Goal: Task Accomplishment & Management: Manage account settings

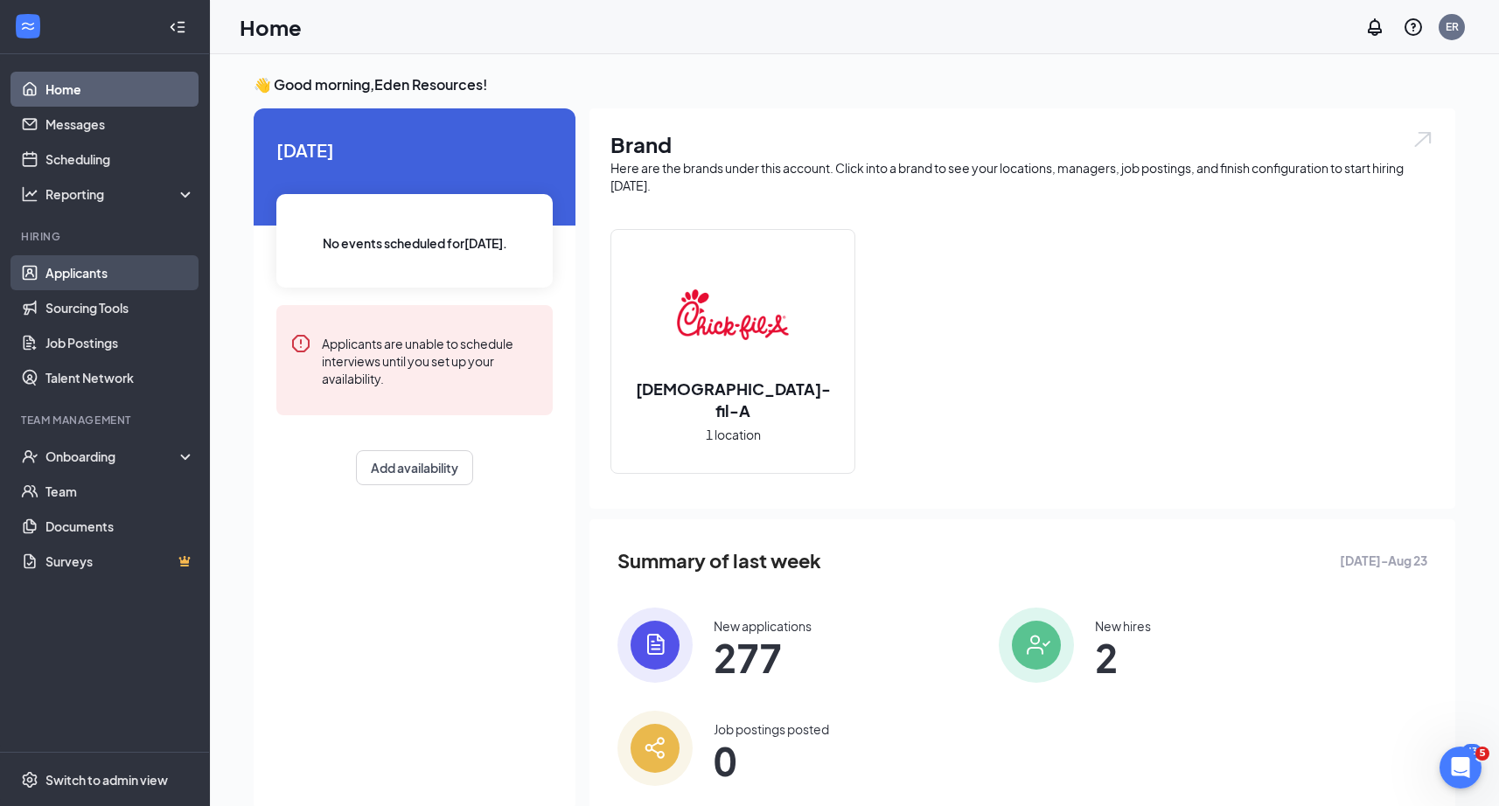
click at [132, 273] on link "Applicants" at bounding box center [120, 272] width 150 height 35
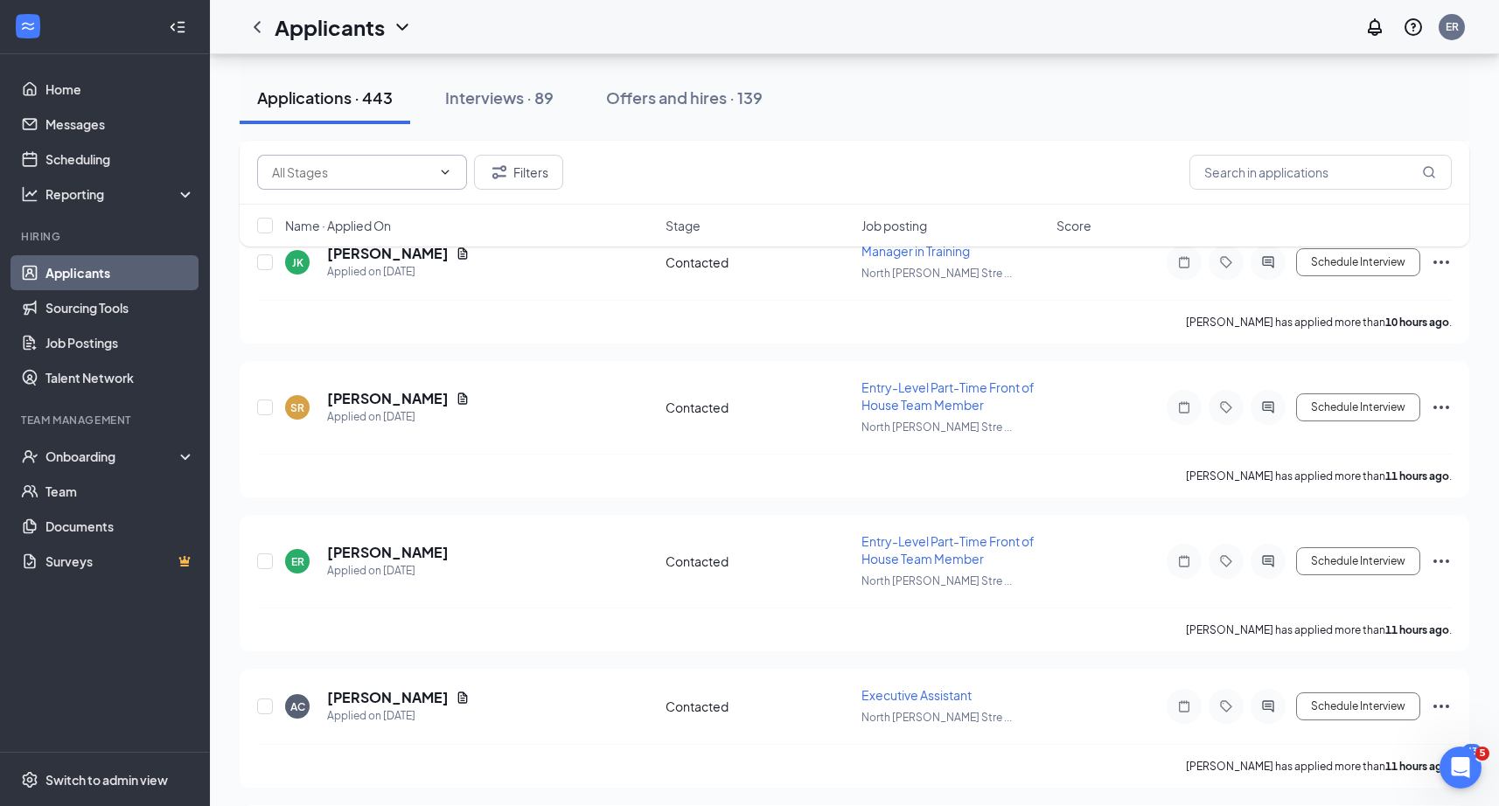
scroll to position [2419, 0]
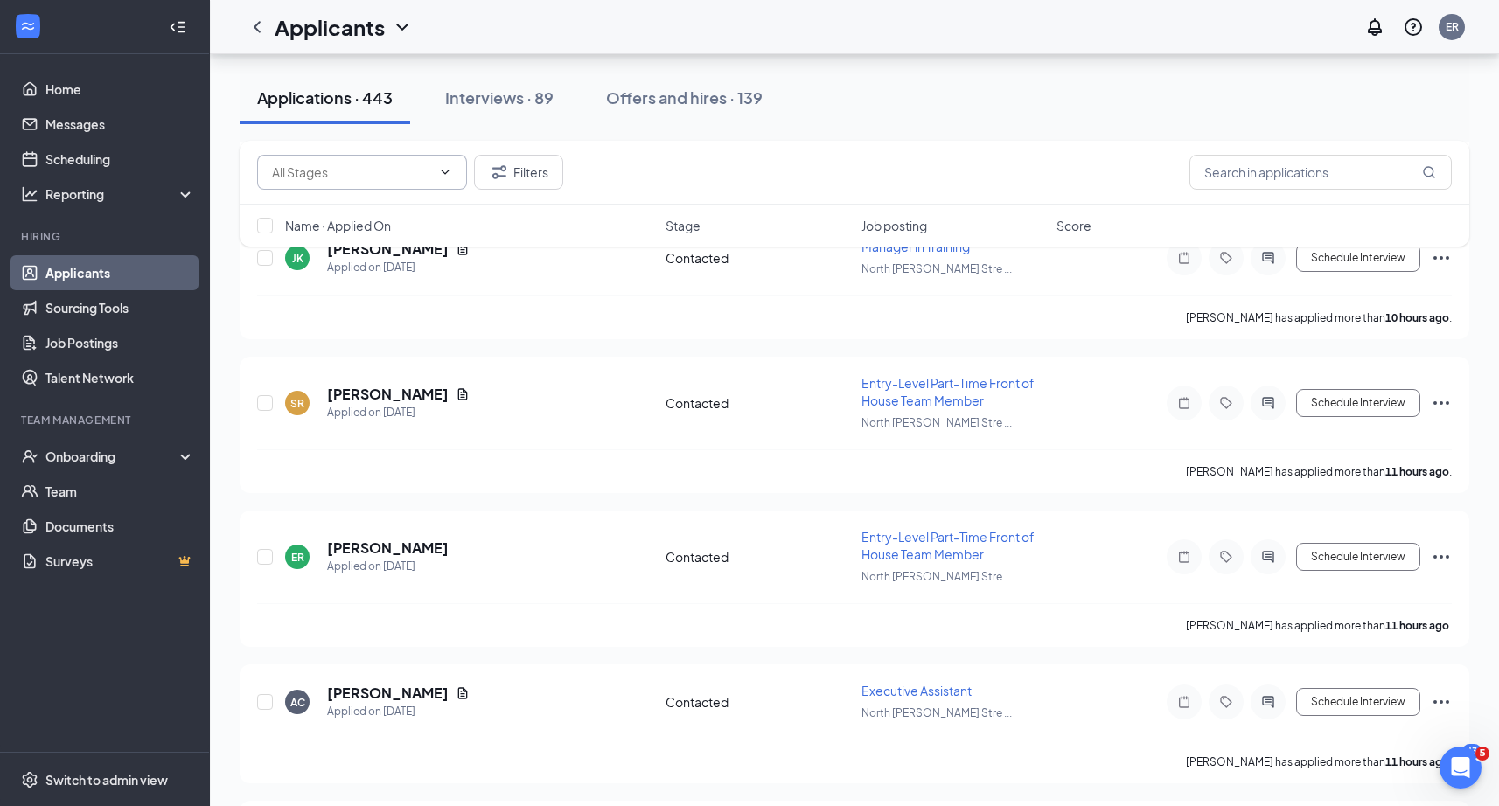
click at [448, 184] on span at bounding box center [362, 172] width 210 height 35
click at [375, 216] on div "Contacted (36)" at bounding box center [362, 213] width 182 height 19
type input "Contacted (36)"
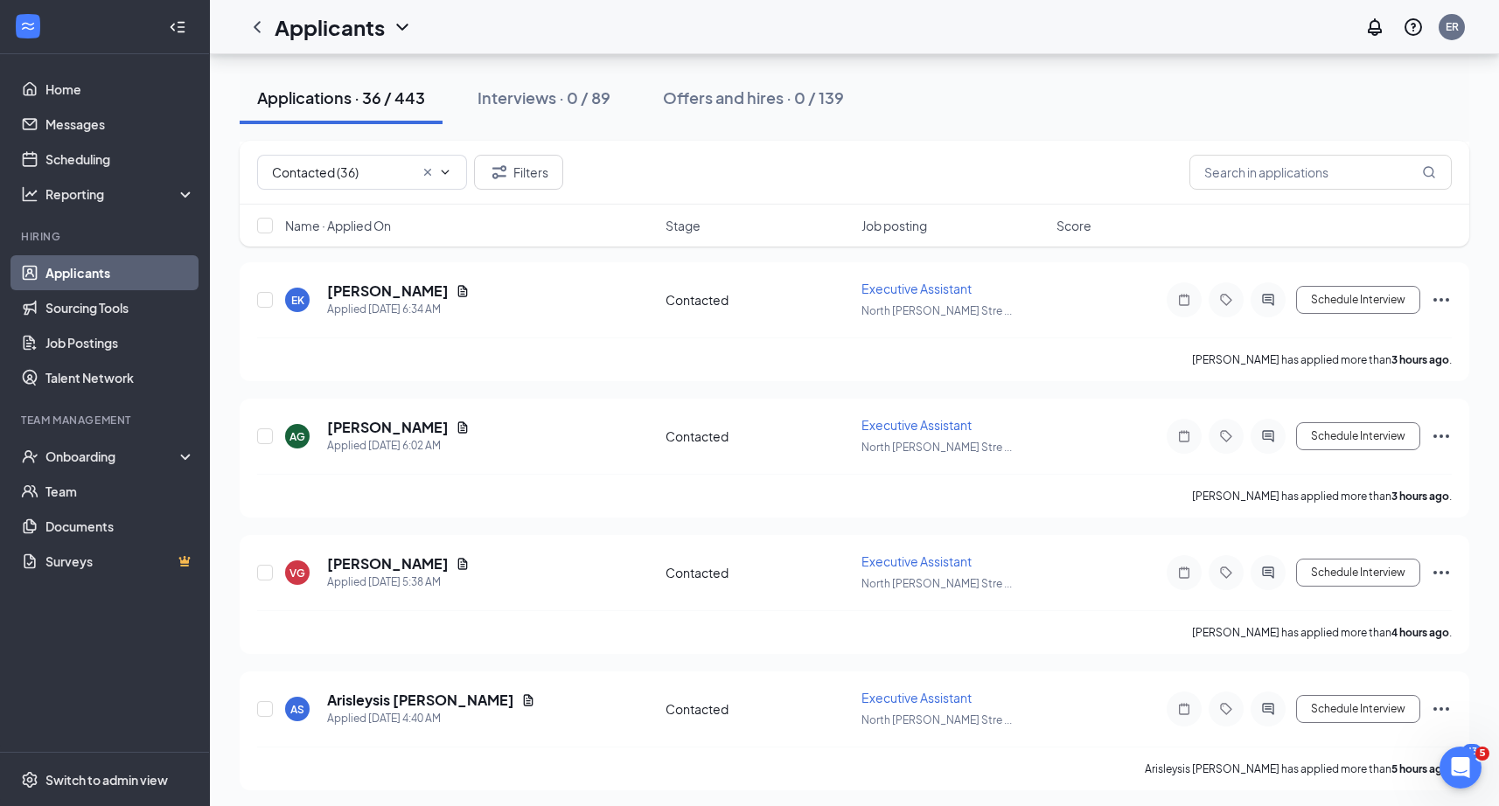
scroll to position [999, 0]
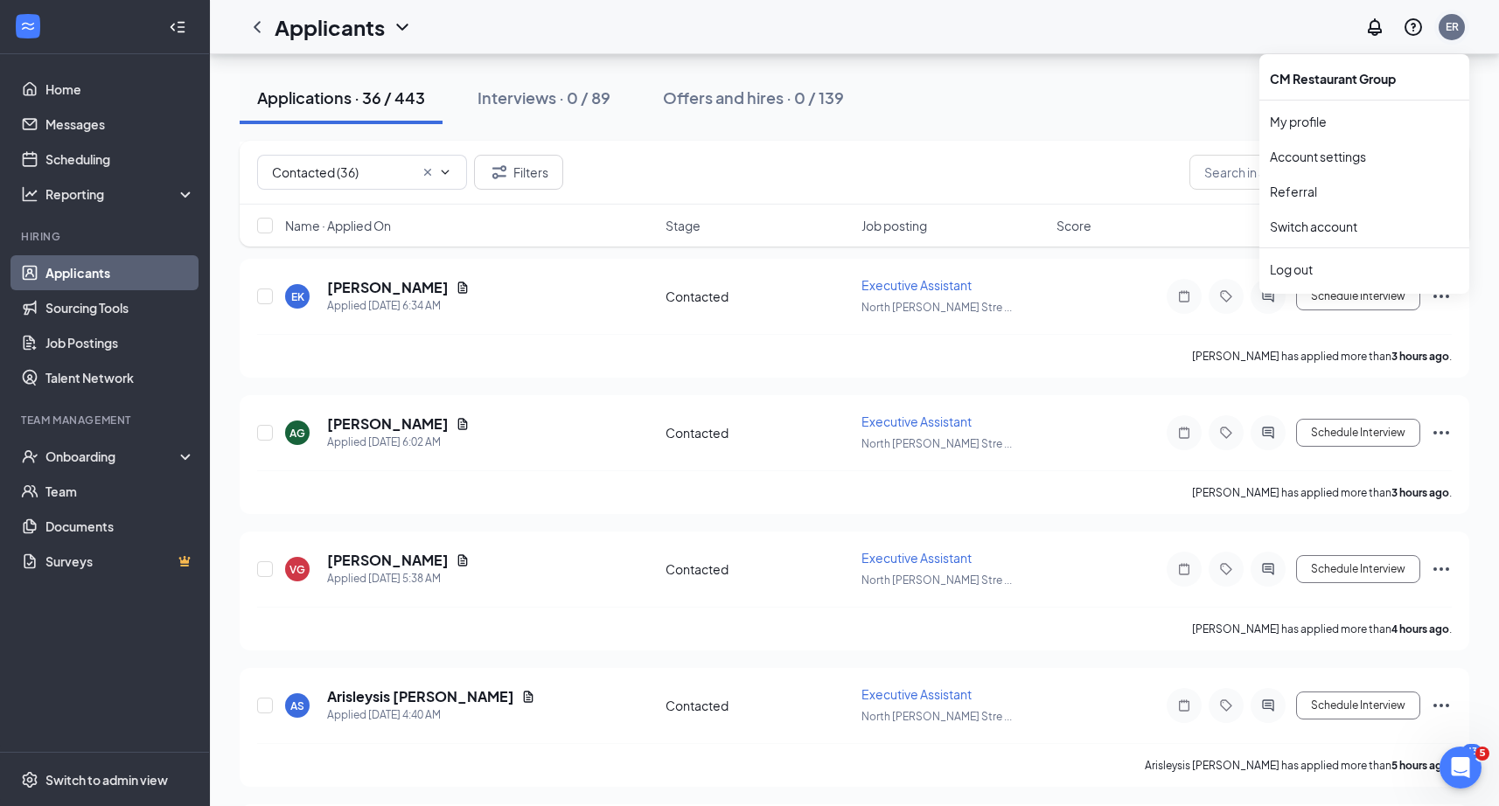
click at [1445, 31] on div "ER" at bounding box center [1451, 26] width 13 height 15
click at [1297, 268] on div "Log out" at bounding box center [1364, 269] width 189 height 17
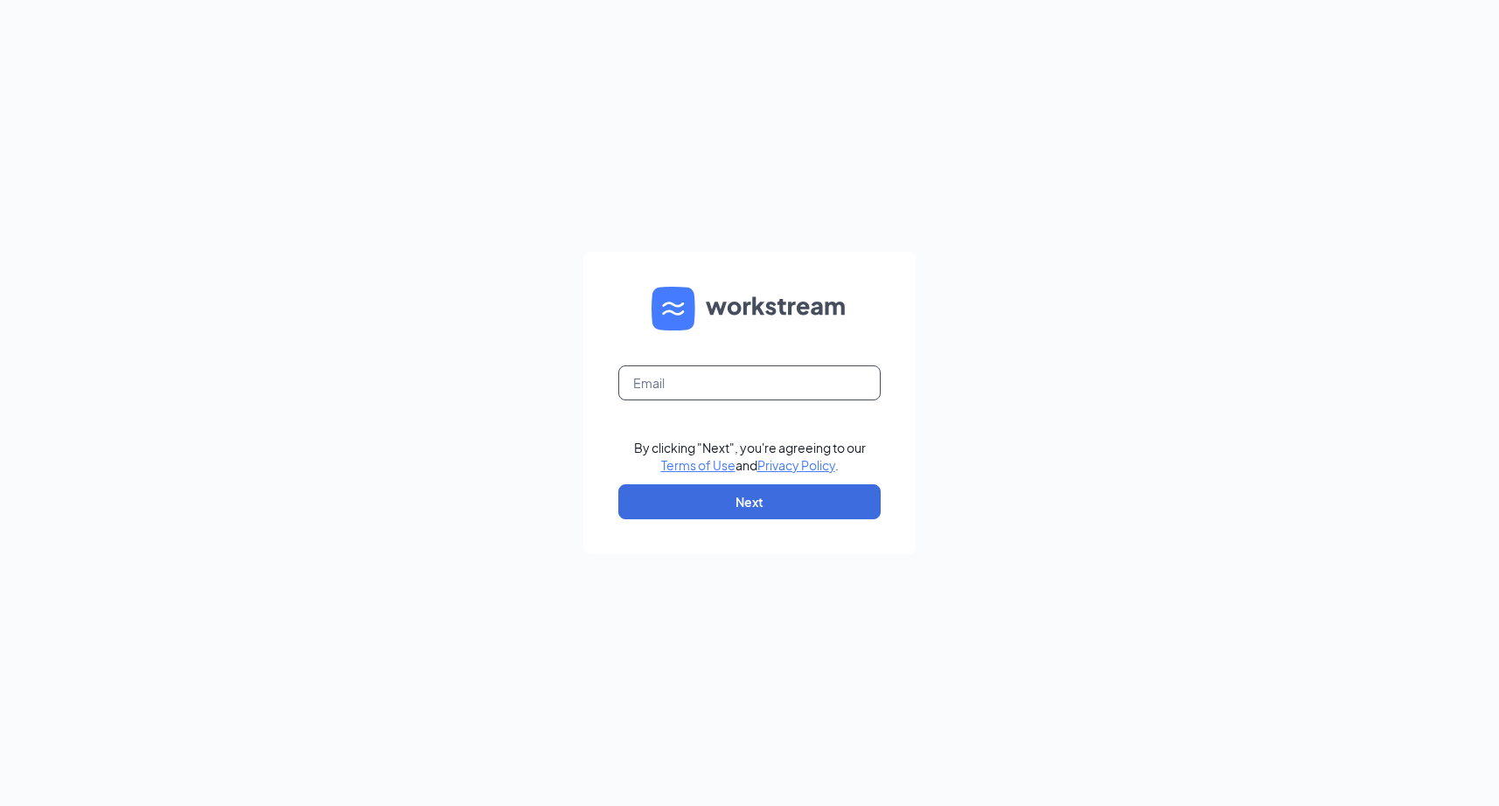
click at [845, 386] on input "text" at bounding box center [749, 382] width 262 height 35
type input "niki@edenresourcesllc.com"
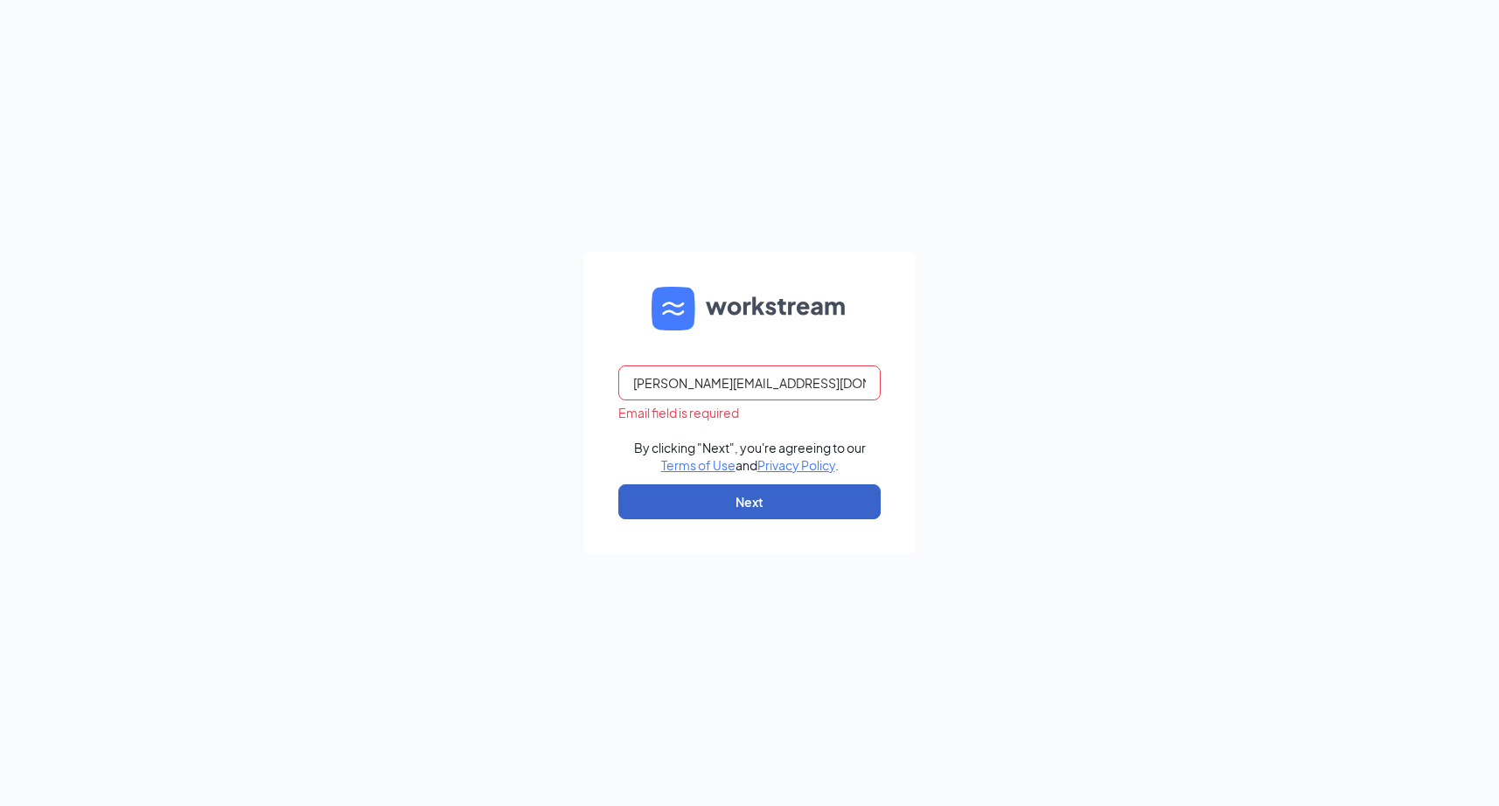
click at [779, 501] on button "Next" at bounding box center [749, 501] width 262 height 35
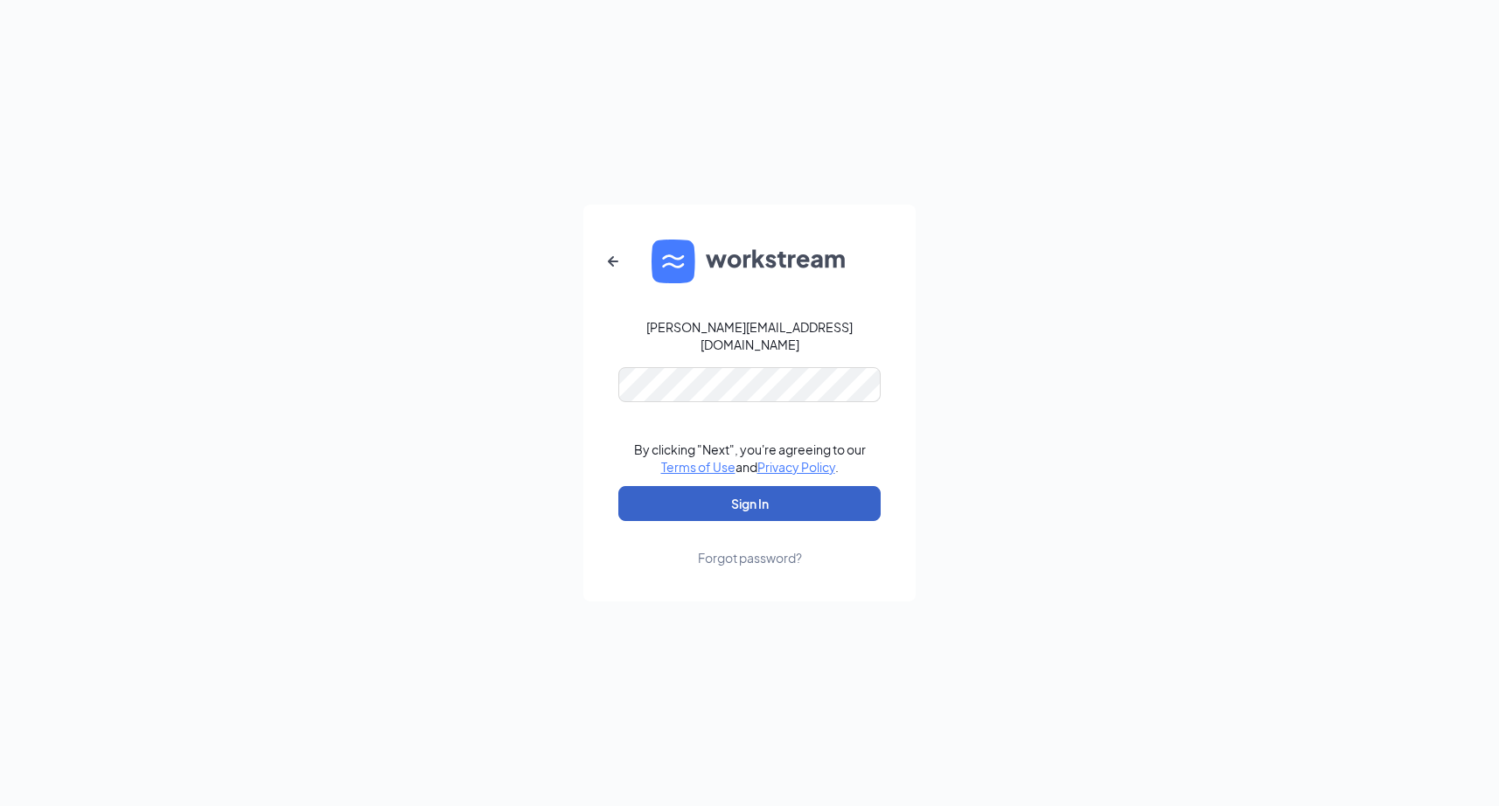
click at [732, 493] on button "Sign In" at bounding box center [749, 503] width 262 height 35
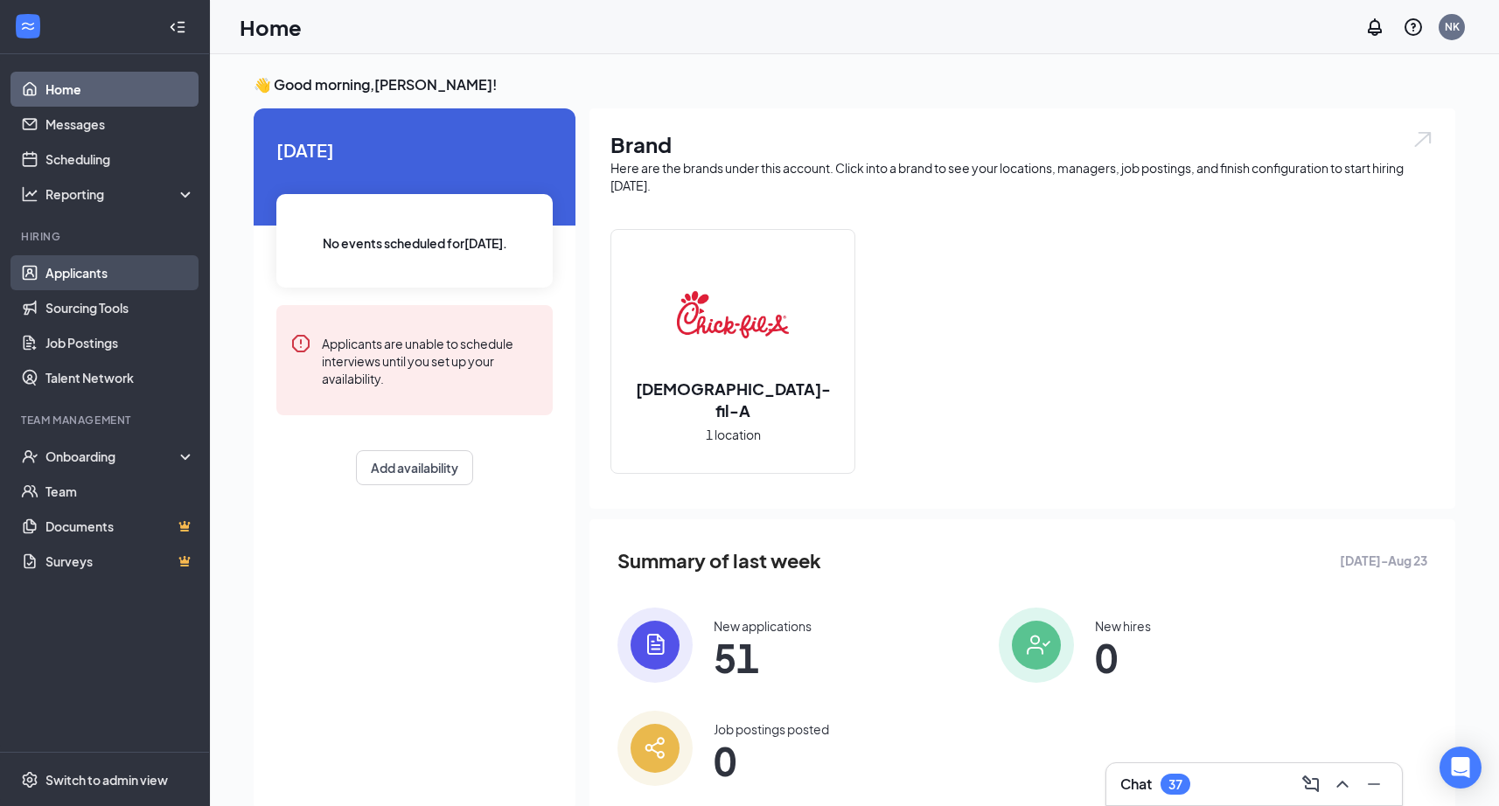
click at [101, 275] on link "Applicants" at bounding box center [120, 272] width 150 height 35
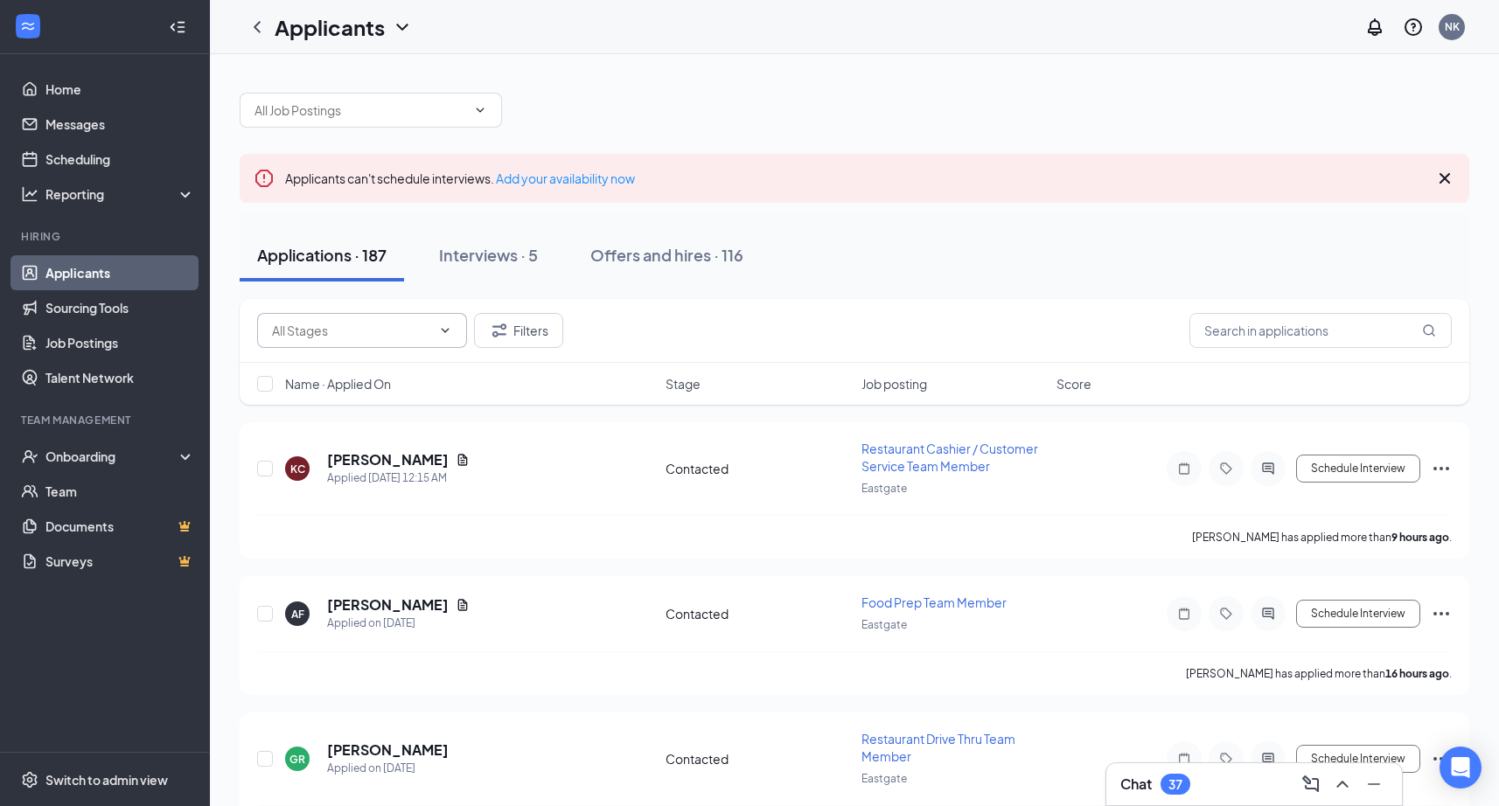
click at [411, 326] on input "text" at bounding box center [351, 330] width 159 height 19
click at [351, 372] on div "Contacted (7)" at bounding box center [362, 371] width 182 height 19
type input "Contacted (7)"
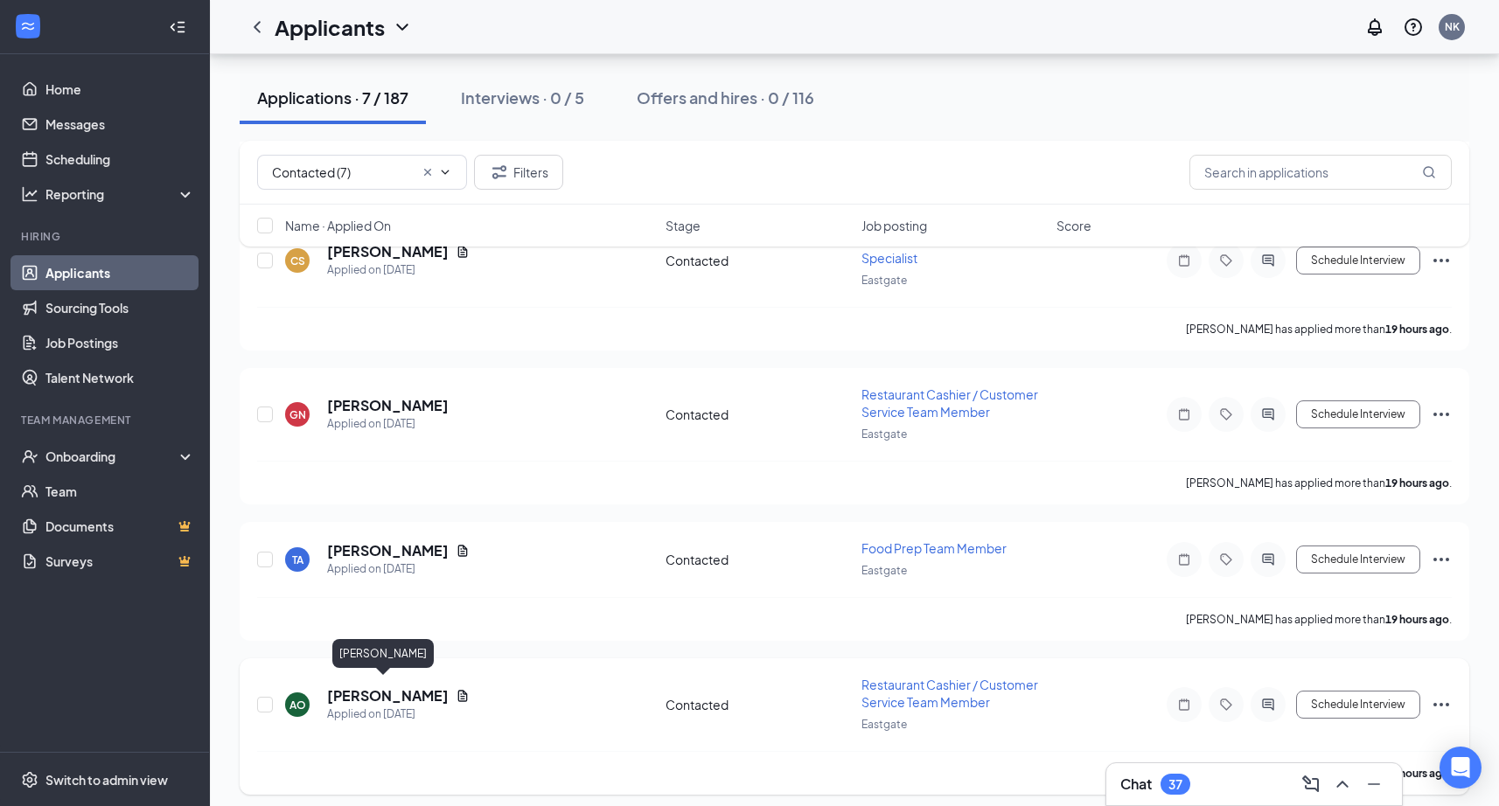
click at [365, 689] on h5 "[PERSON_NAME]" at bounding box center [388, 695] width 122 height 19
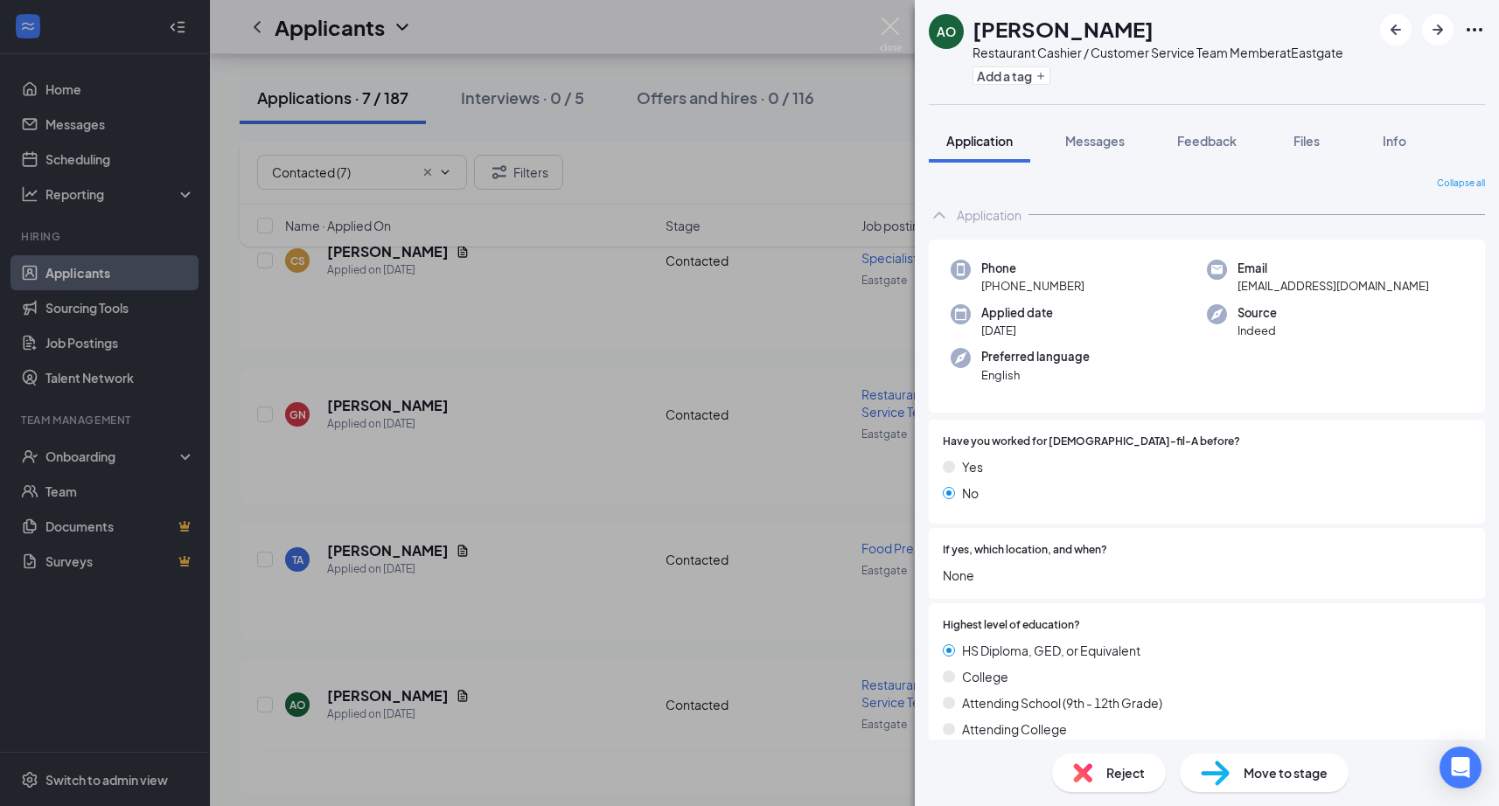
click at [1088, 24] on h1 "[PERSON_NAME]" at bounding box center [1062, 29] width 181 height 30
copy h1 "[PERSON_NAME]"
drag, startPoint x: 996, startPoint y: 289, endPoint x: 1083, endPoint y: 288, distance: 87.4
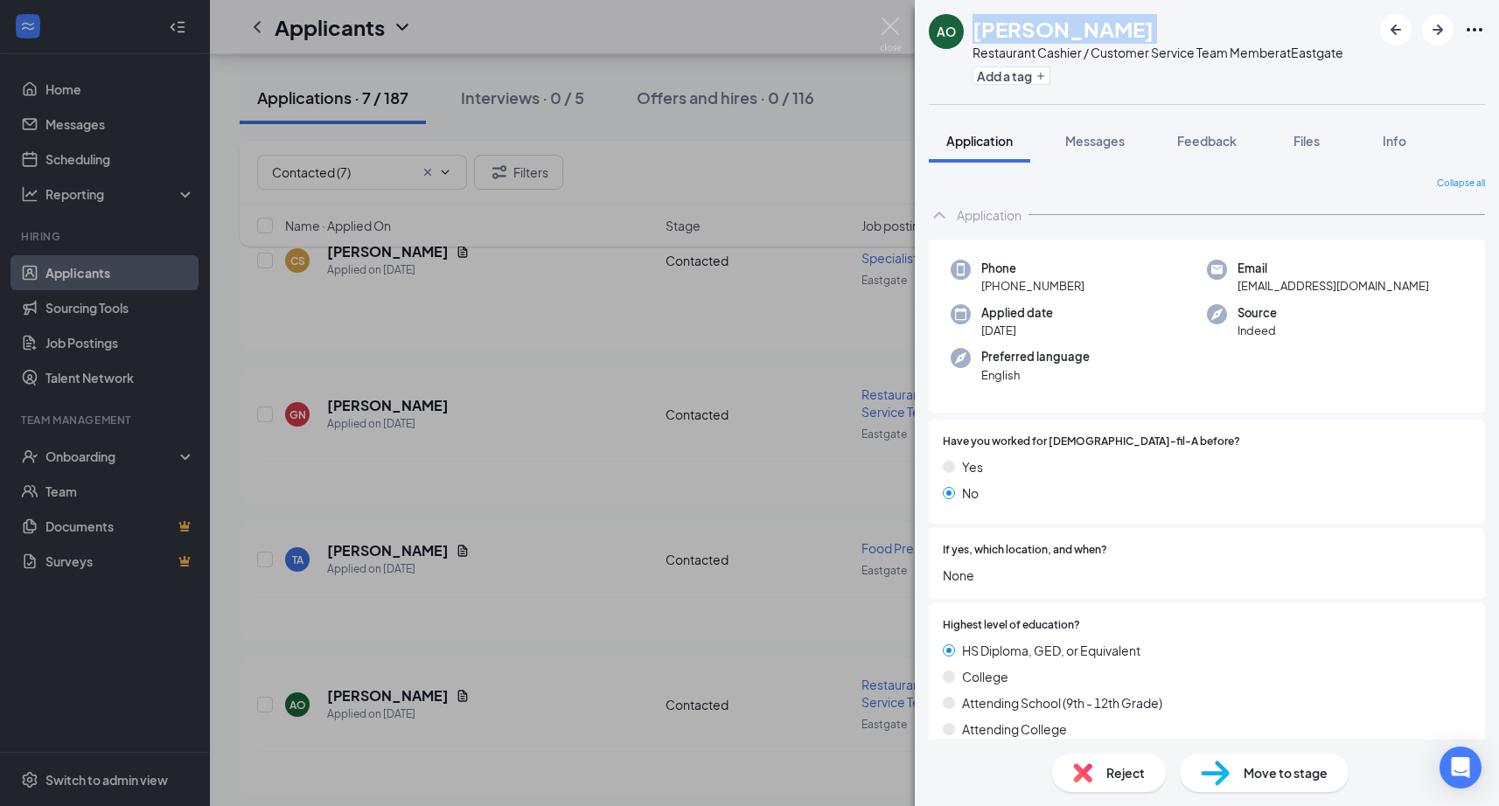
click at [1083, 288] on div "Phone [PHONE_NUMBER]" at bounding box center [1078, 278] width 256 height 36
copy span "[PHONE_NUMBER]"
click at [1256, 282] on span "[EMAIL_ADDRESS][DOMAIN_NAME]" at bounding box center [1332, 285] width 191 height 17
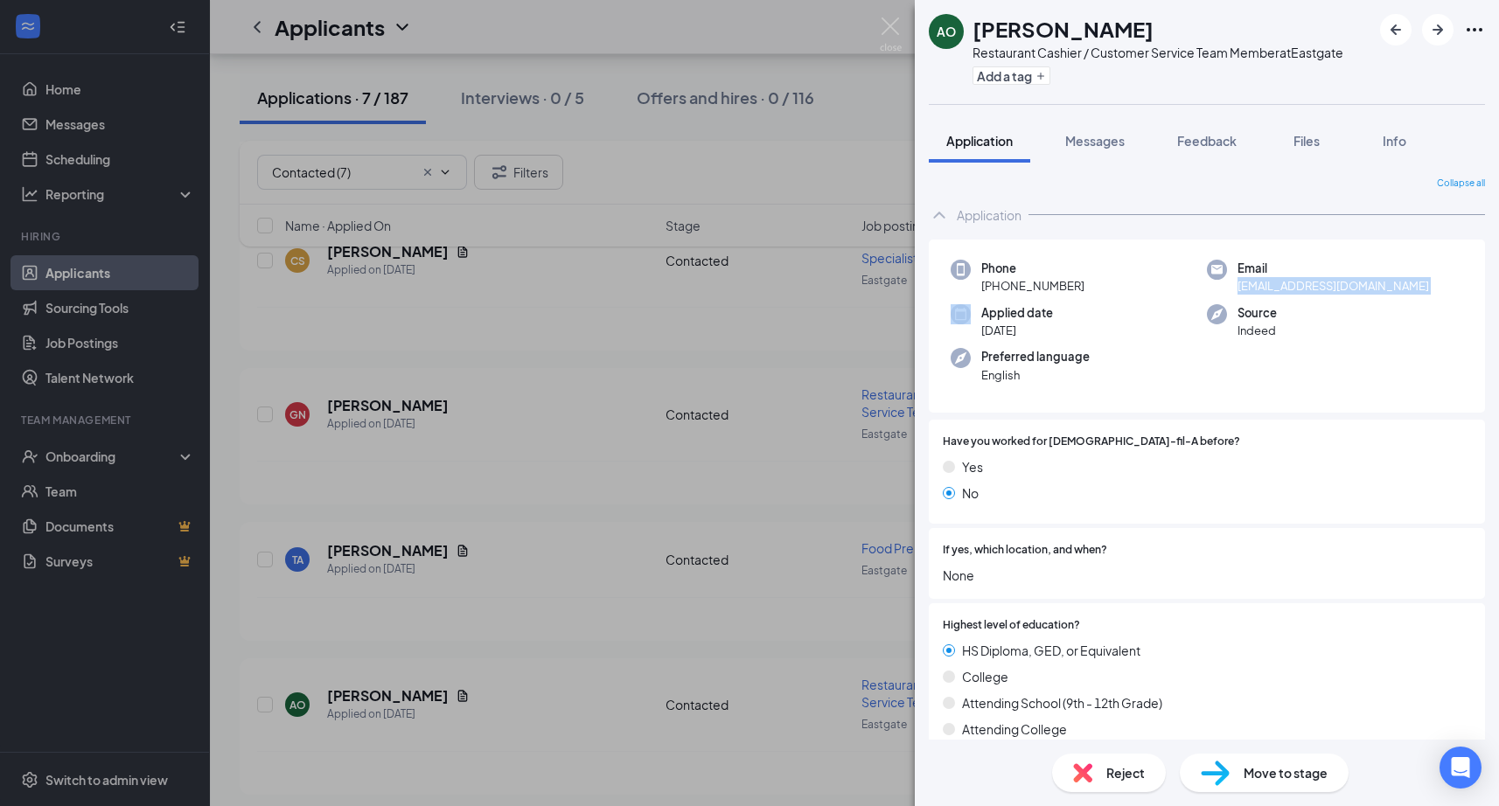
copy span "[EMAIL_ADDRESS][DOMAIN_NAME]"
click at [893, 29] on img at bounding box center [891, 34] width 22 height 34
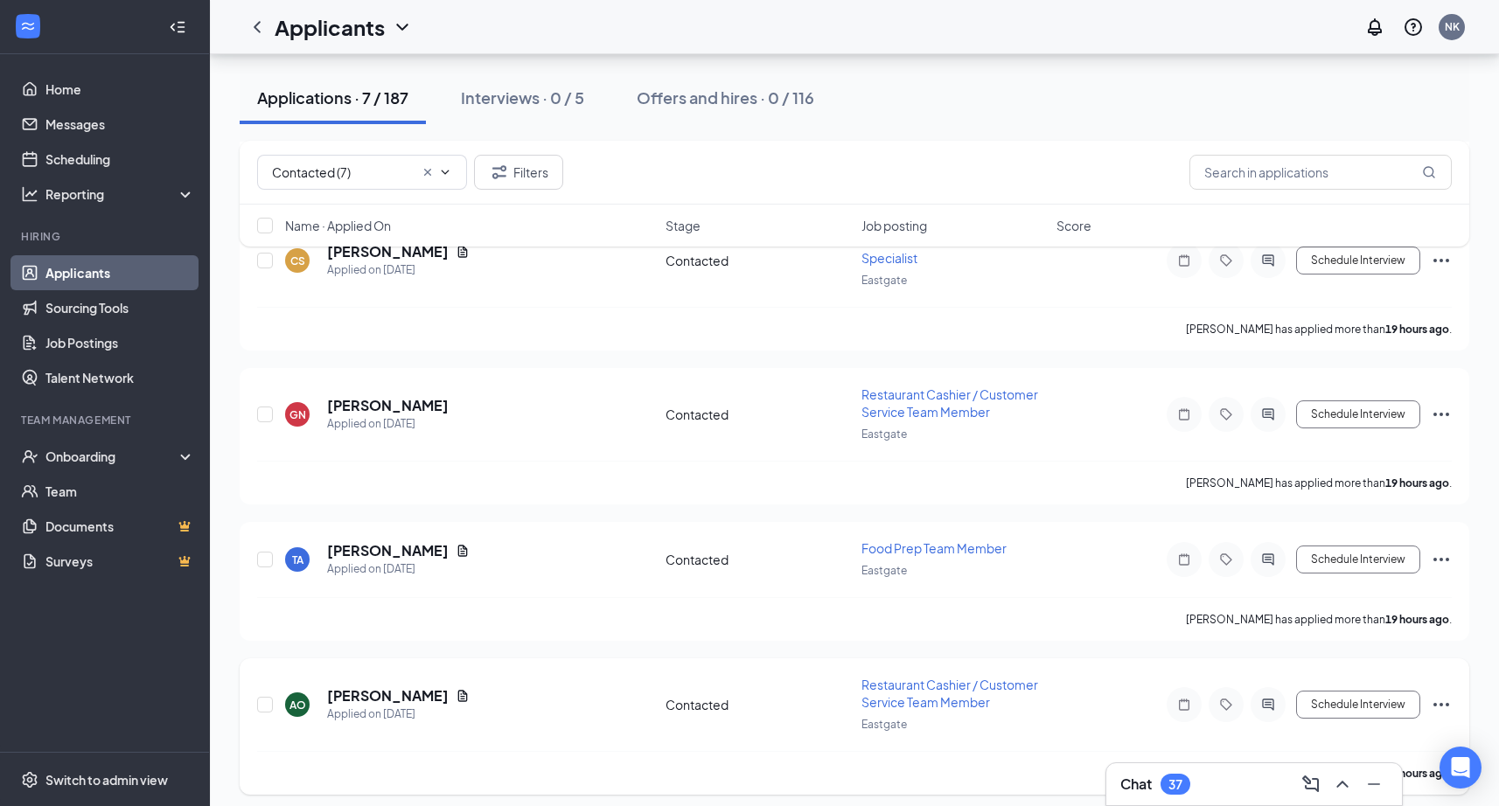
click at [1441, 694] on icon "Ellipses" at bounding box center [1440, 704] width 21 height 21
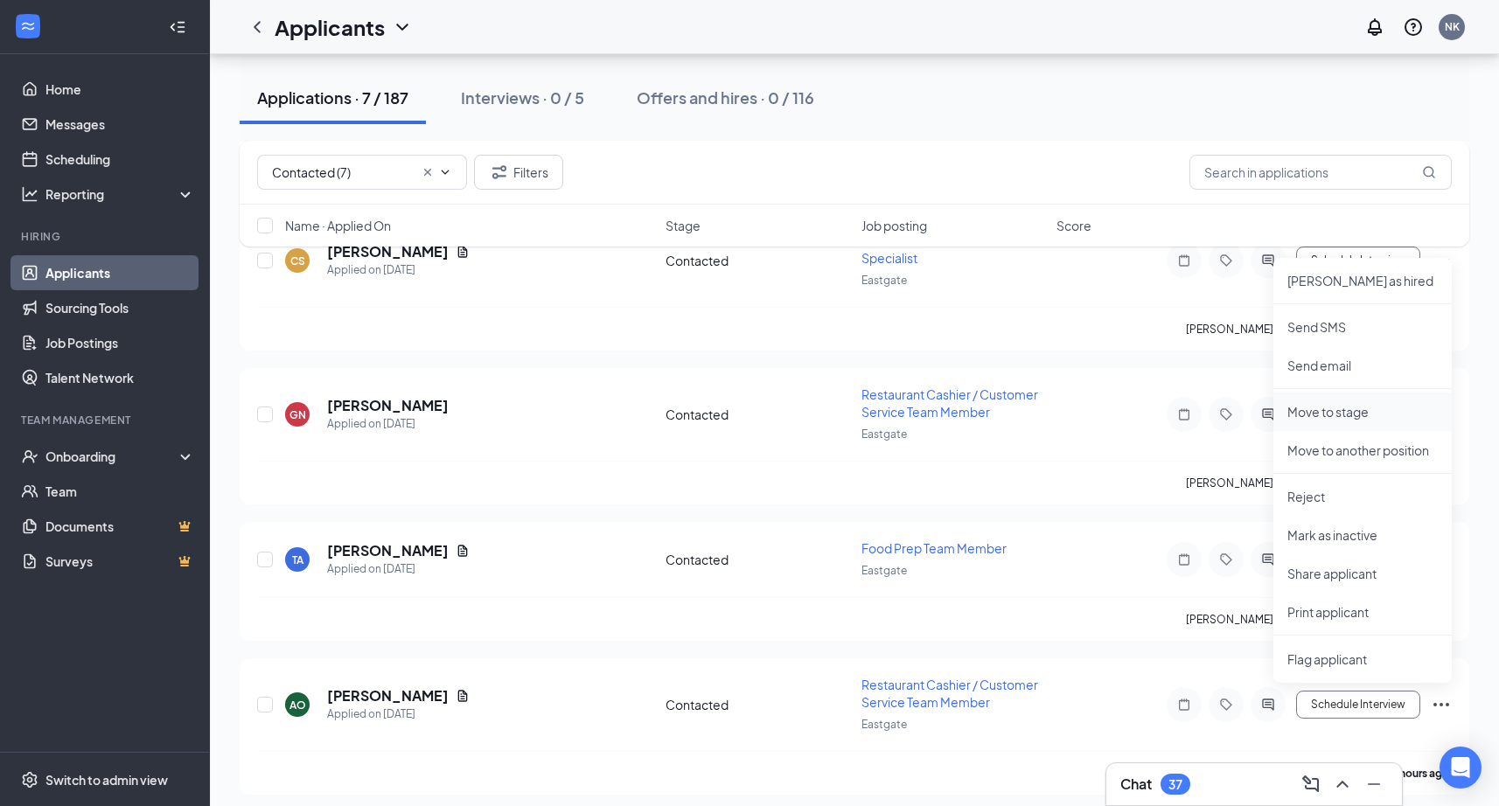
click at [1346, 410] on p "Move to stage" at bounding box center [1362, 411] width 150 height 17
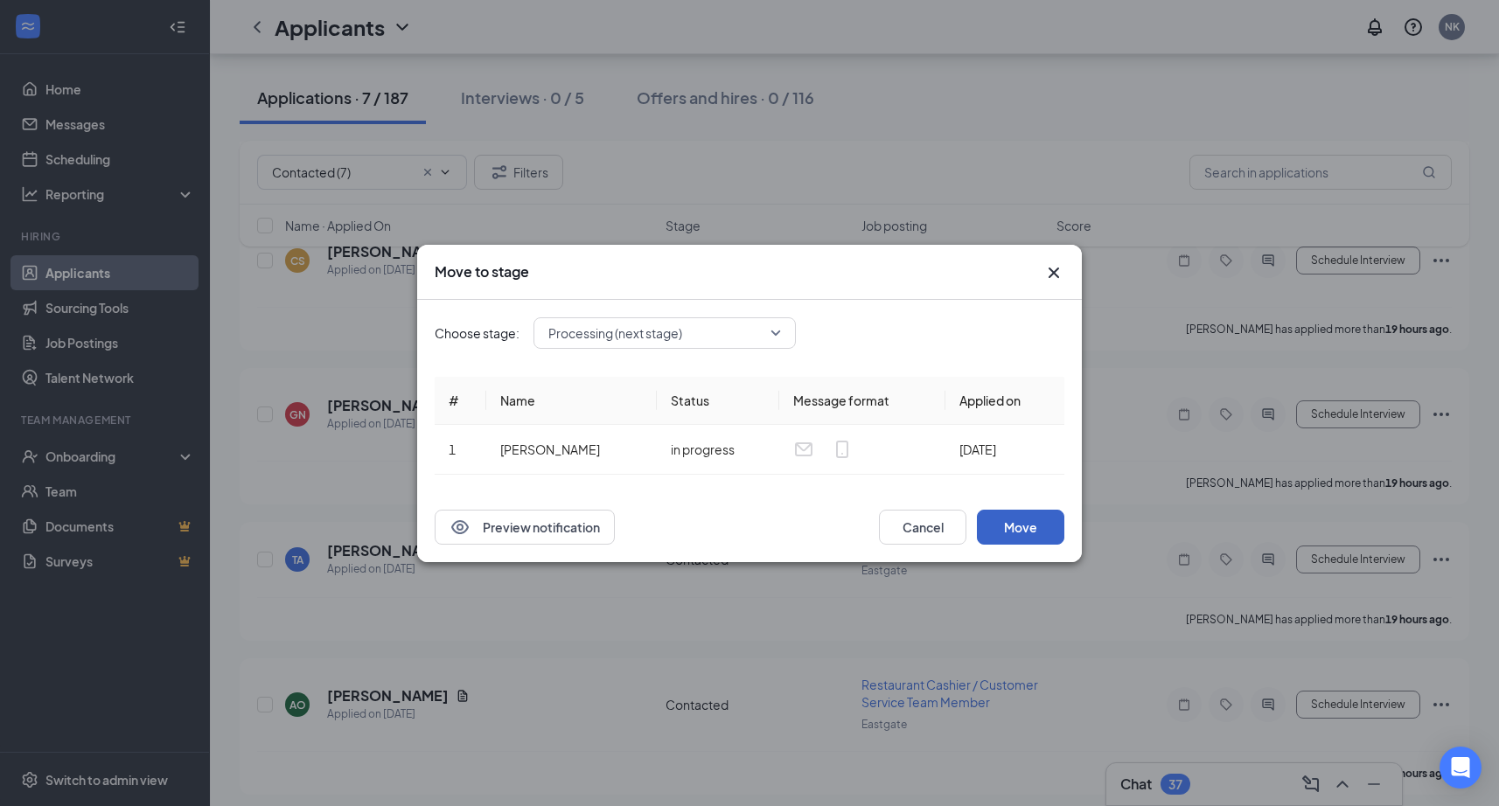
click at [1040, 525] on button "Move" at bounding box center [1020, 527] width 87 height 35
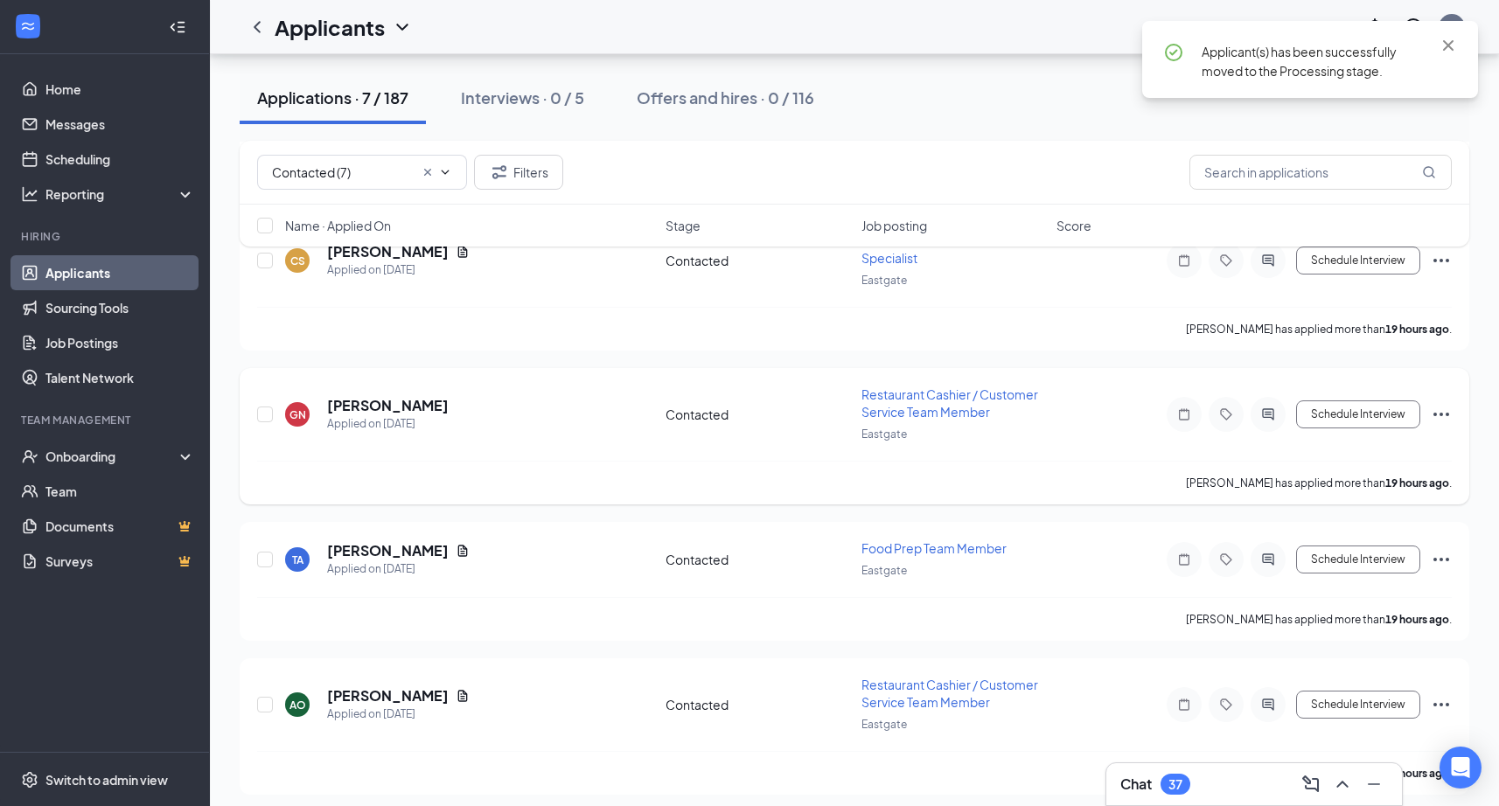
scroll to position [500, 0]
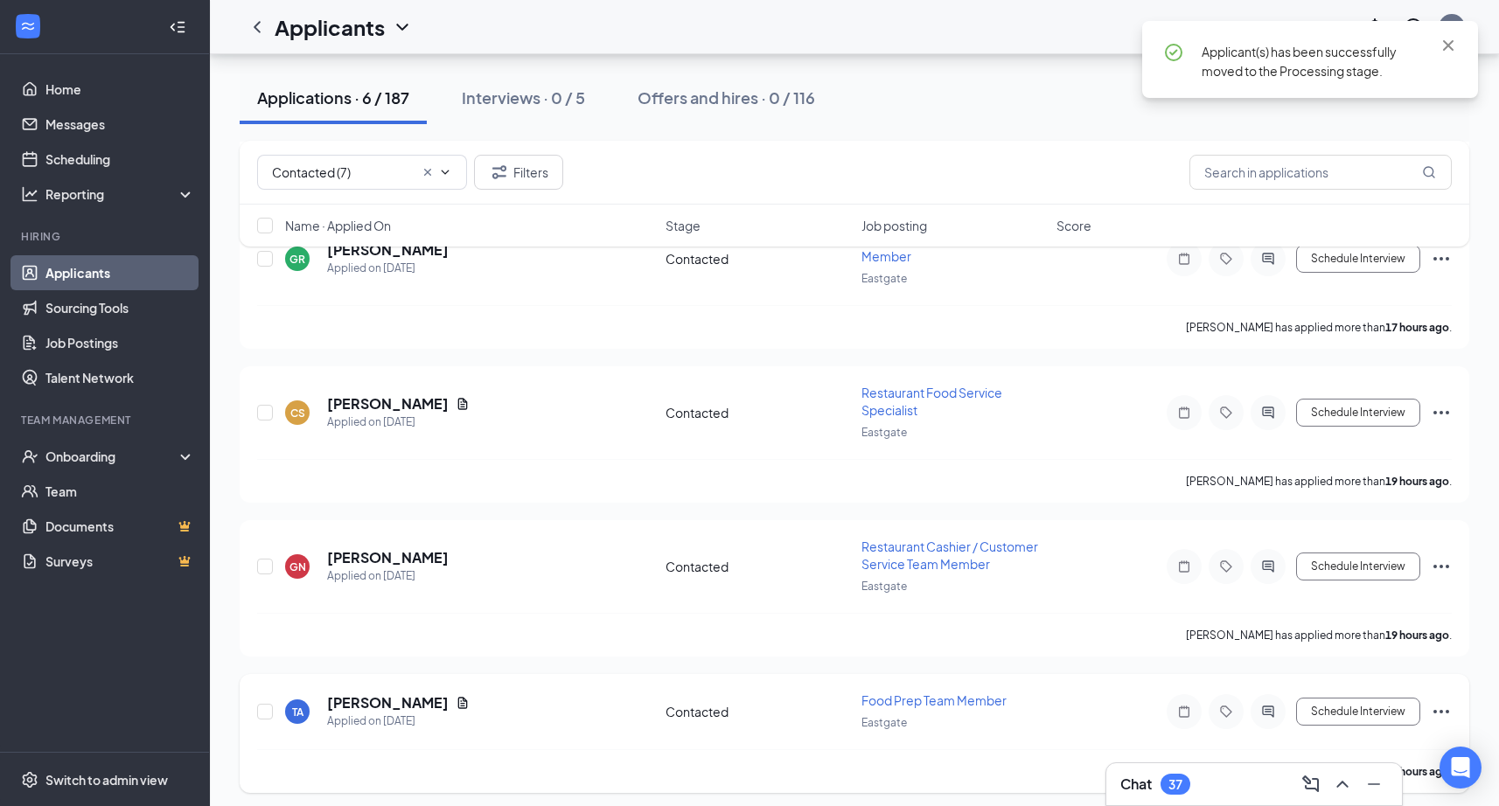
click at [359, 683] on div "TA [PERSON_NAME] Applied on [DATE] Contacted Food Prep Team Member Eastgate Sch…" at bounding box center [854, 733] width 1229 height 119
click at [359, 693] on h5 "[PERSON_NAME]" at bounding box center [388, 702] width 122 height 19
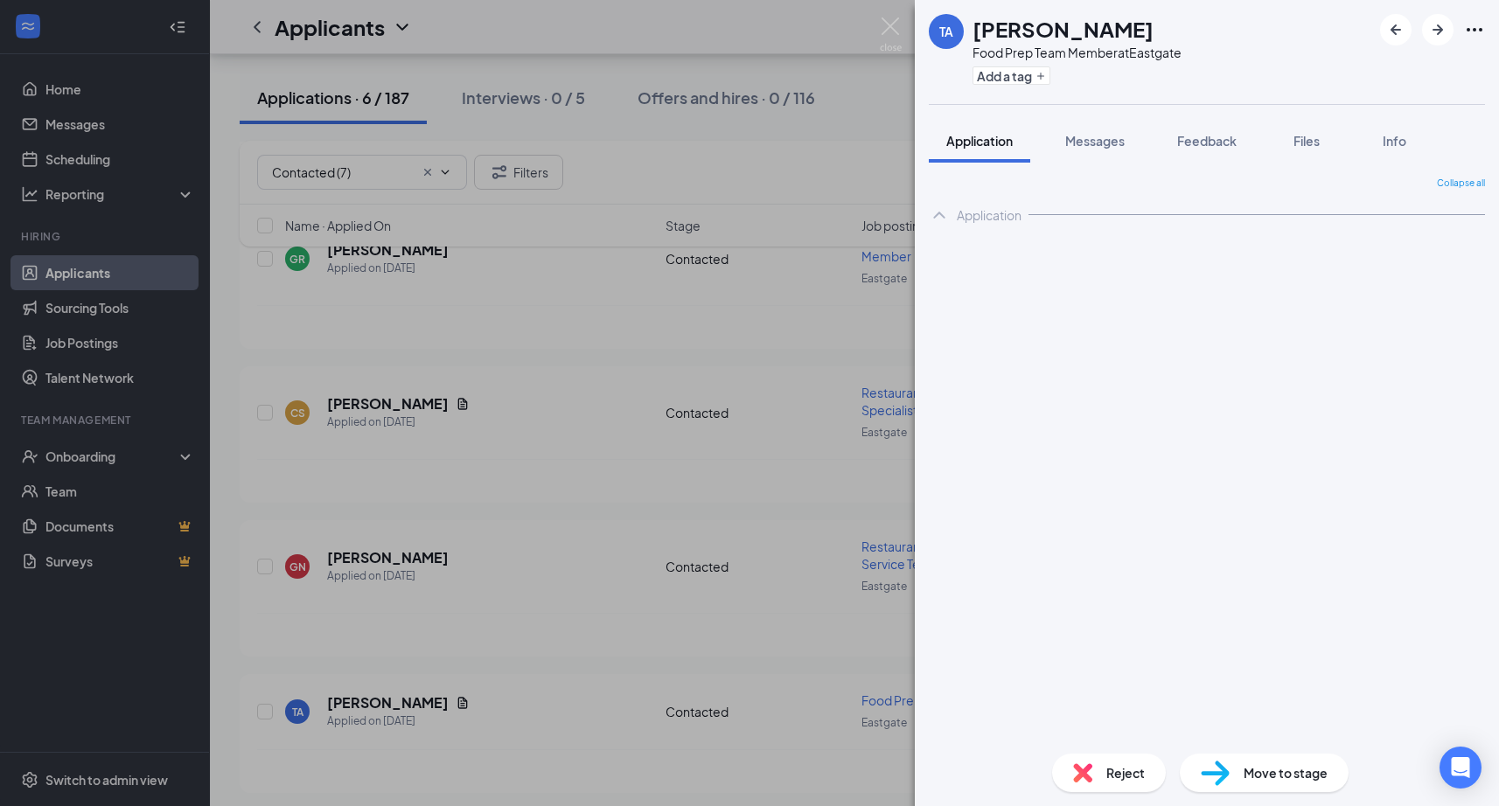
click at [989, 33] on h1 "[PERSON_NAME]" at bounding box center [1062, 29] width 181 height 30
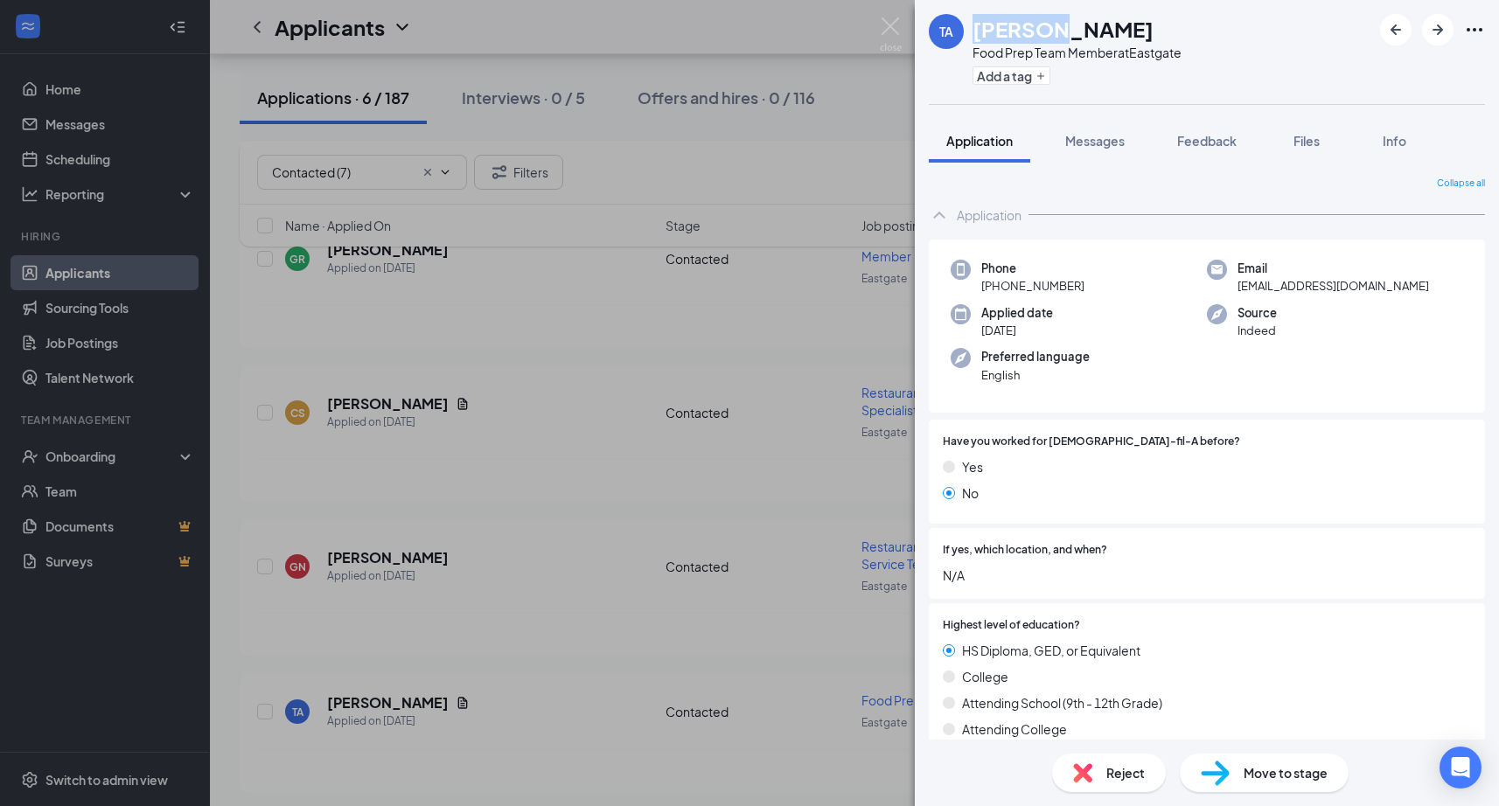
click at [989, 33] on h1 "[PERSON_NAME]" at bounding box center [1062, 29] width 181 height 30
copy h1 "[PERSON_NAME]"
click at [1241, 283] on span "[EMAIL_ADDRESS][DOMAIN_NAME]" at bounding box center [1332, 285] width 191 height 17
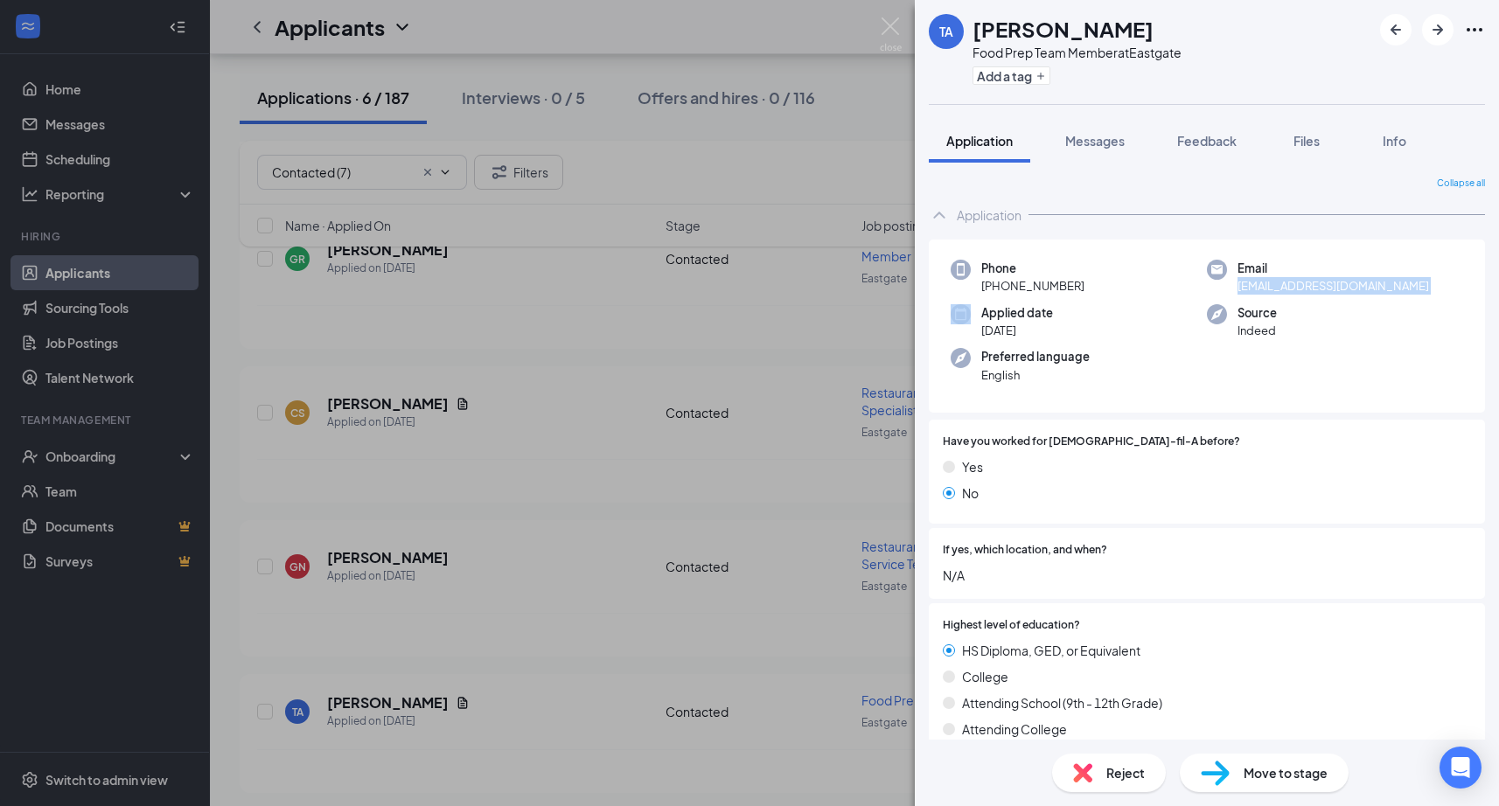
click at [1241, 283] on span "[EMAIL_ADDRESS][DOMAIN_NAME]" at bounding box center [1332, 285] width 191 height 17
copy span "[EMAIL_ADDRESS][DOMAIN_NAME]"
click at [894, 25] on img at bounding box center [891, 34] width 22 height 34
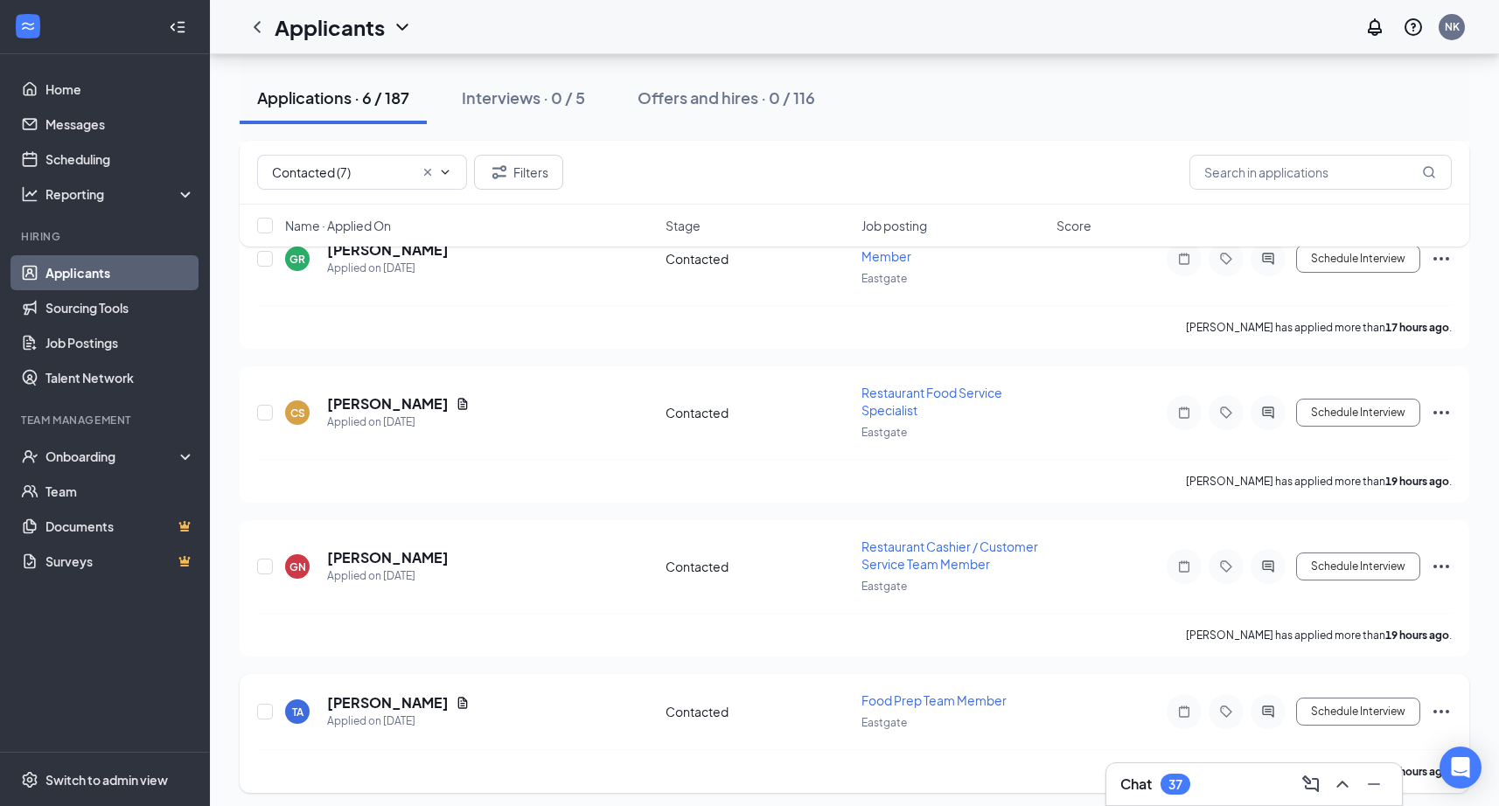
click at [1437, 701] on icon "Ellipses" at bounding box center [1440, 711] width 21 height 21
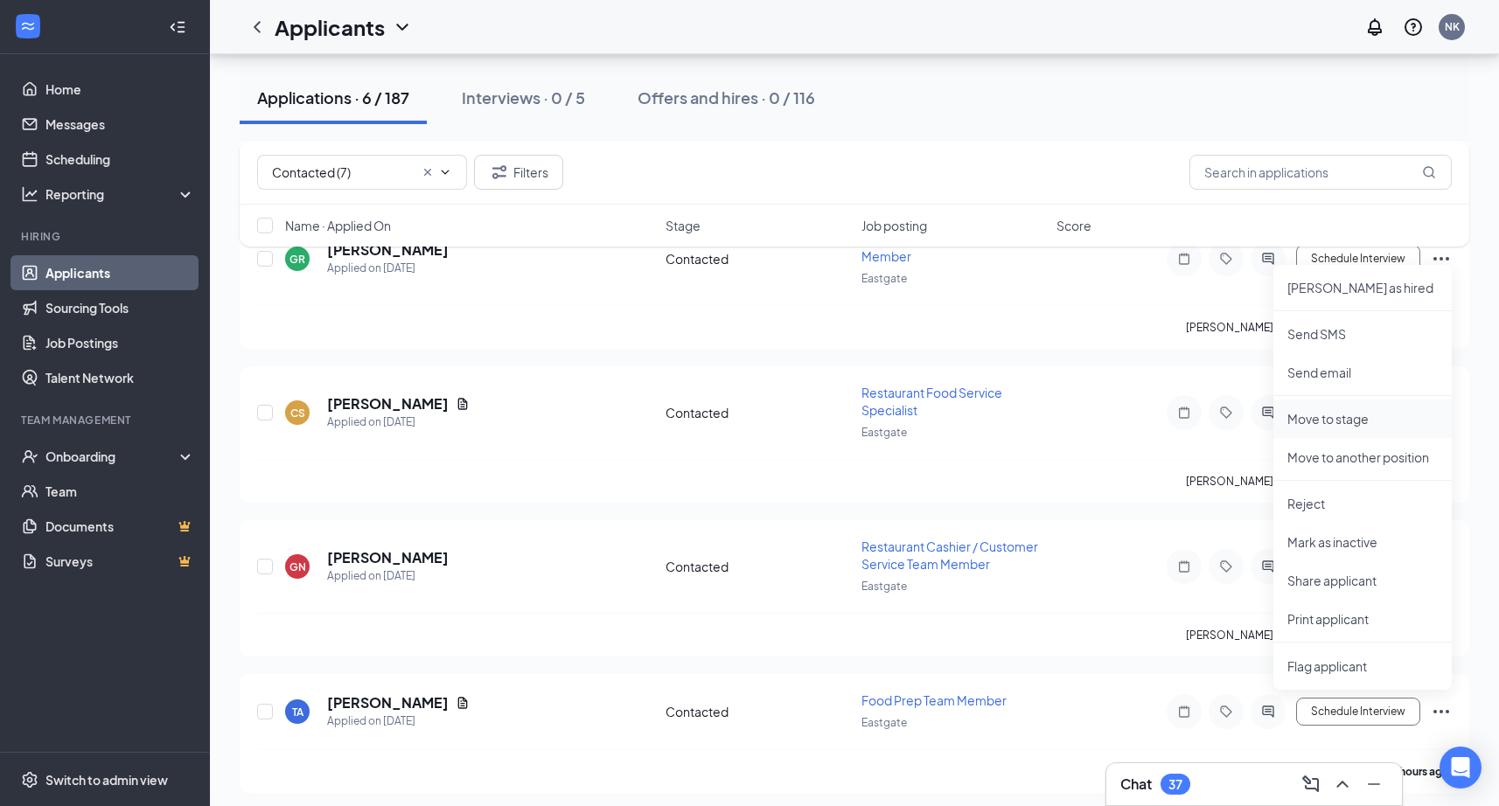
click at [1368, 415] on p "Move to stage" at bounding box center [1362, 418] width 150 height 17
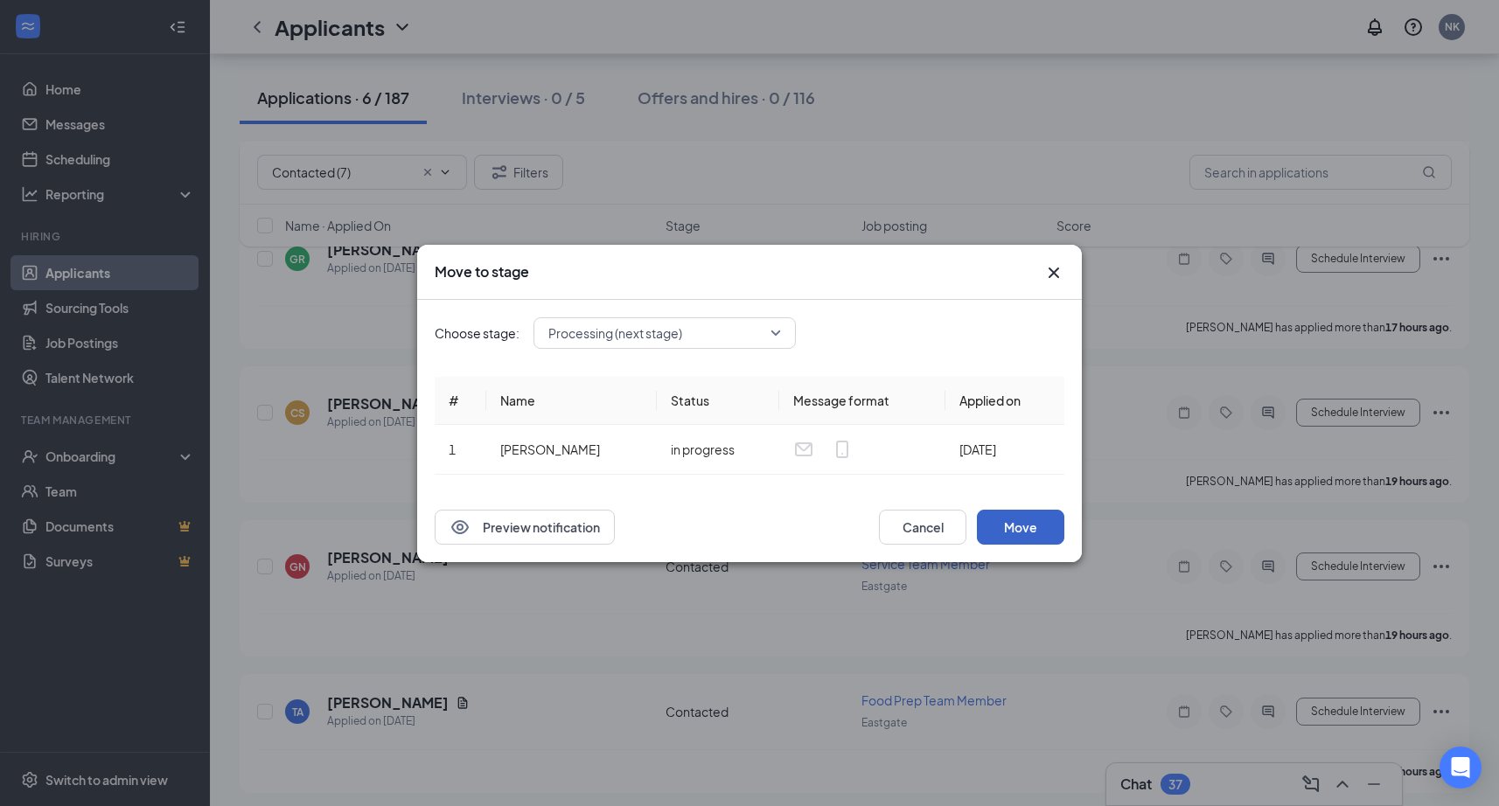
click at [1008, 530] on button "Move" at bounding box center [1020, 527] width 87 height 35
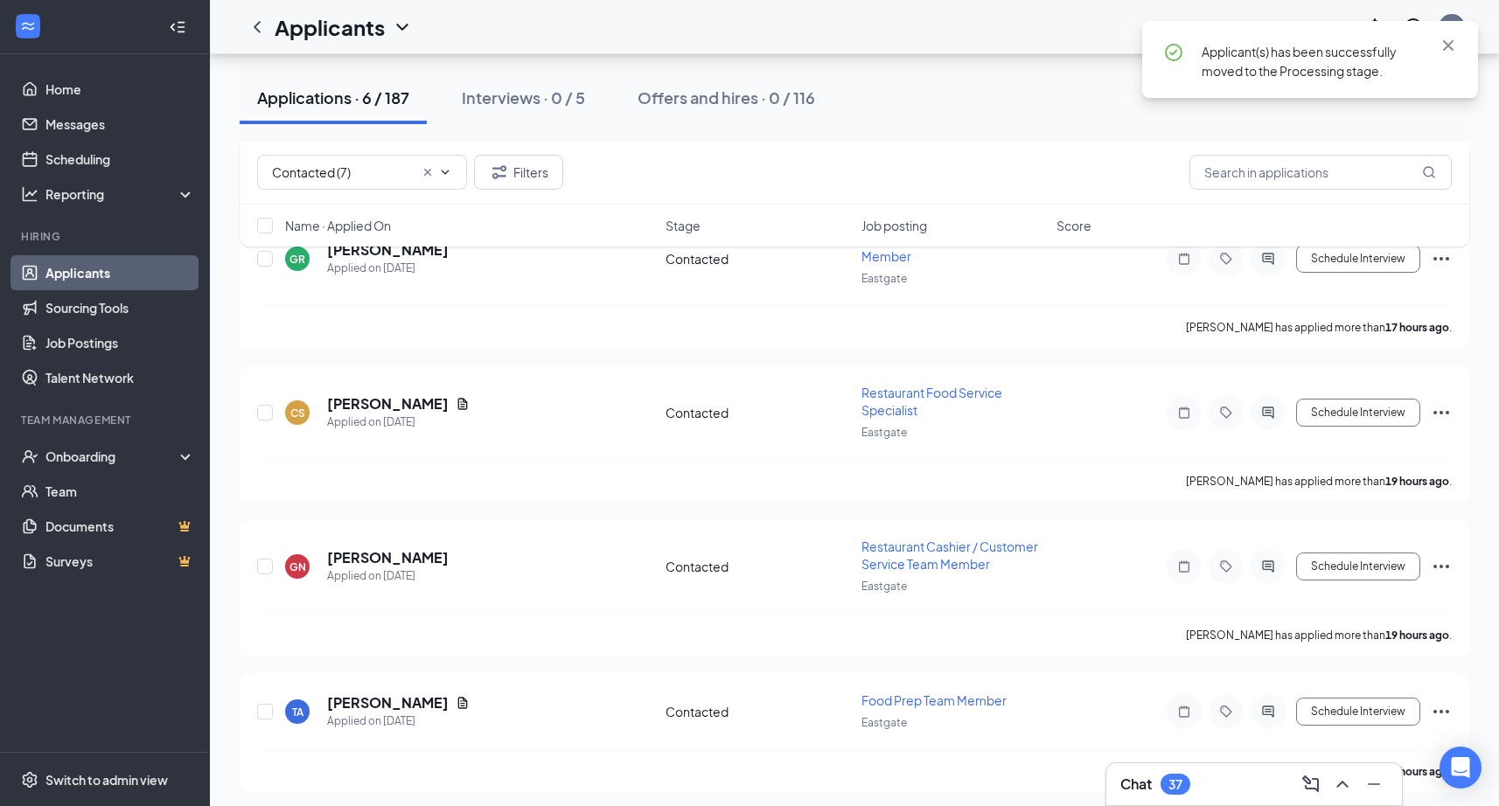
scroll to position [365, 0]
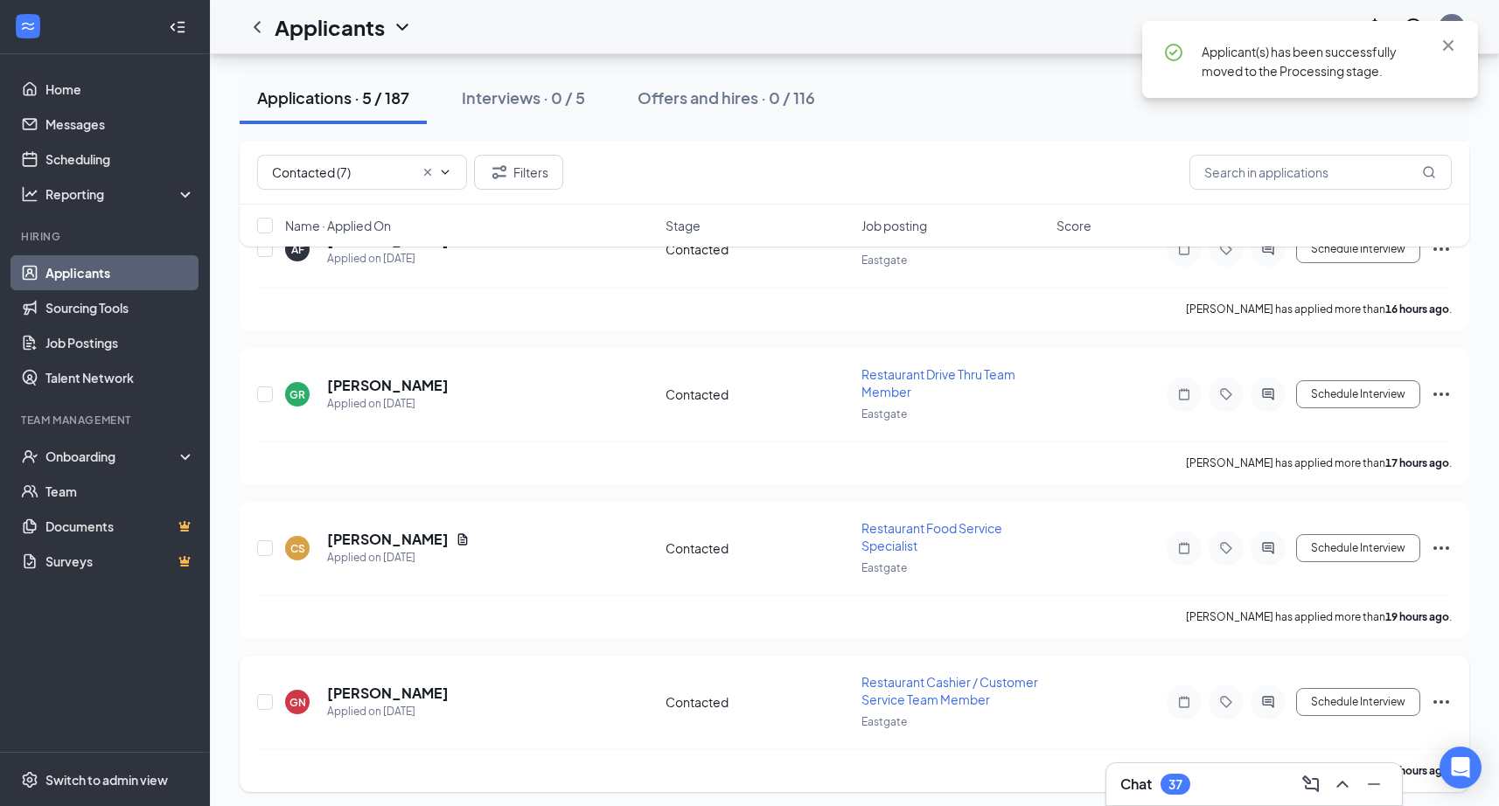
click at [356, 673] on div "GN [PERSON_NAME] Applied on [DATE] Contacted Restaurant Cashier / Customer Serv…" at bounding box center [854, 710] width 1194 height 75
click at [356, 695] on h5 "[PERSON_NAME]" at bounding box center [388, 693] width 122 height 19
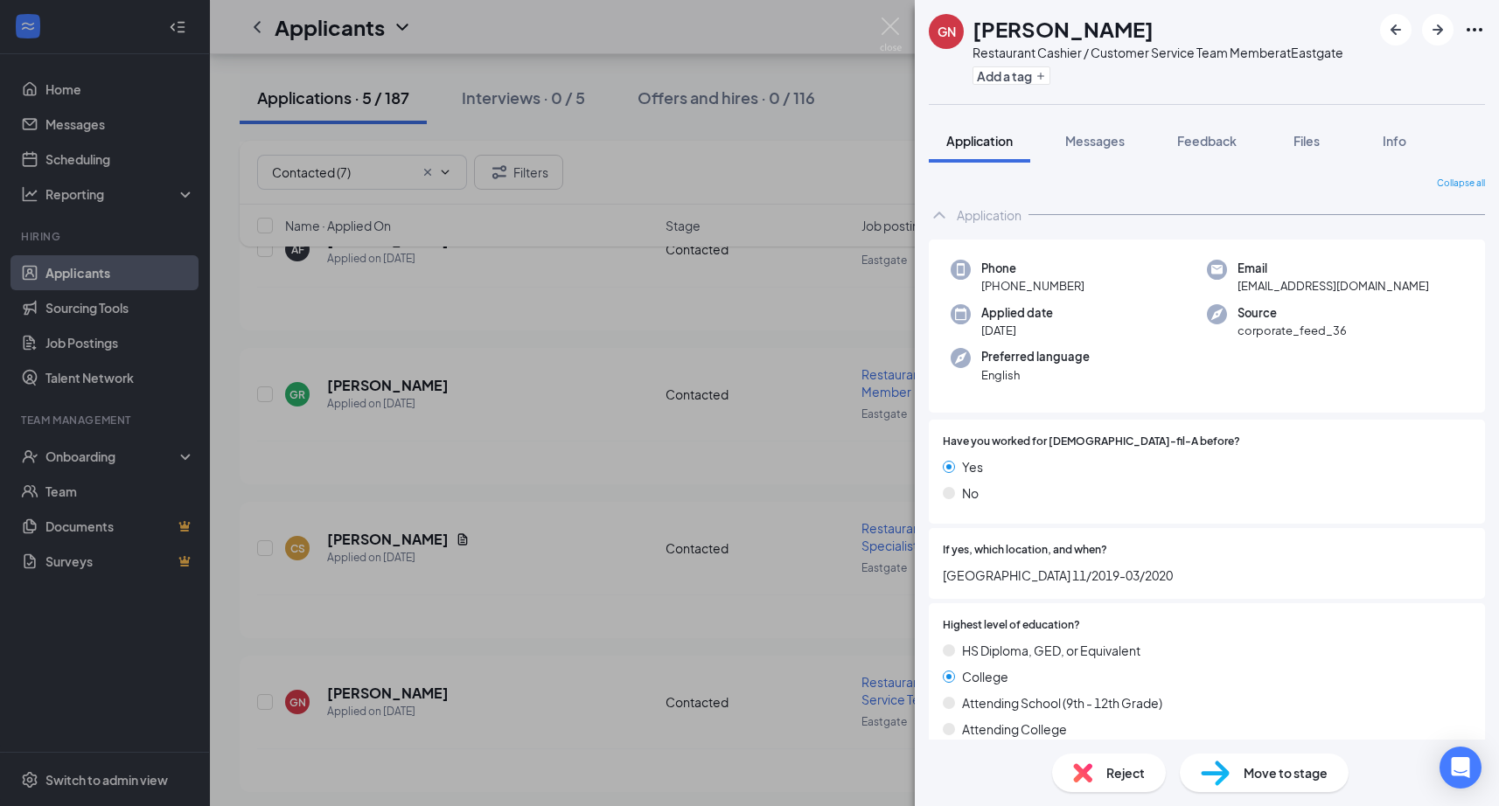
click at [1020, 27] on h1 "[PERSON_NAME]" at bounding box center [1062, 29] width 181 height 30
copy h1 "[PERSON_NAME]"
drag, startPoint x: 997, startPoint y: 284, endPoint x: 1077, endPoint y: 283, distance: 80.4
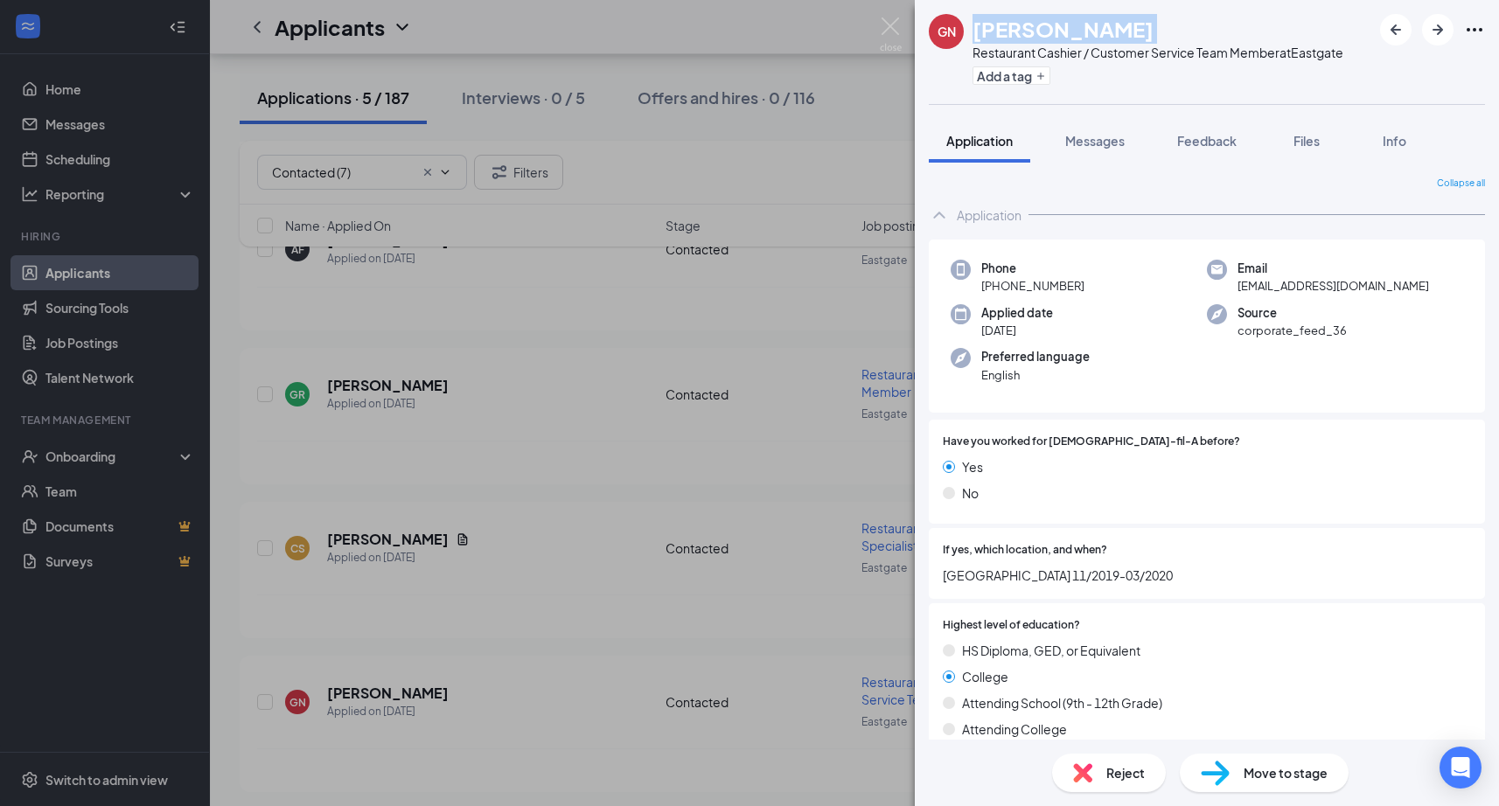
click at [1077, 283] on span "[PHONE_NUMBER]" at bounding box center [1032, 285] width 103 height 17
copy span "[PHONE_NUMBER]"
click at [1256, 281] on span "[EMAIL_ADDRESS][DOMAIN_NAME]" at bounding box center [1332, 285] width 191 height 17
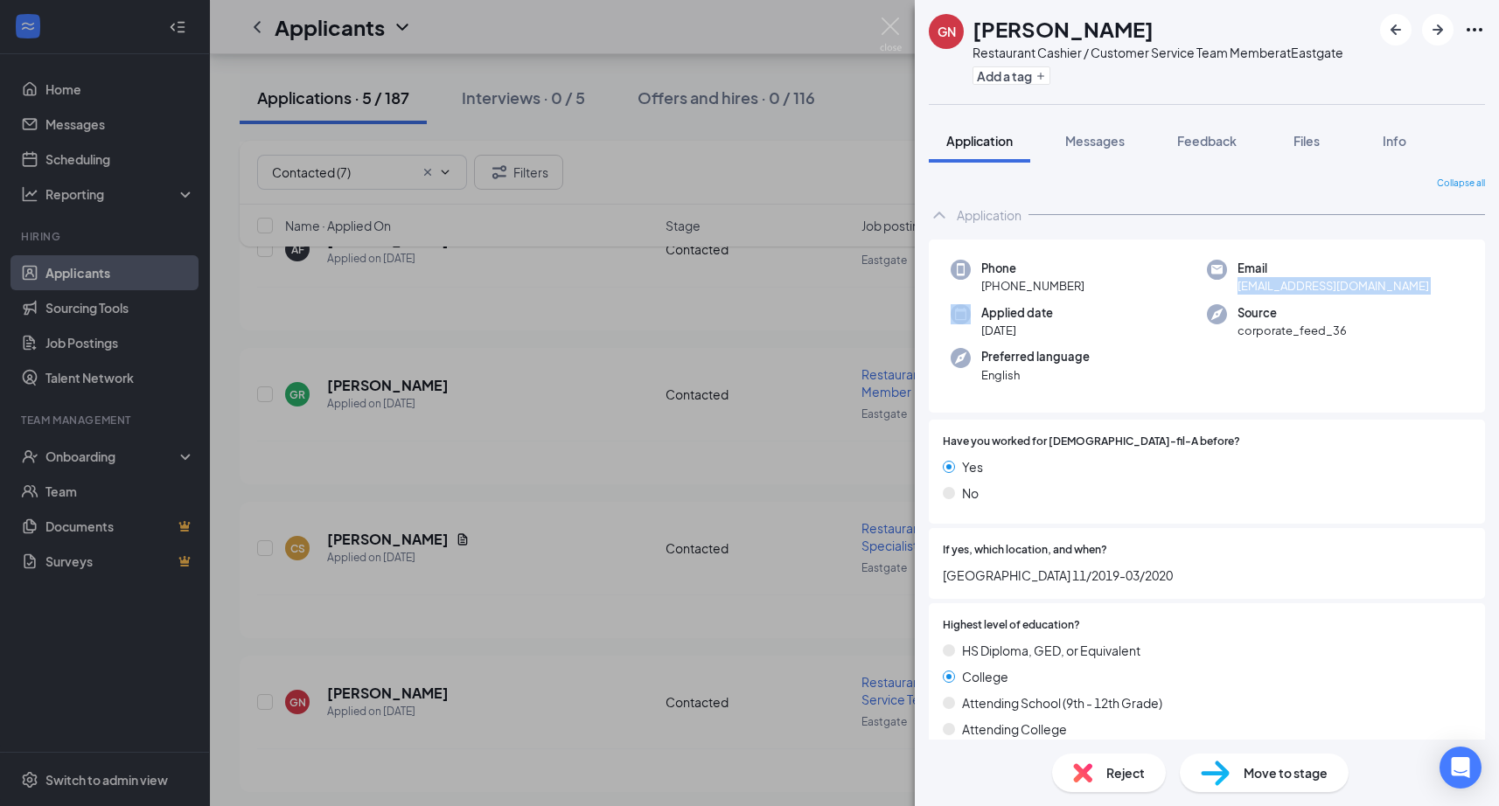
copy span "[EMAIL_ADDRESS][DOMAIN_NAME]"
click at [892, 22] on img at bounding box center [891, 34] width 22 height 34
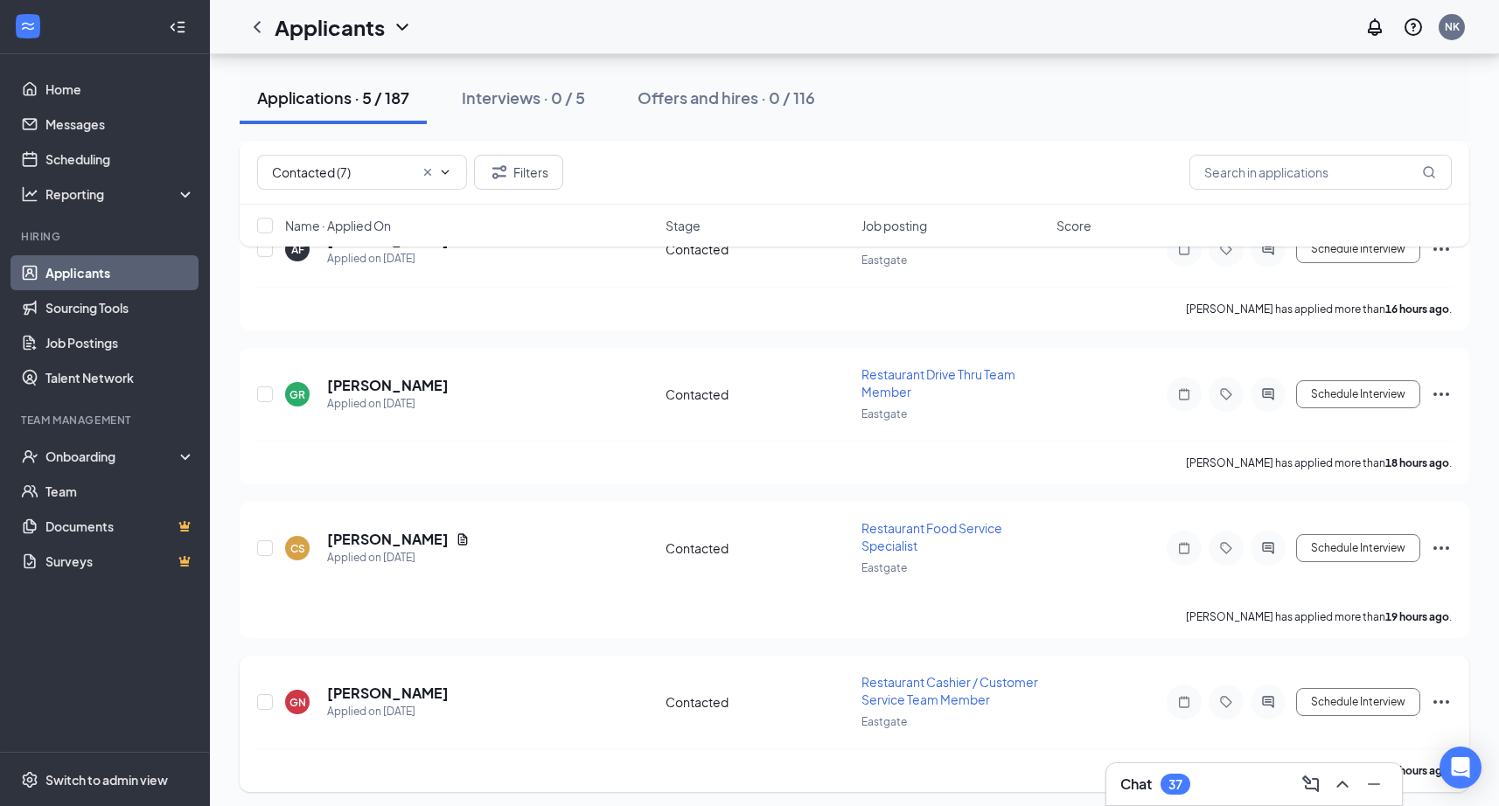
click at [1433, 685] on div "Schedule Interview" at bounding box center [1294, 702] width 315 height 35
click at [1451, 696] on icon "Ellipses" at bounding box center [1440, 702] width 21 height 21
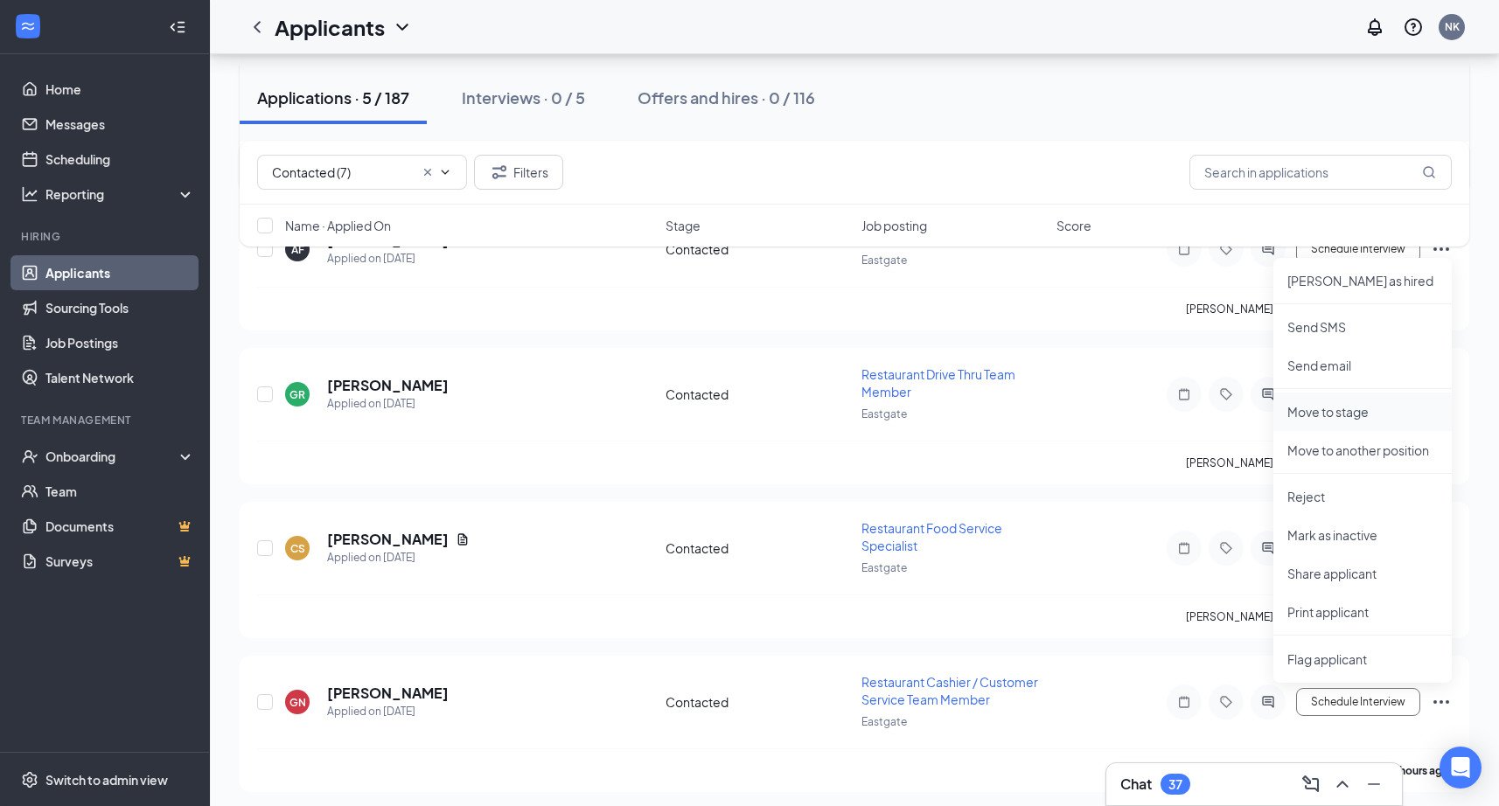
click at [1327, 404] on p "Move to stage" at bounding box center [1362, 411] width 150 height 17
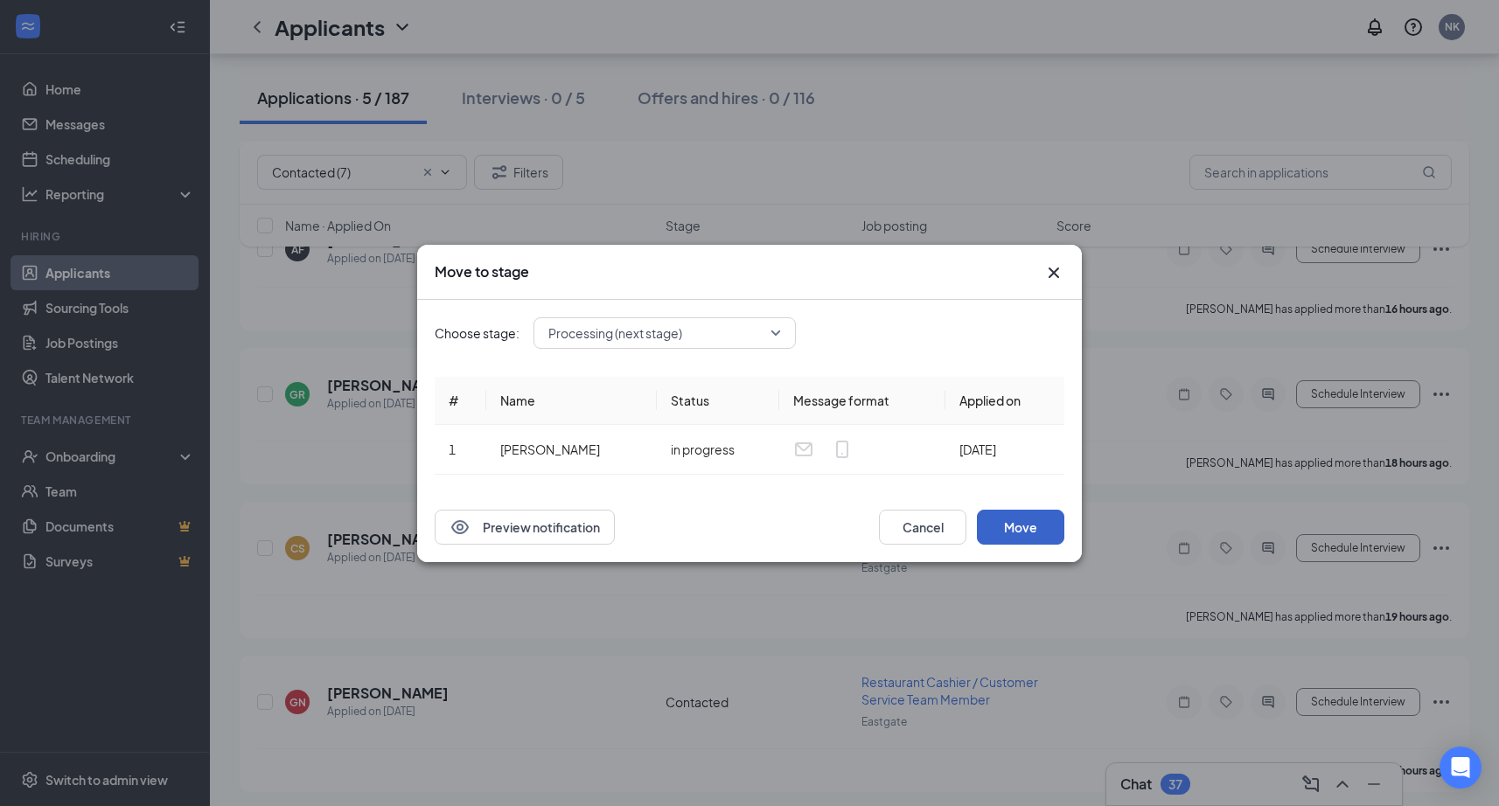
click at [1023, 535] on button "Move" at bounding box center [1020, 527] width 87 height 35
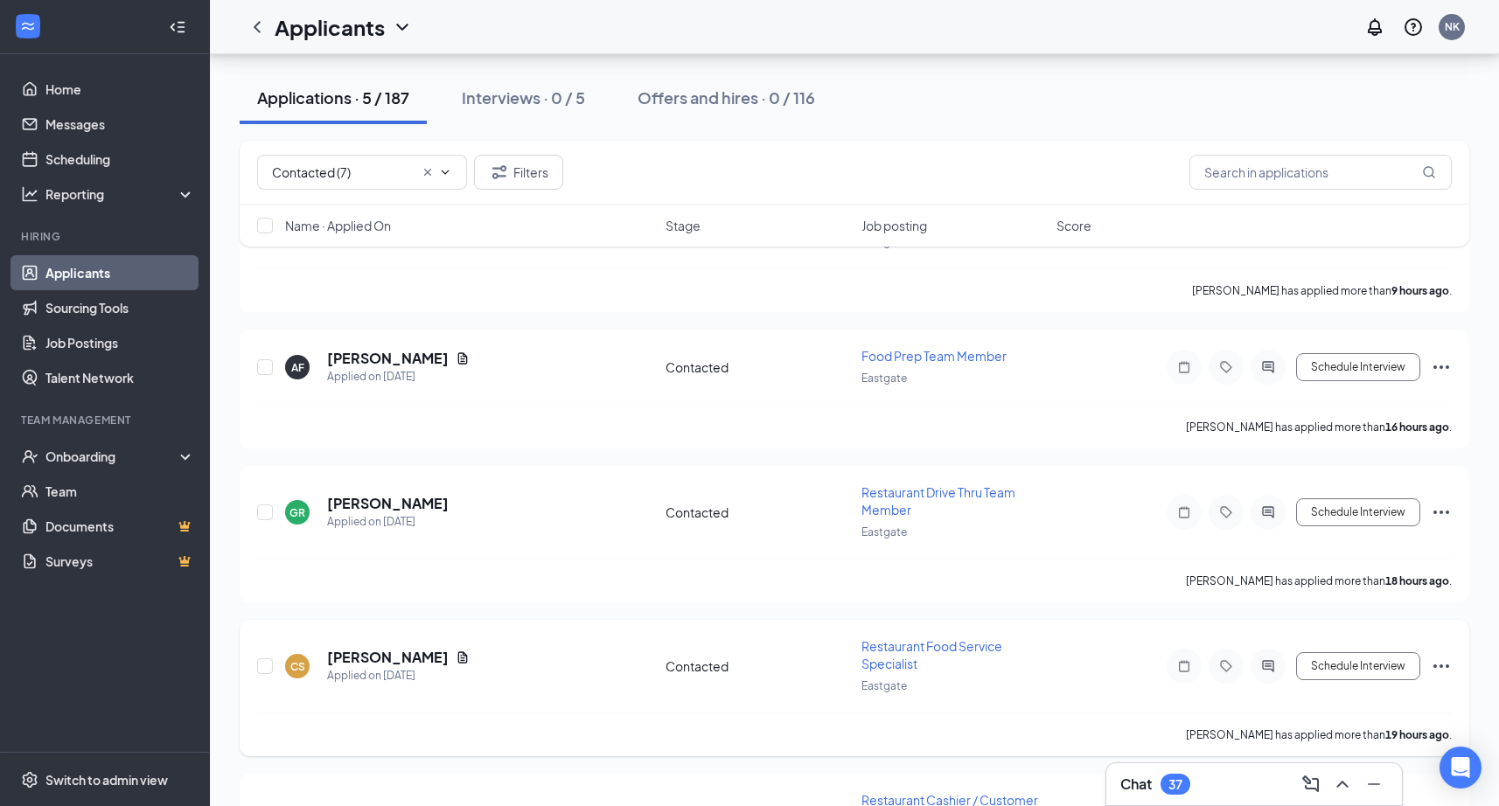
scroll to position [218, 0]
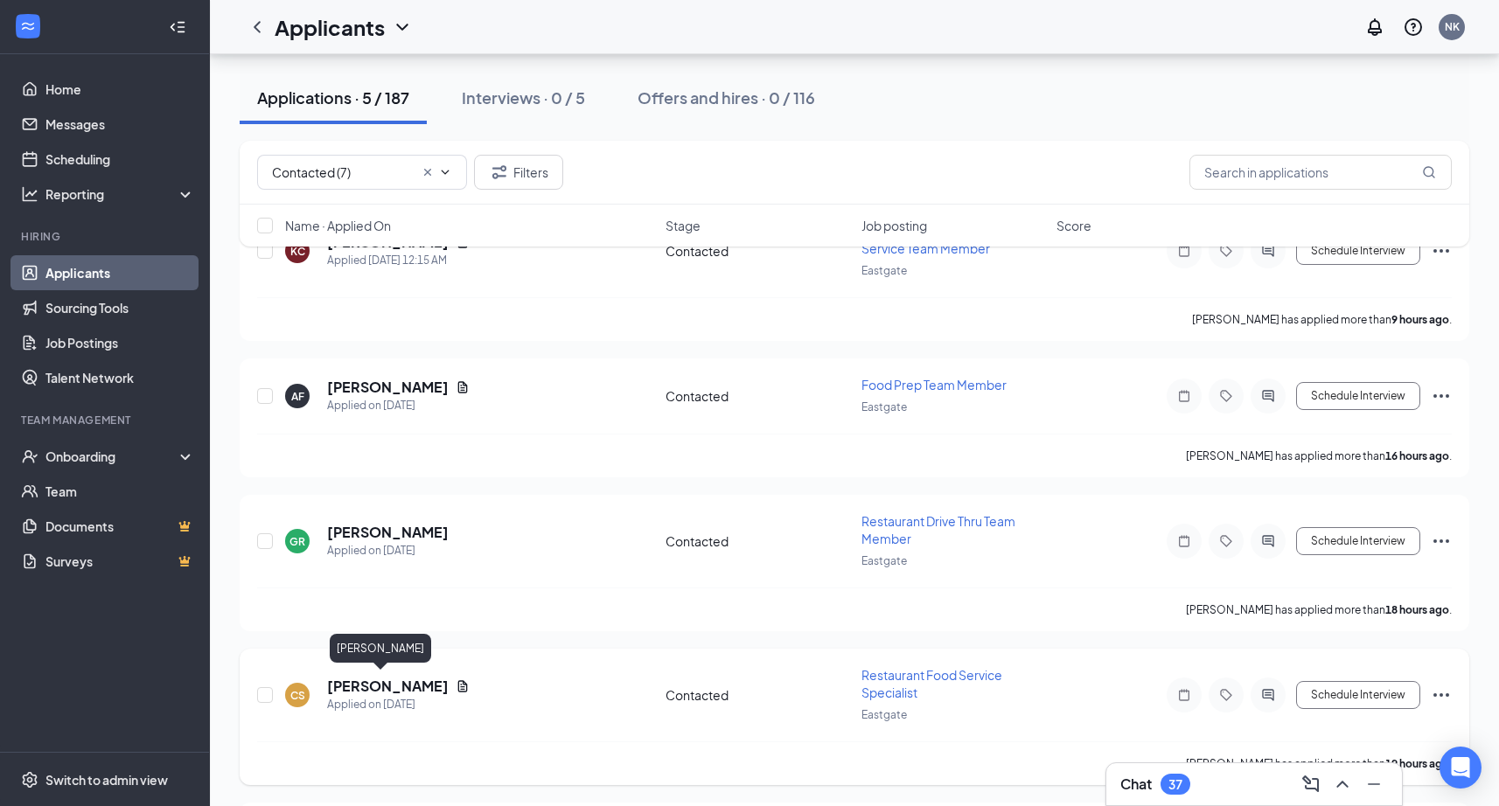
click at [364, 687] on h5 "[PERSON_NAME]" at bounding box center [388, 686] width 122 height 19
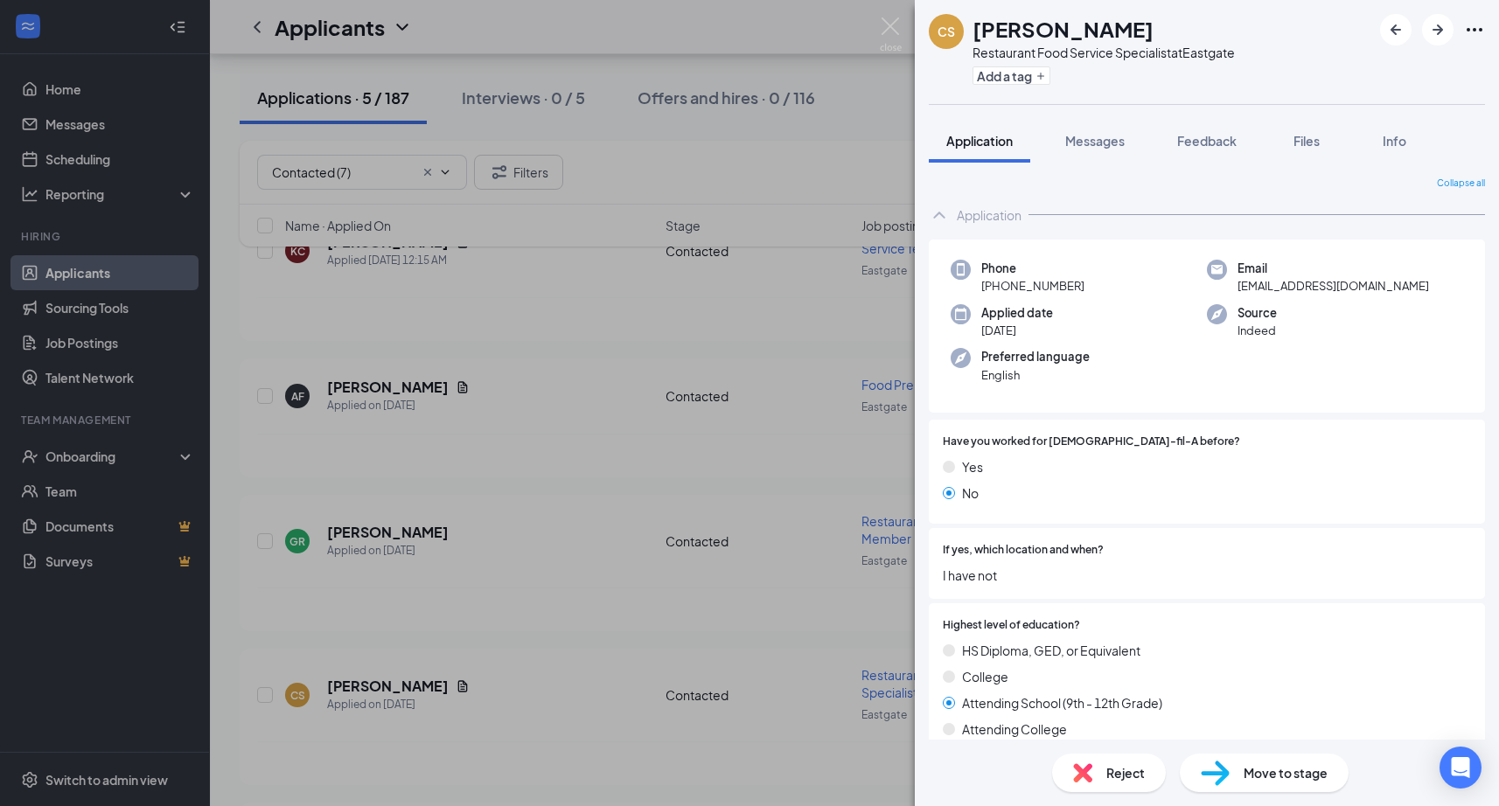
click at [1044, 28] on h1 "[PERSON_NAME]" at bounding box center [1062, 29] width 181 height 30
copy h1 "[PERSON_NAME]"
drag, startPoint x: 996, startPoint y: 282, endPoint x: 1083, endPoint y: 285, distance: 87.5
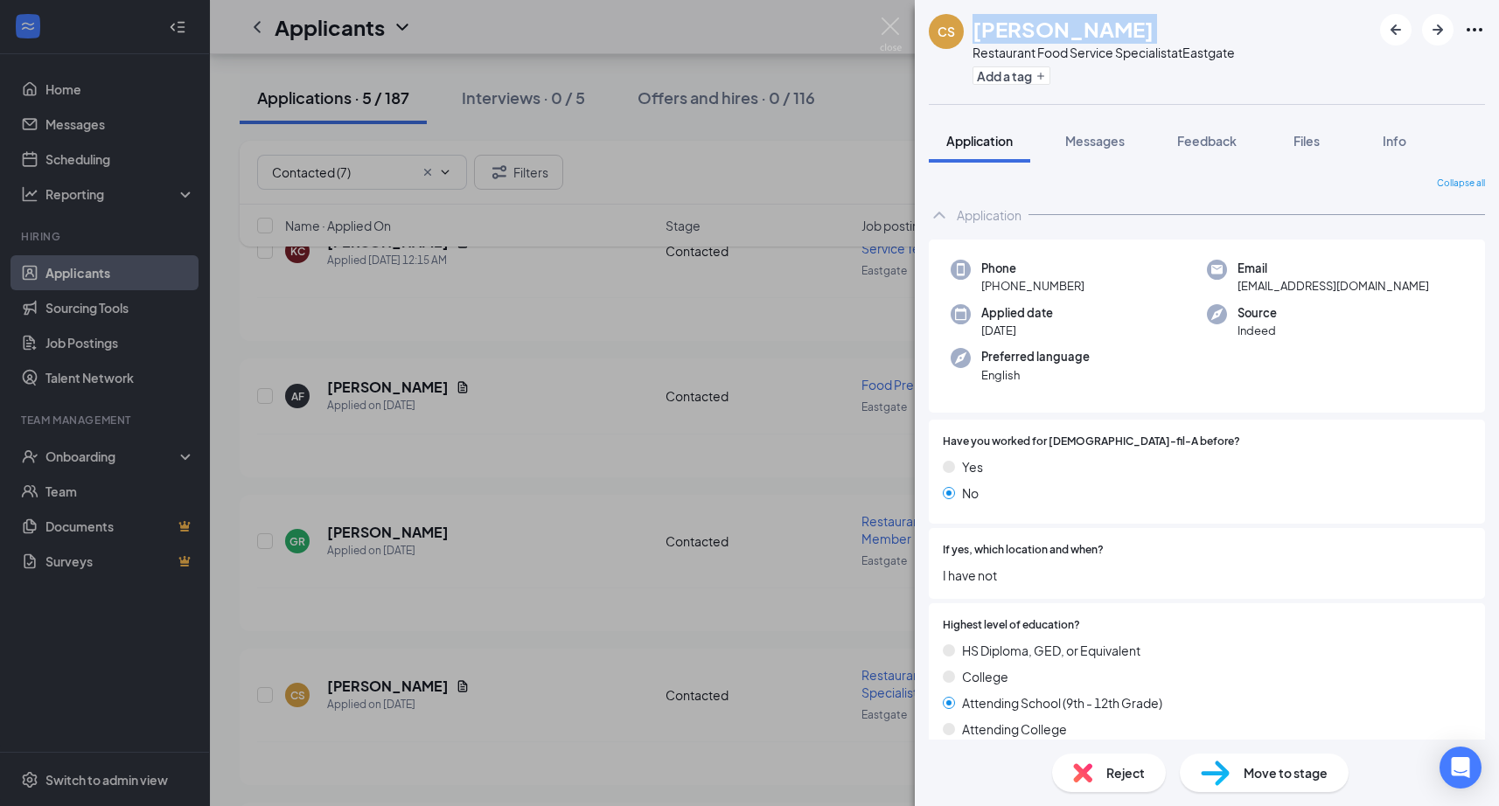
click at [1083, 285] on div "Phone [PHONE_NUMBER]" at bounding box center [1078, 278] width 256 height 36
copy span "[PHONE_NUMBER]"
click at [1256, 294] on span "[EMAIL_ADDRESS][DOMAIN_NAME]" at bounding box center [1332, 285] width 191 height 17
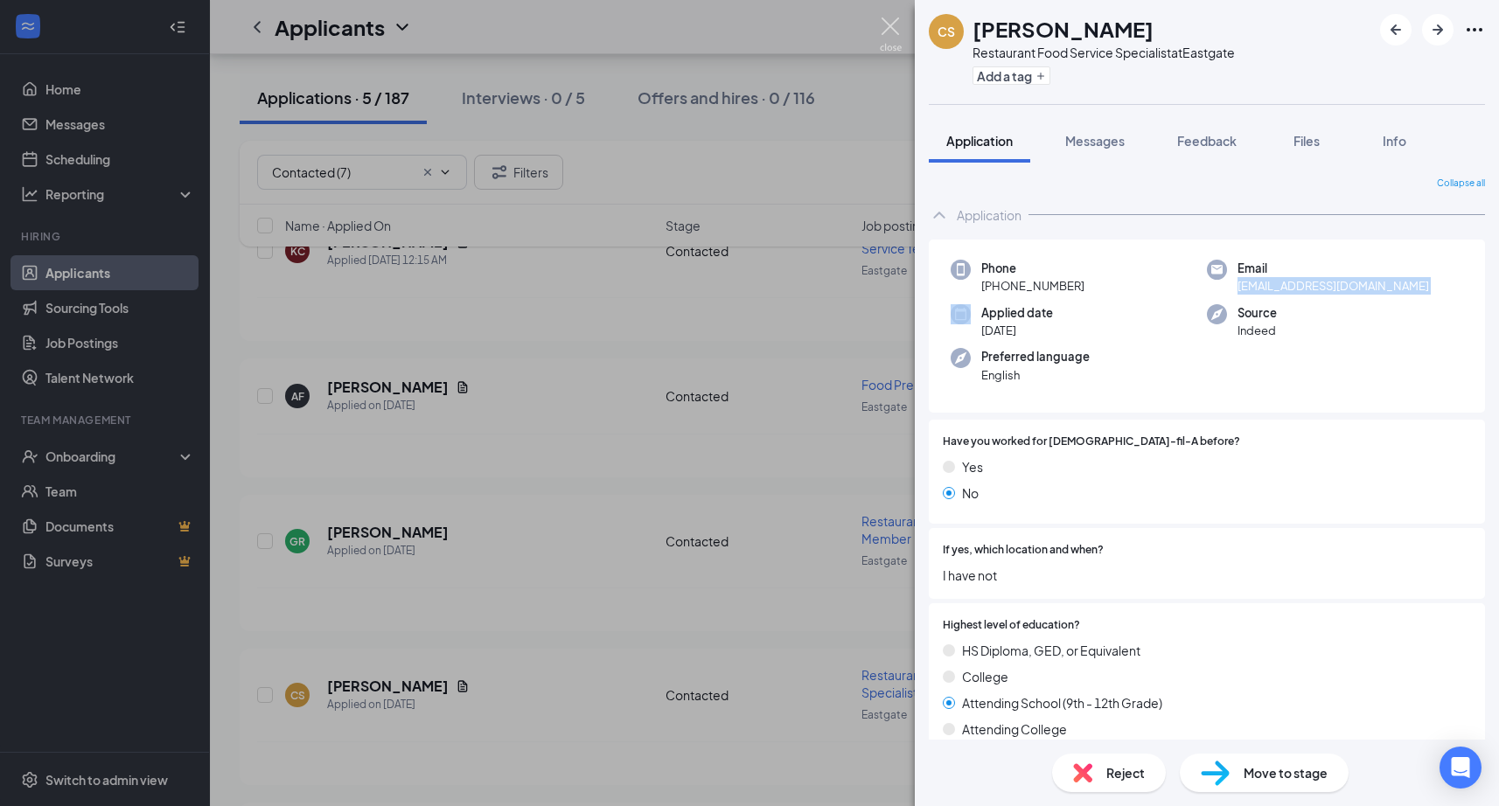
click at [889, 20] on img at bounding box center [891, 34] width 22 height 34
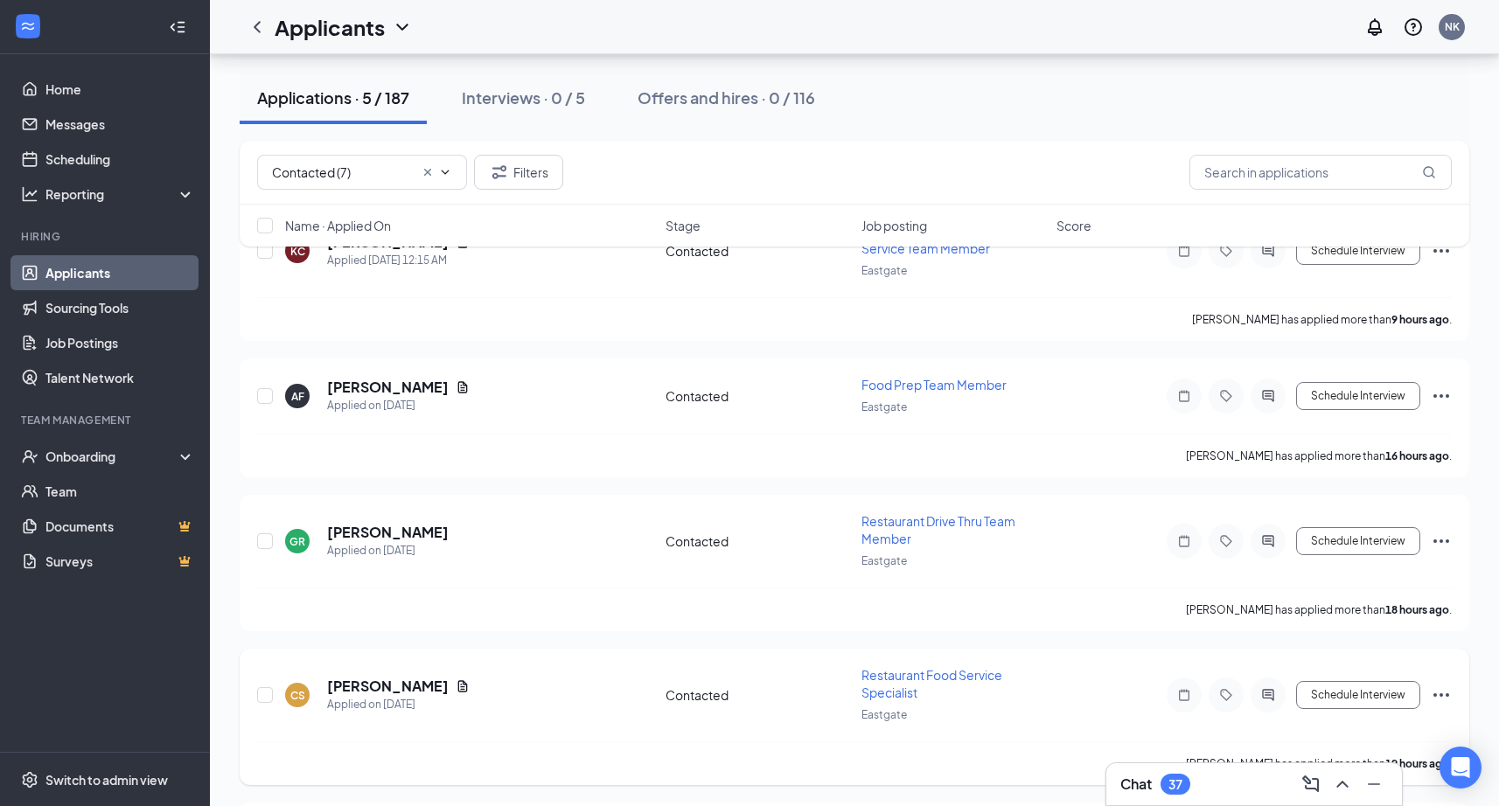
scroll to position [212, 0]
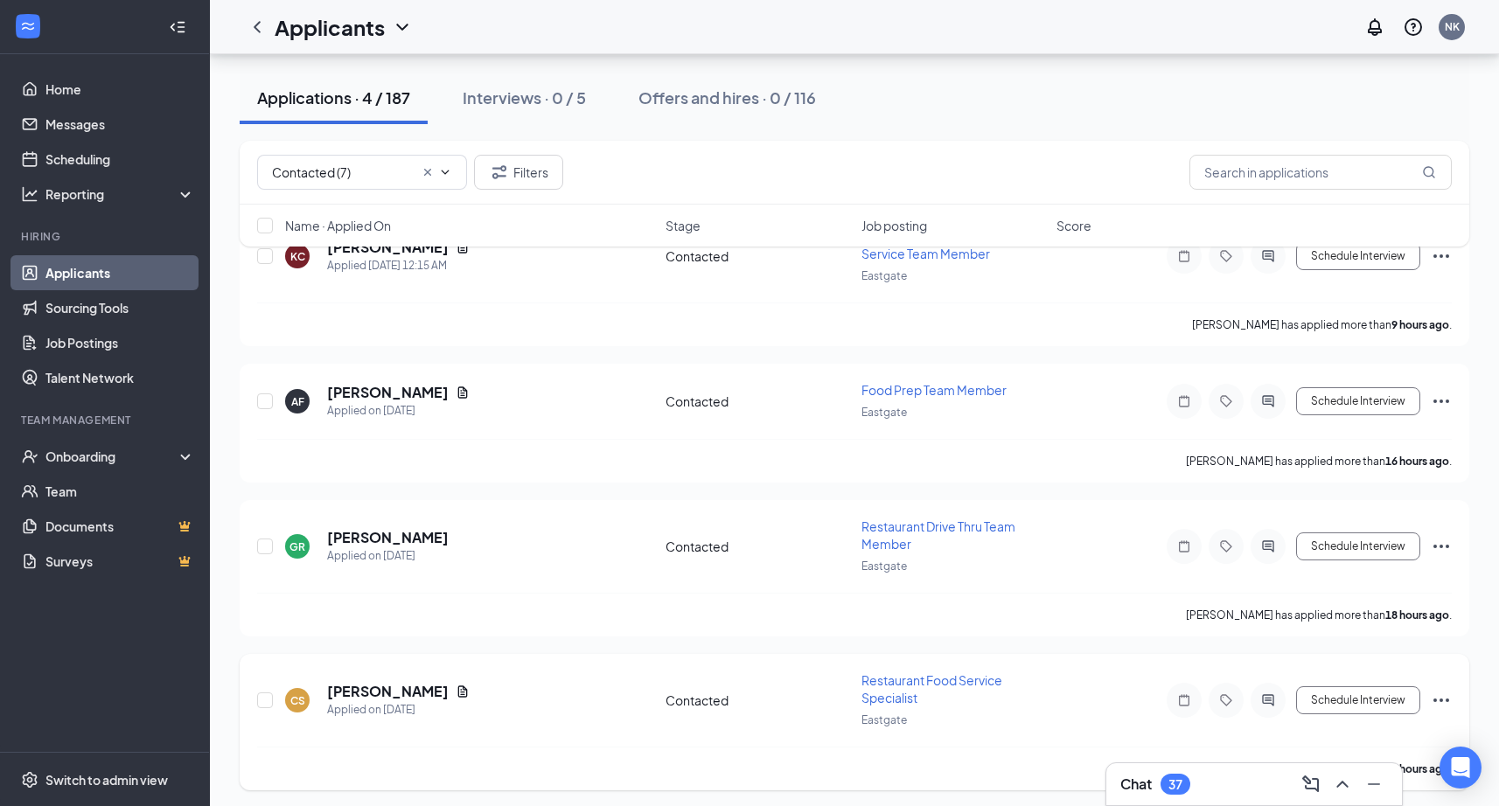
click at [1436, 699] on icon "Ellipses" at bounding box center [1441, 700] width 16 height 3
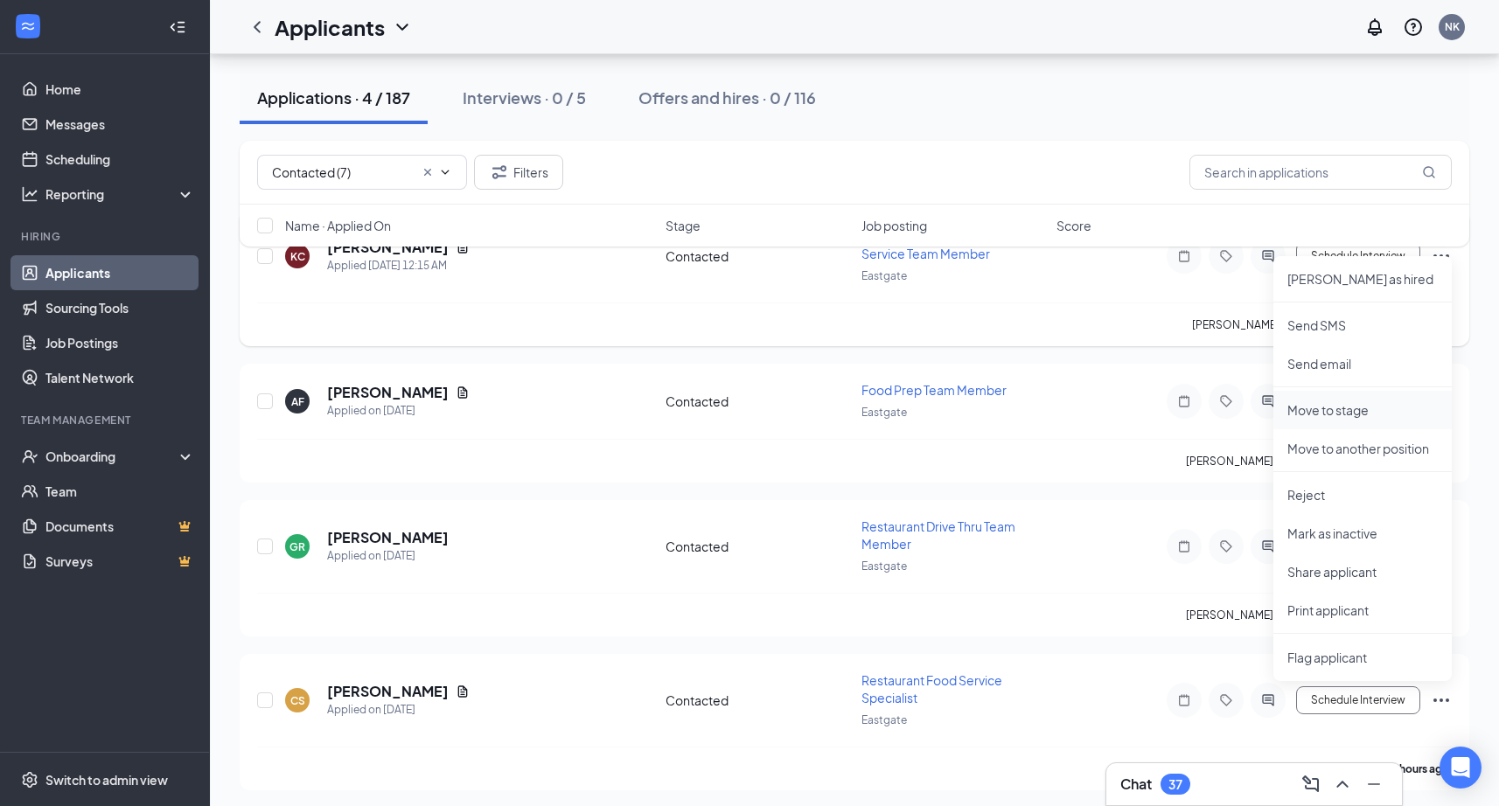
click at [1335, 411] on p "Move to stage" at bounding box center [1362, 409] width 150 height 17
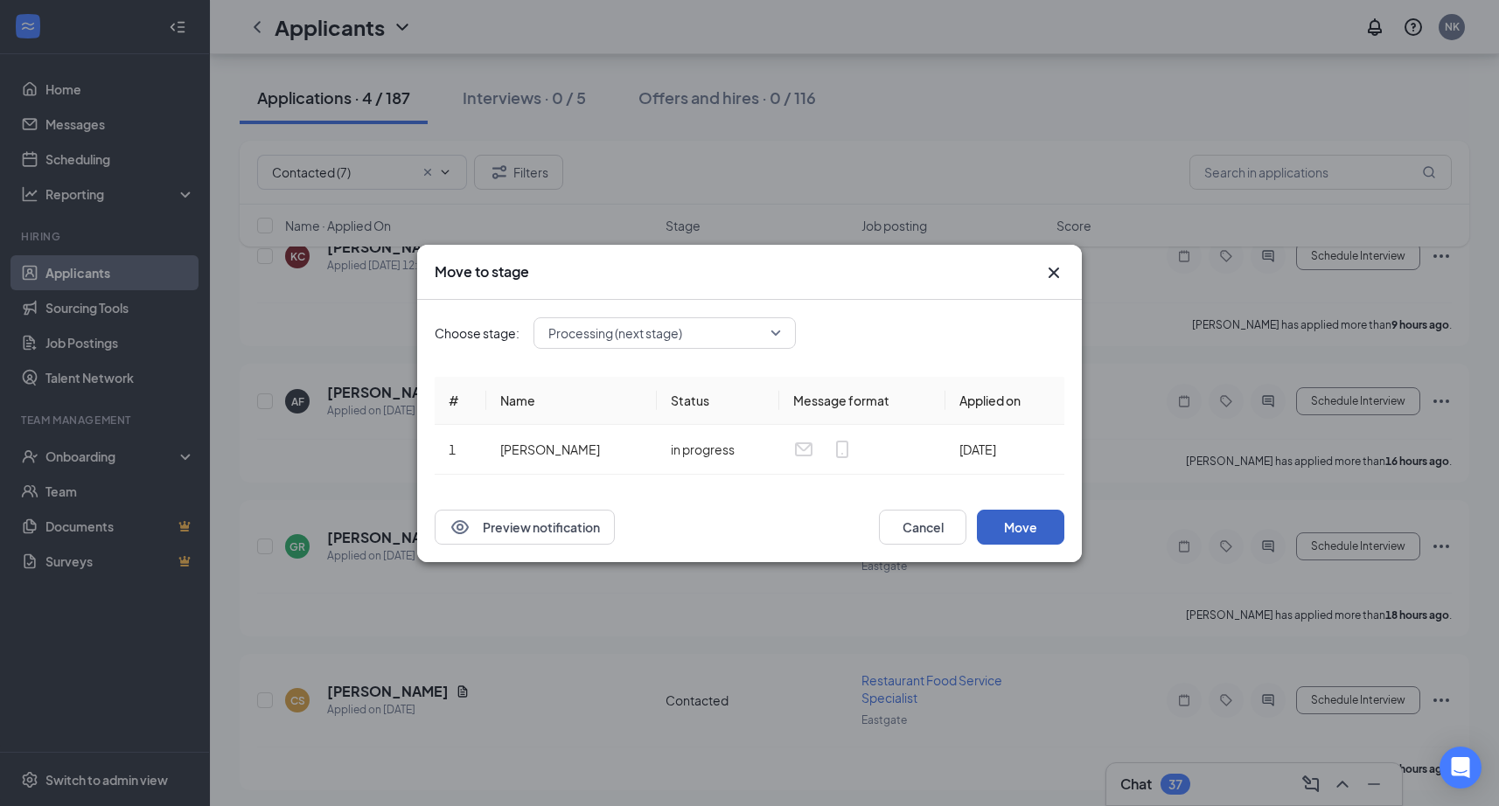
click at [1033, 525] on button "Move" at bounding box center [1020, 527] width 87 height 35
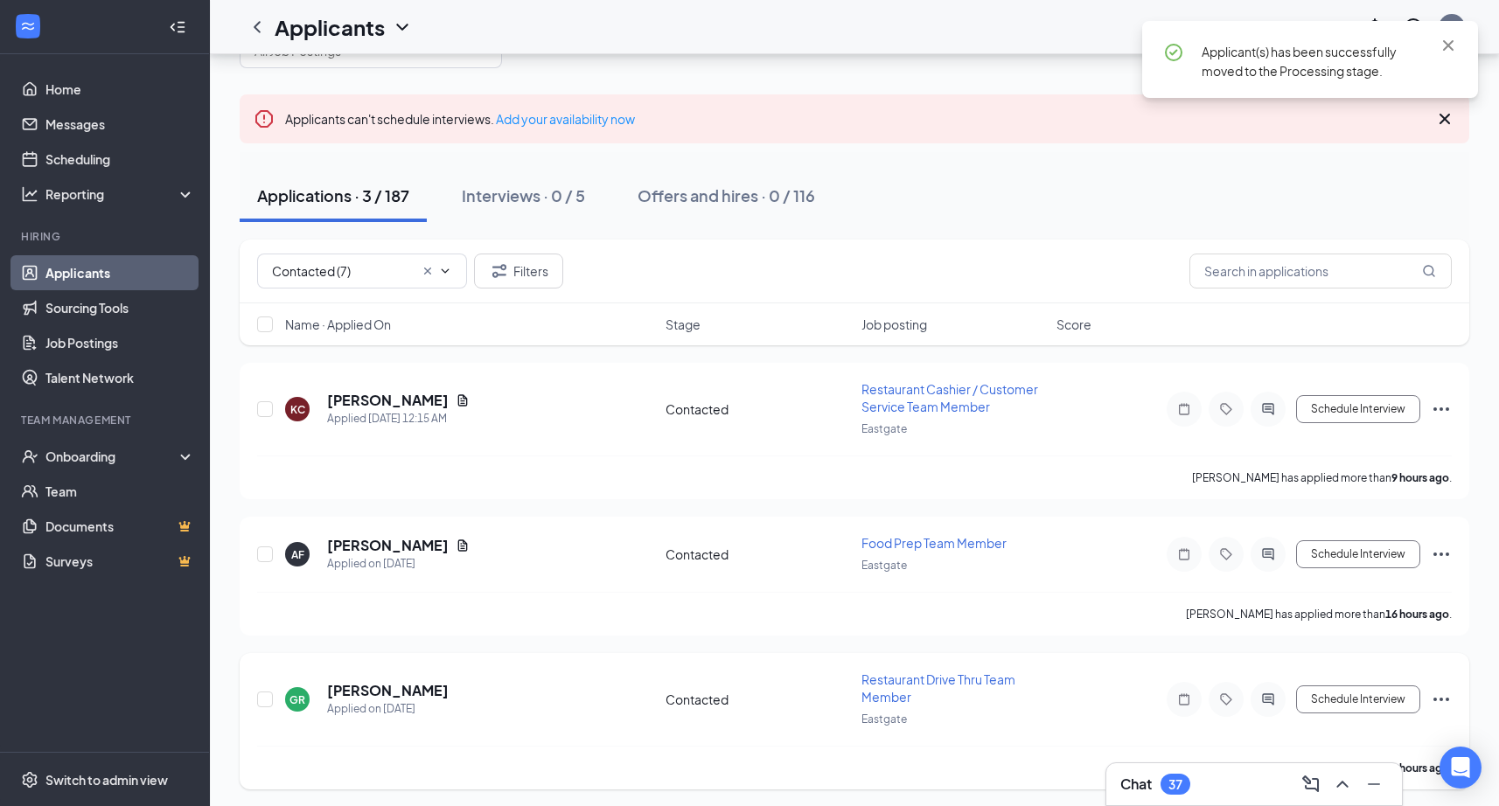
scroll to position [0, 0]
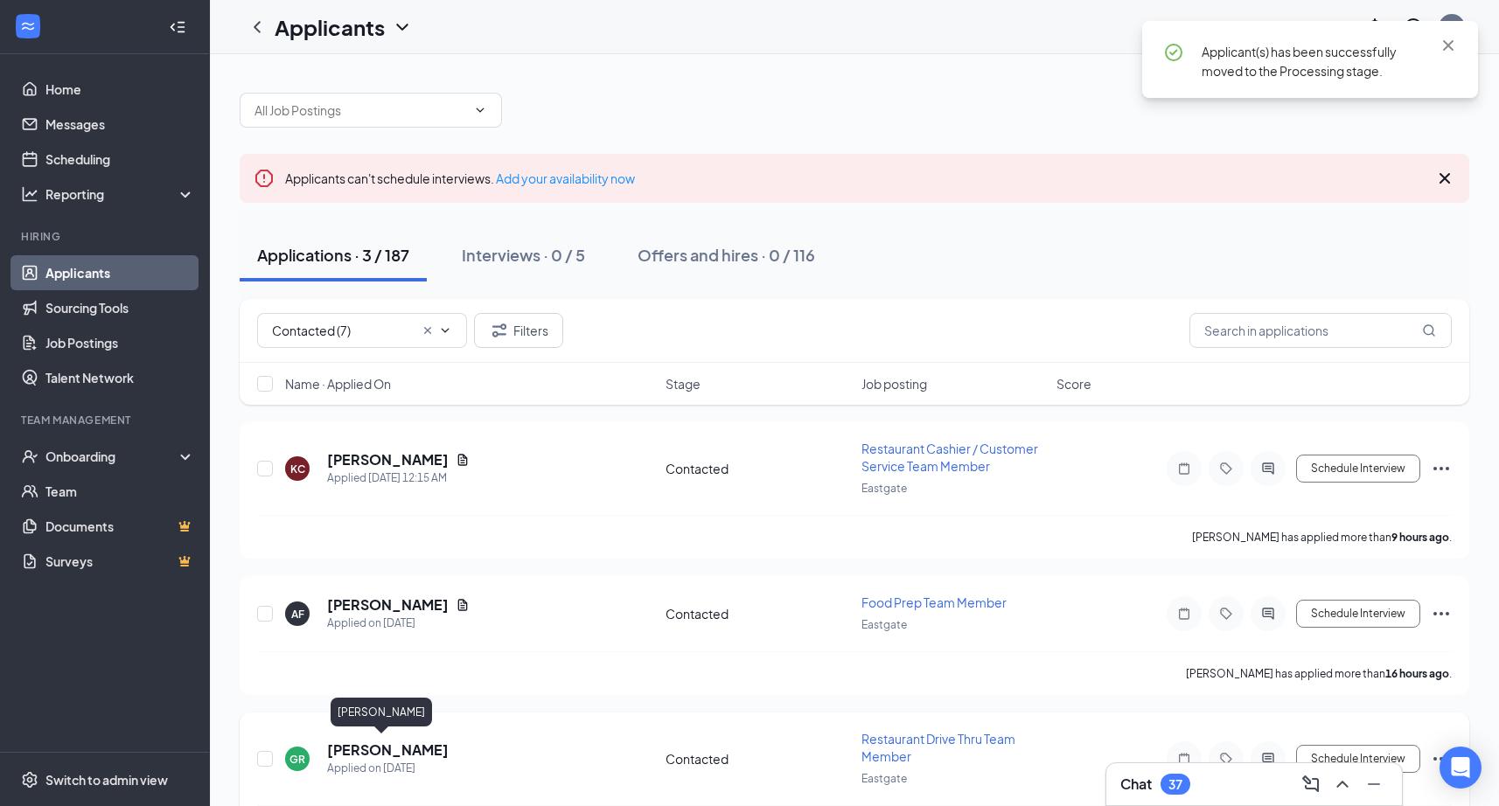
click at [376, 743] on h5 "[PERSON_NAME]" at bounding box center [388, 750] width 122 height 19
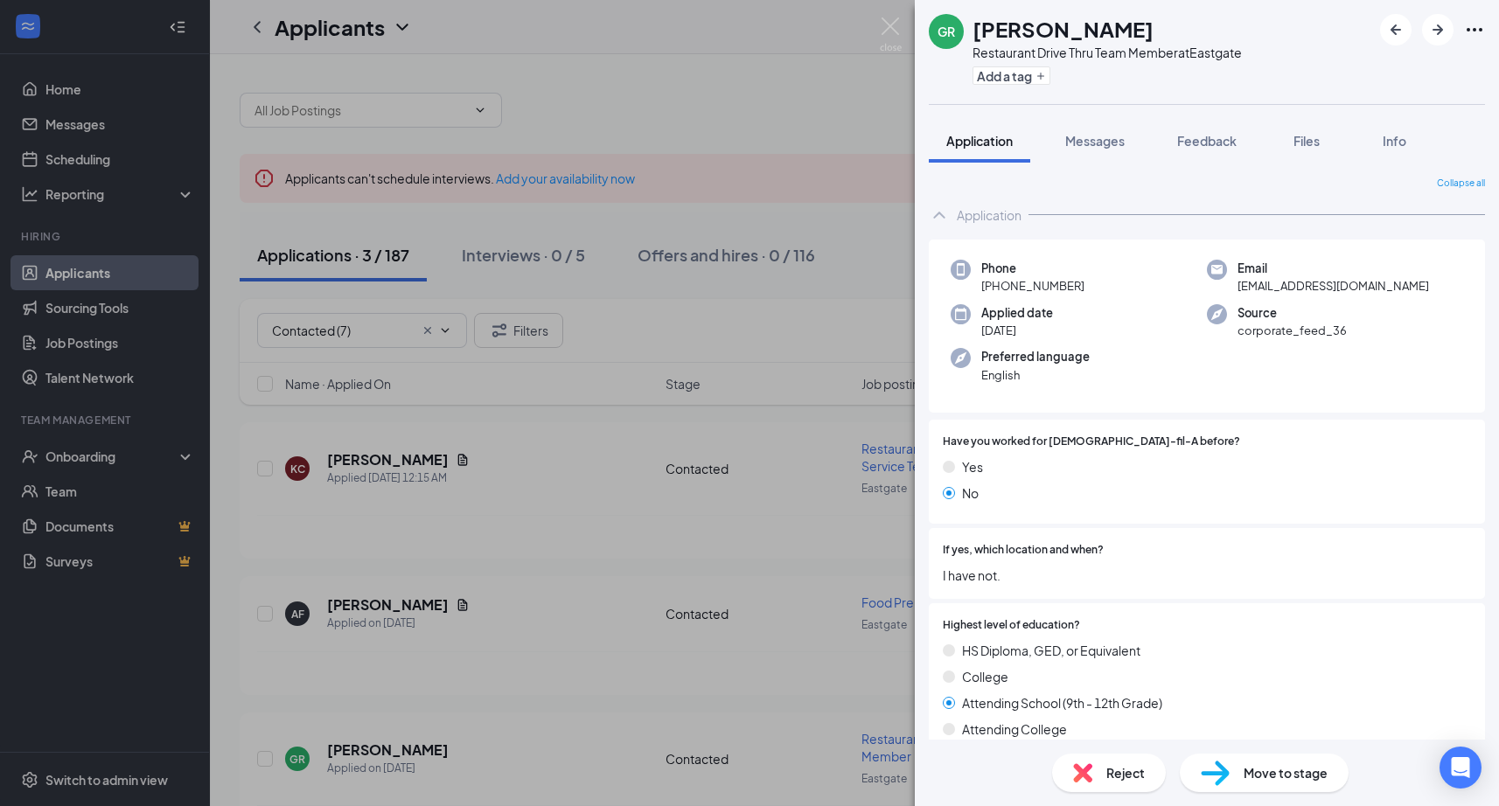
click at [1065, 25] on h1 "[PERSON_NAME]" at bounding box center [1062, 29] width 181 height 30
drag, startPoint x: 996, startPoint y: 287, endPoint x: 1106, endPoint y: 285, distance: 110.2
click at [1106, 285] on div "Phone [PHONE_NUMBER]" at bounding box center [1078, 278] width 256 height 36
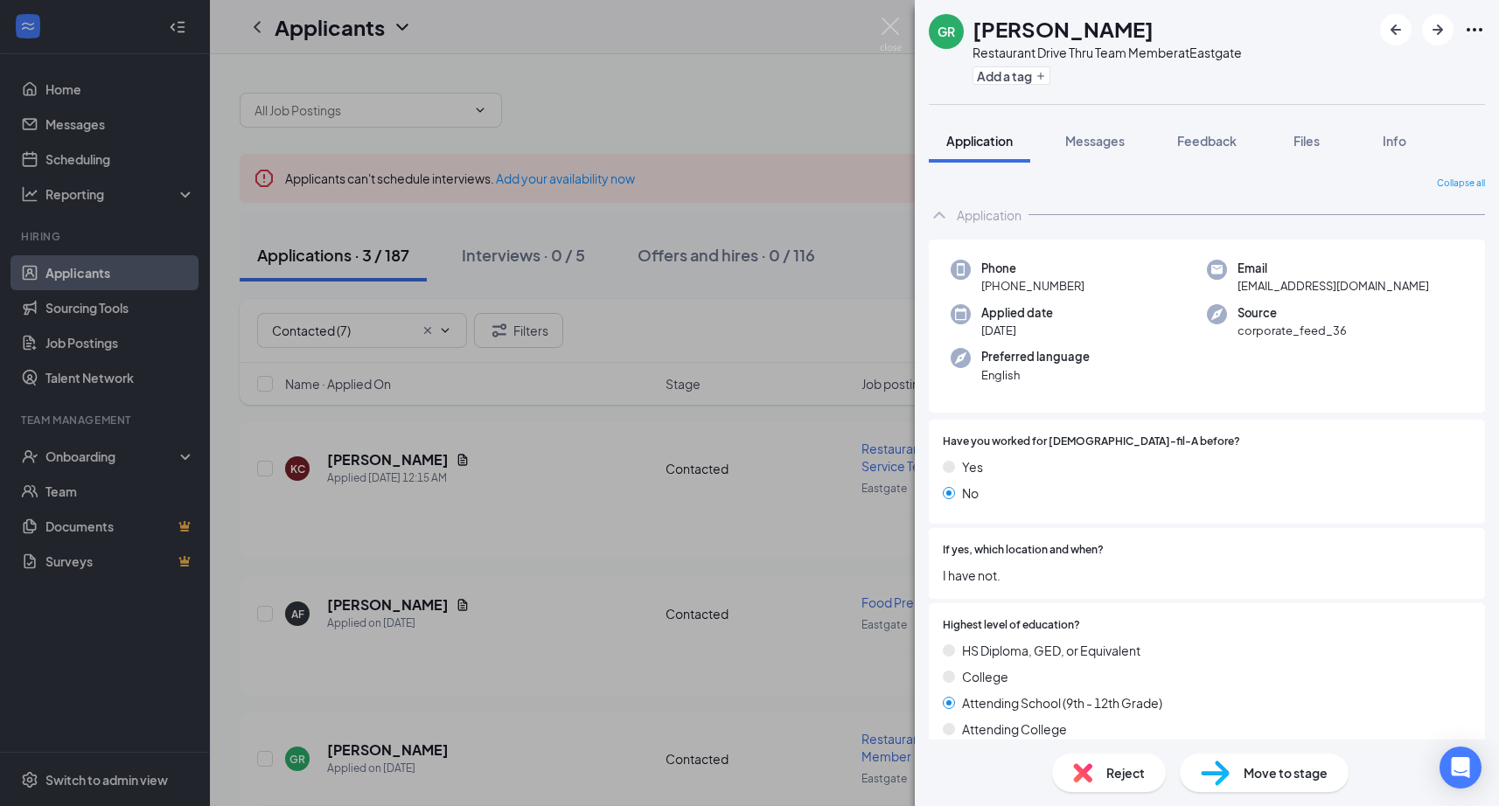
click at [1299, 289] on span "[EMAIL_ADDRESS][DOMAIN_NAME]" at bounding box center [1332, 285] width 191 height 17
click at [895, 25] on img at bounding box center [891, 34] width 22 height 34
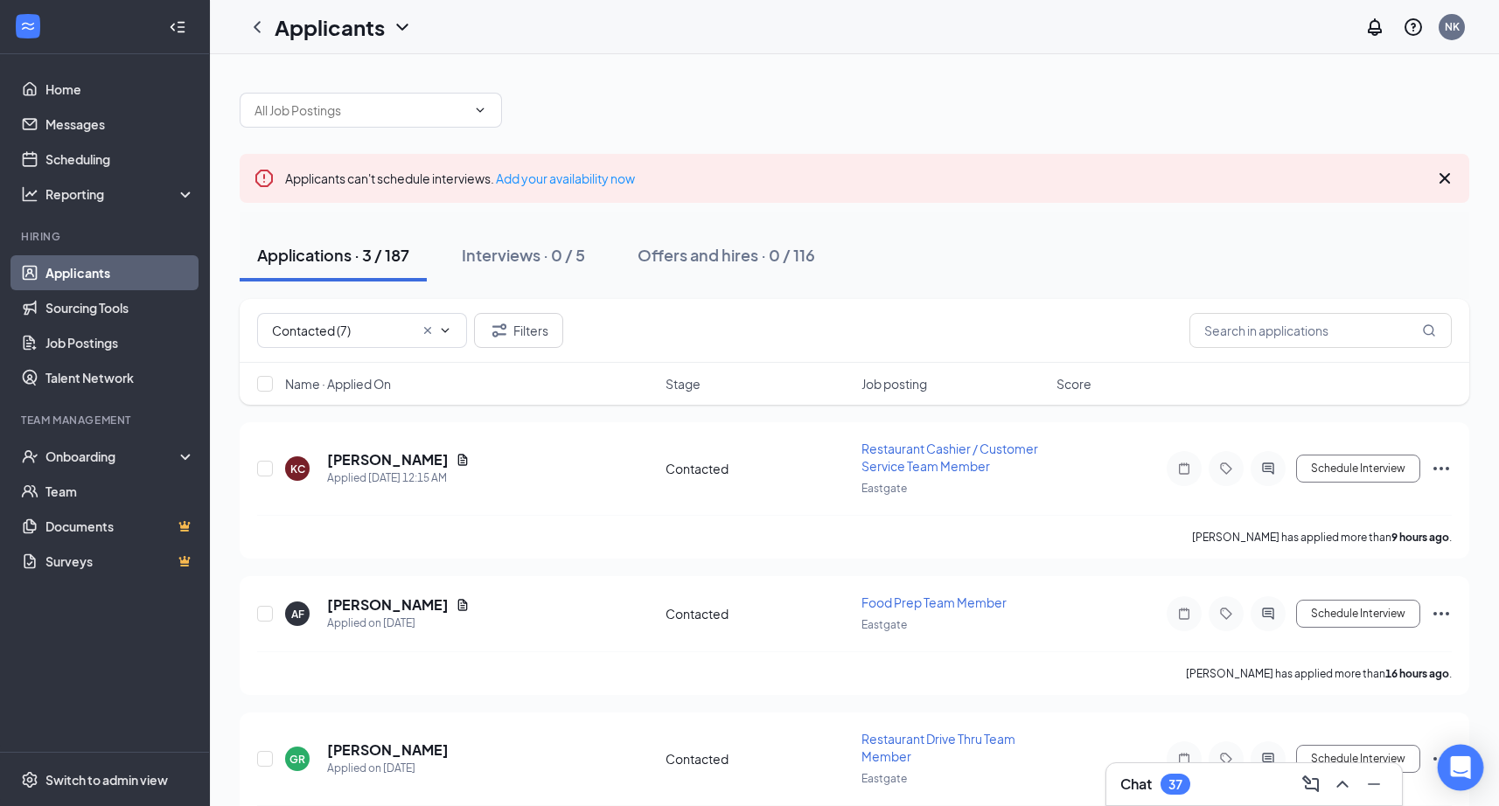
click at [1438, 752] on body "Home Messages Scheduling Reporting Hiring Applicants Sourcing Tools Job Posting…" at bounding box center [749, 403] width 1499 height 806
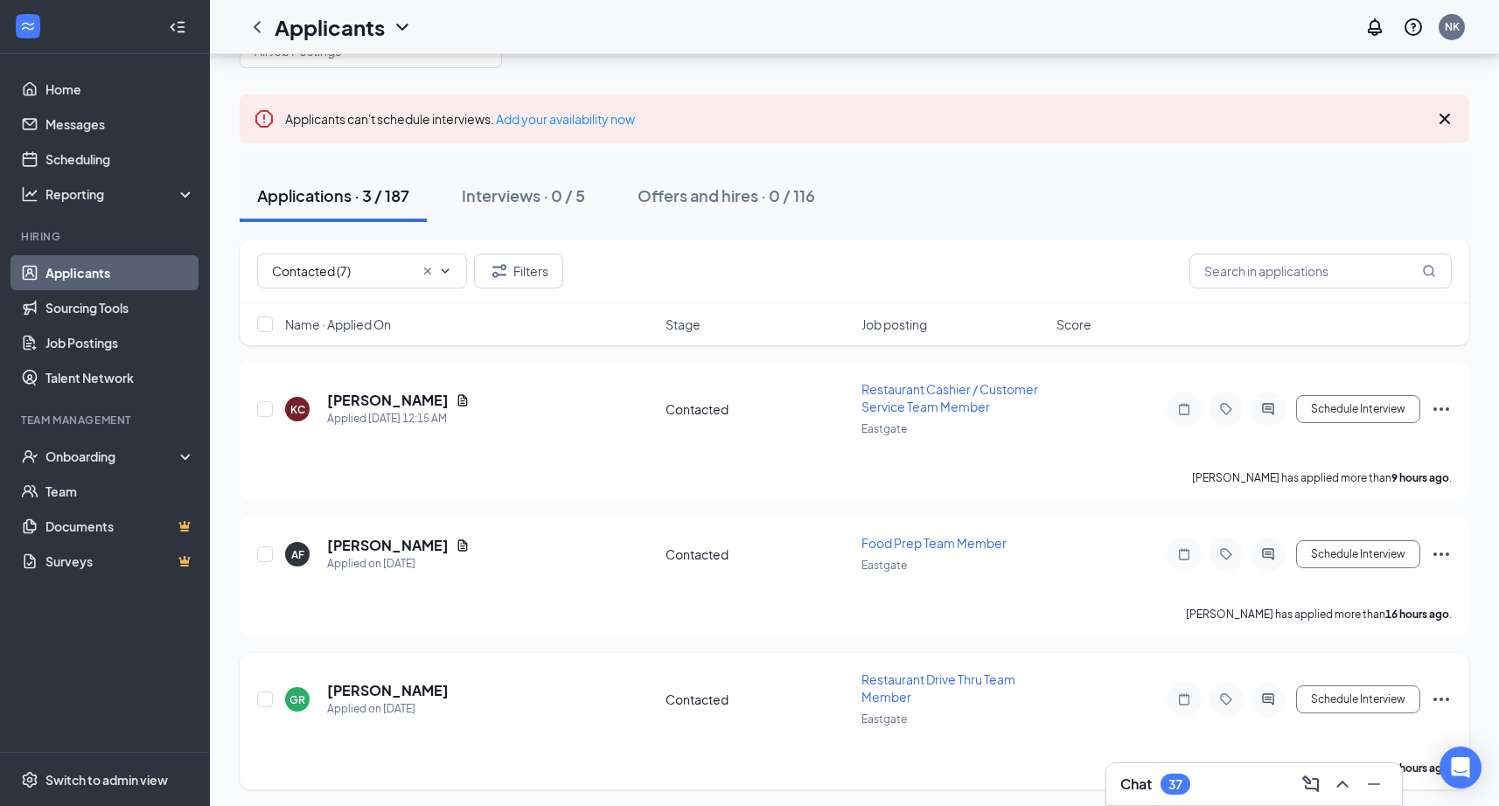
click at [1439, 689] on icon "Ellipses" at bounding box center [1440, 699] width 21 height 21
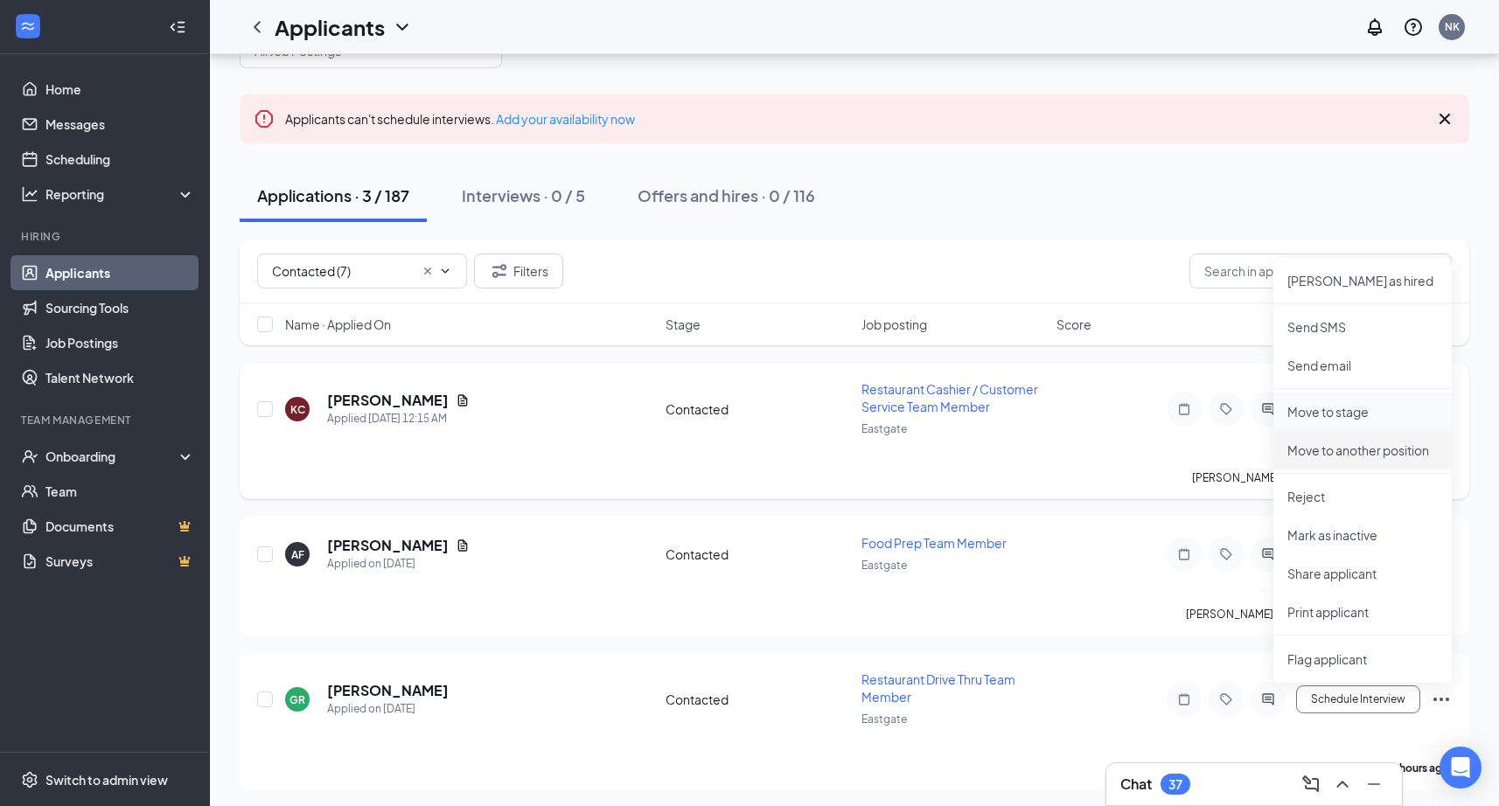
click at [1340, 412] on p "Move to stage" at bounding box center [1362, 411] width 150 height 17
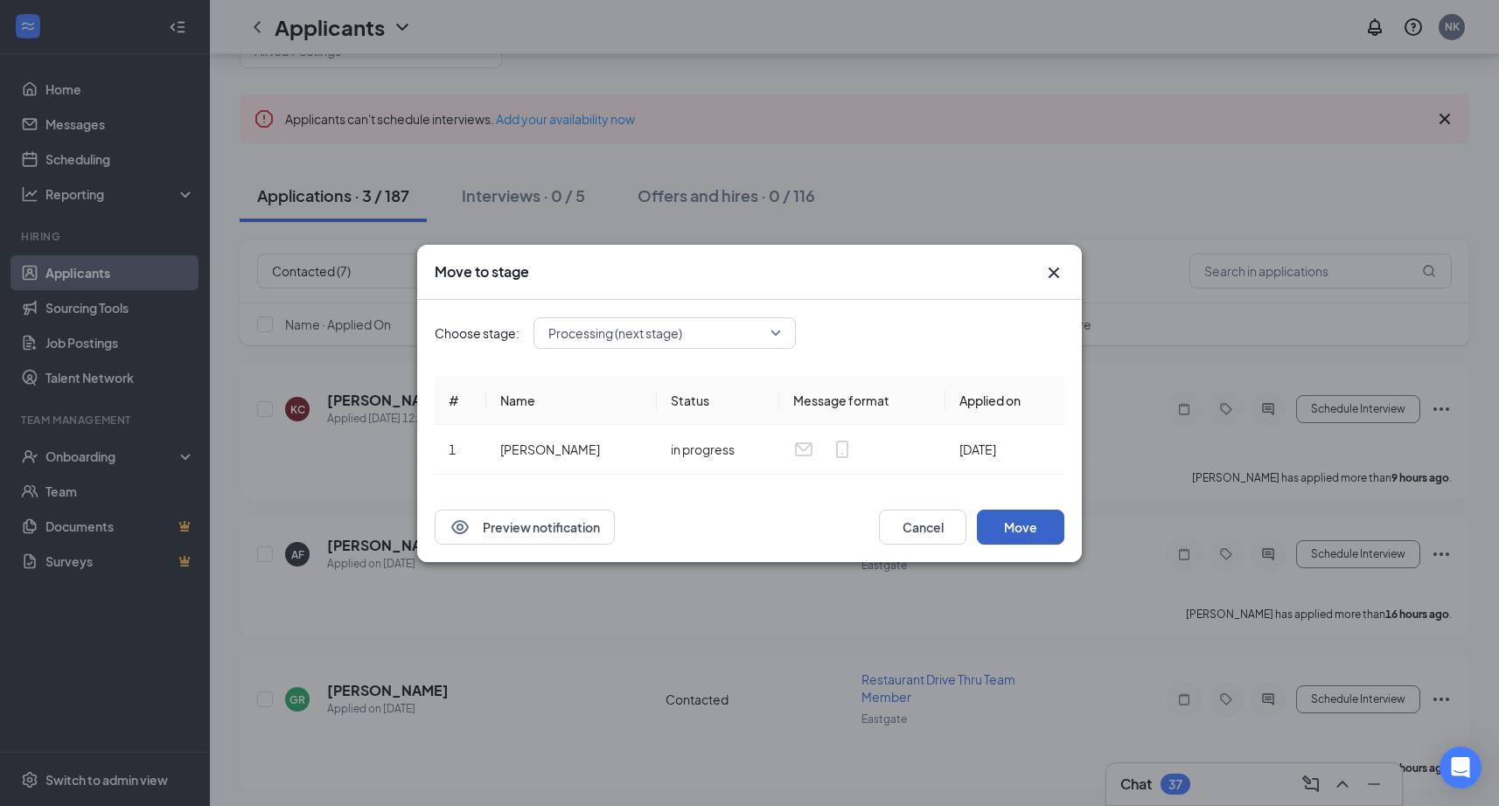
click at [1027, 518] on button "Move" at bounding box center [1020, 527] width 87 height 35
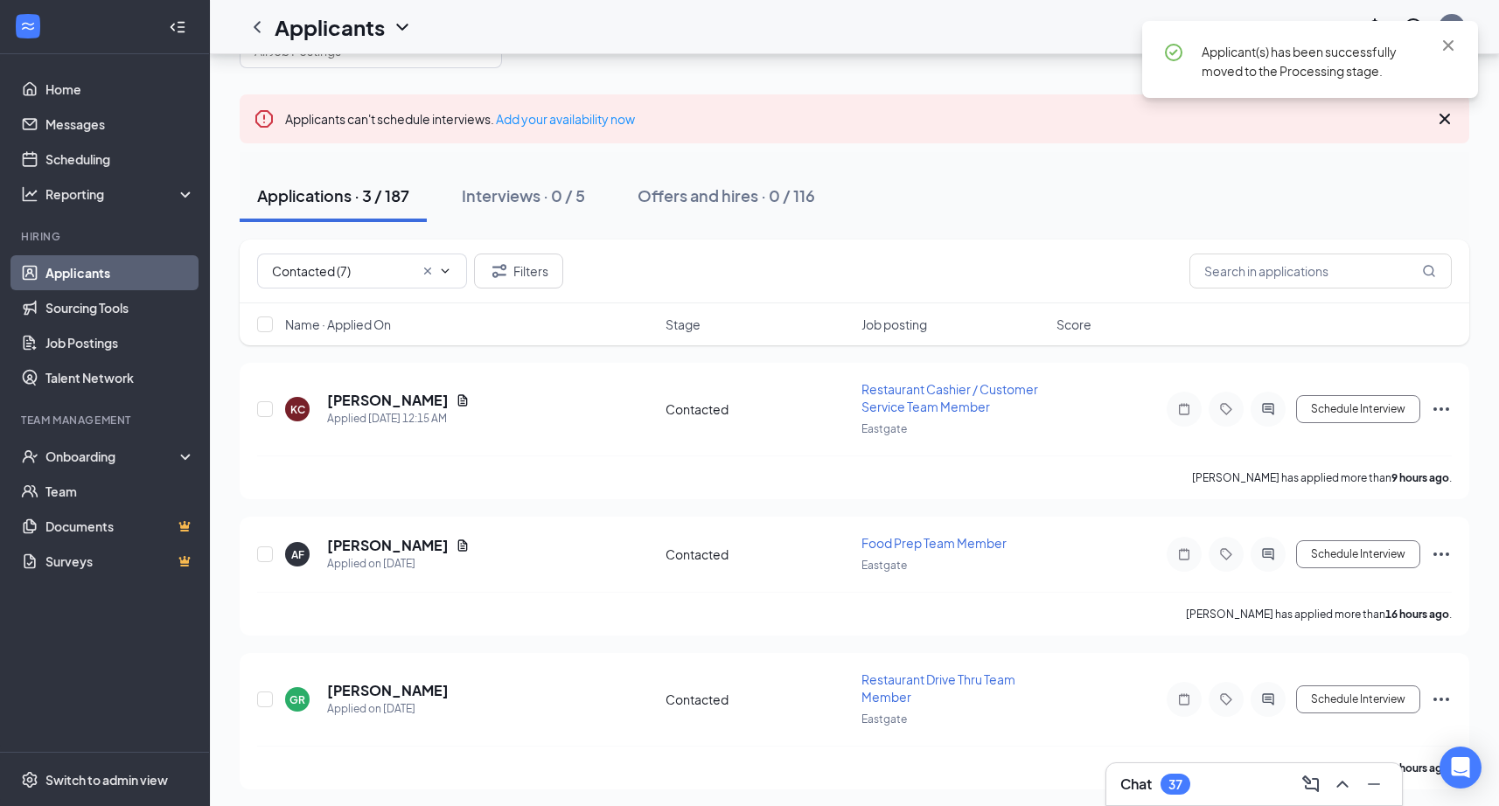
scroll to position [0, 0]
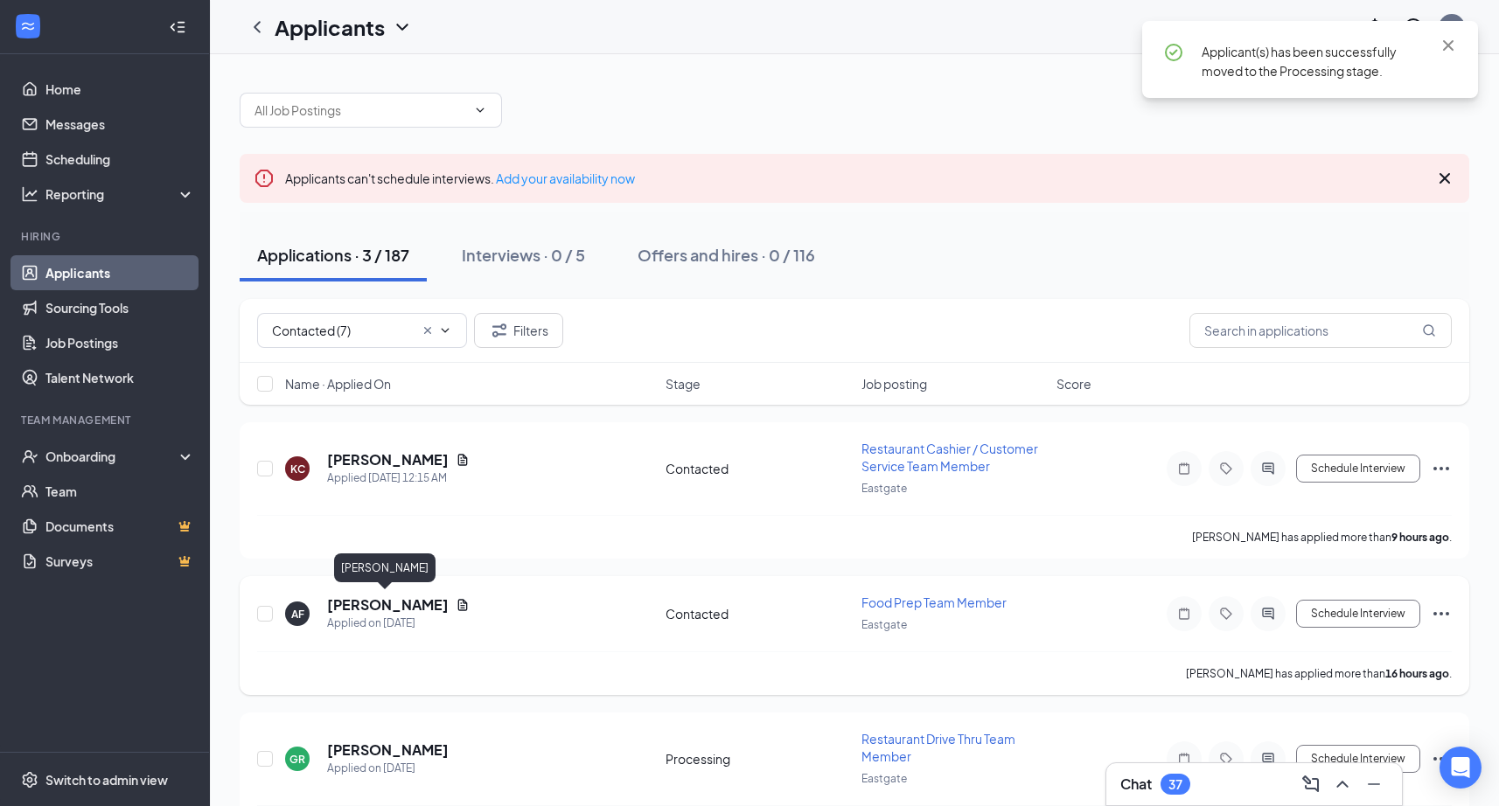
click at [377, 598] on h5 "[PERSON_NAME]" at bounding box center [388, 604] width 122 height 19
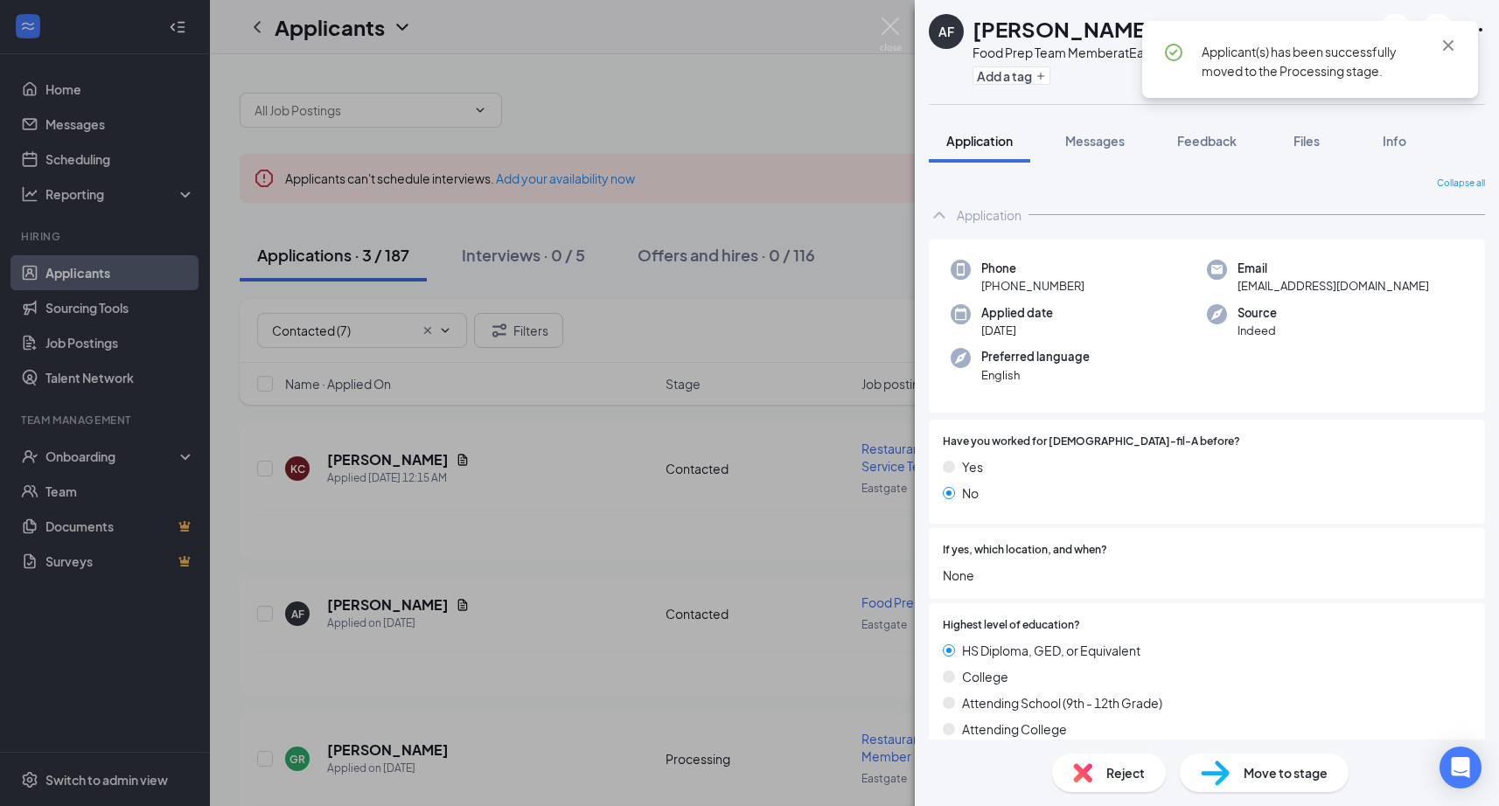
click at [1010, 31] on h1 "[PERSON_NAME]" at bounding box center [1062, 29] width 181 height 30
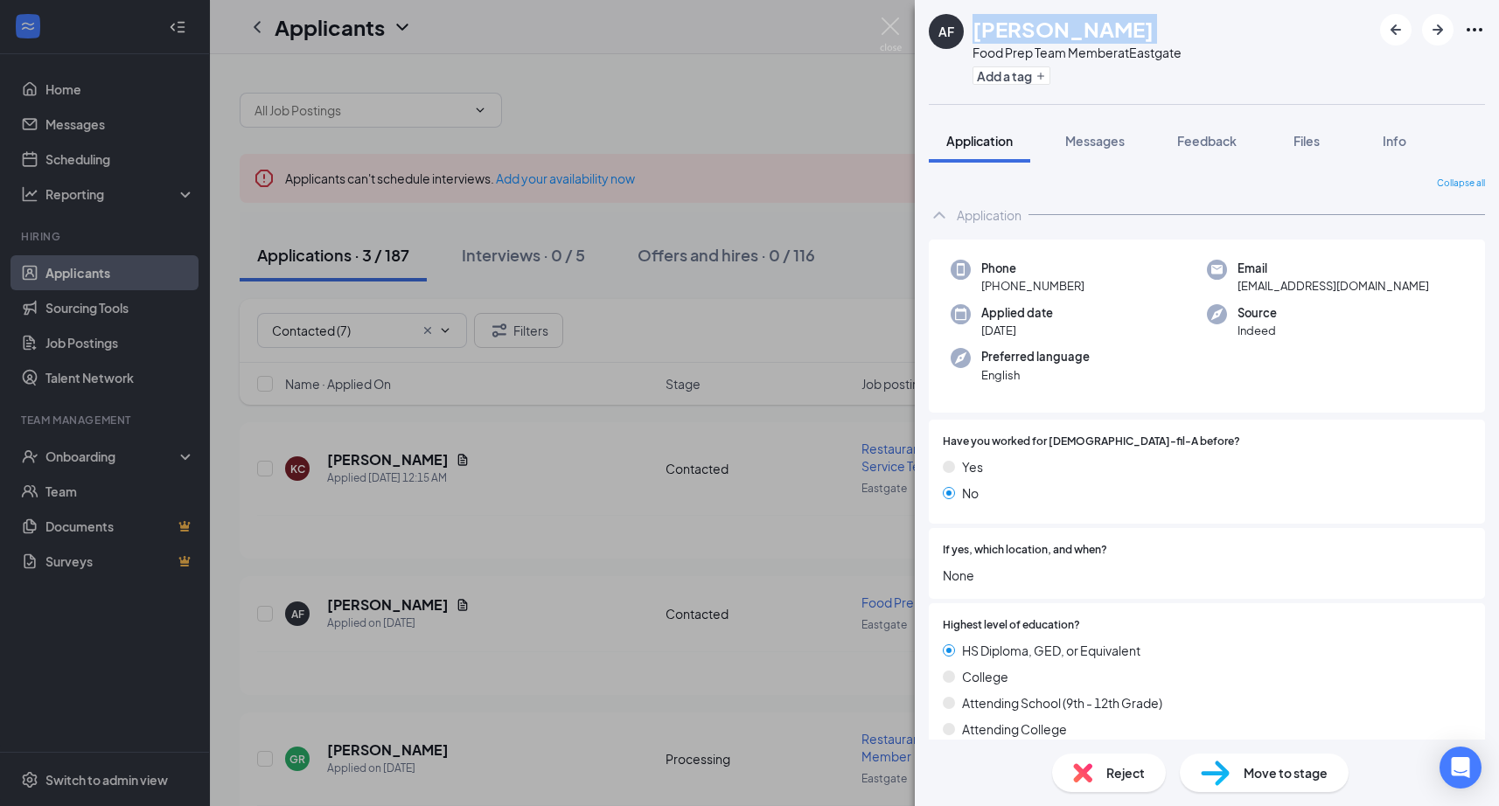
drag, startPoint x: 997, startPoint y: 285, endPoint x: 1085, endPoint y: 285, distance: 88.3
click at [1085, 285] on div "Phone [PHONE_NUMBER]" at bounding box center [1078, 278] width 256 height 36
click at [1284, 296] on div "Phone [PHONE_NUMBER] Email [EMAIL_ADDRESS][DOMAIN_NAME] Applied date [DATE] Sou…" at bounding box center [1207, 327] width 556 height 174
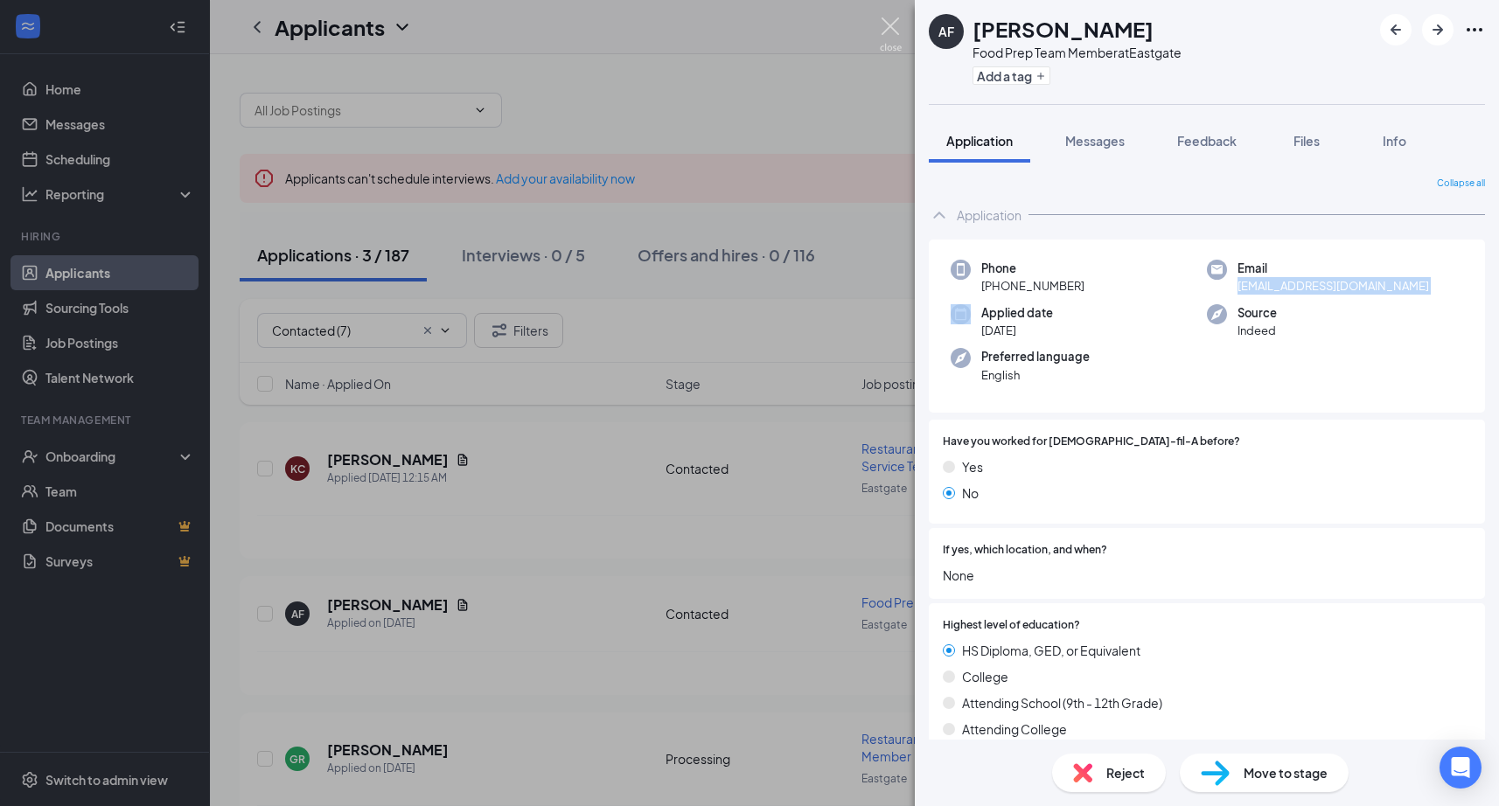
click at [880, 25] on img at bounding box center [891, 34] width 22 height 34
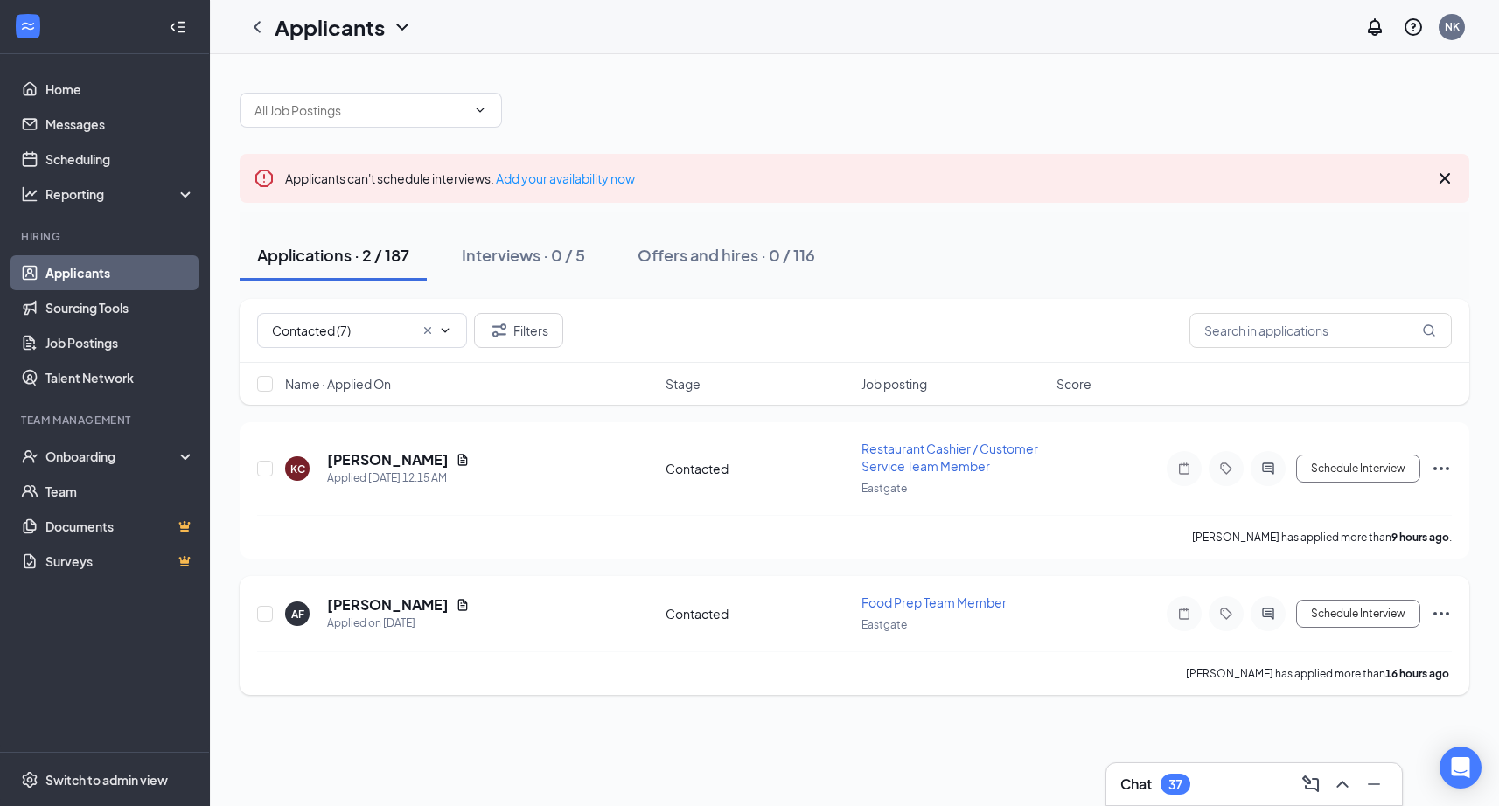
click at [1436, 606] on icon "Ellipses" at bounding box center [1440, 613] width 21 height 21
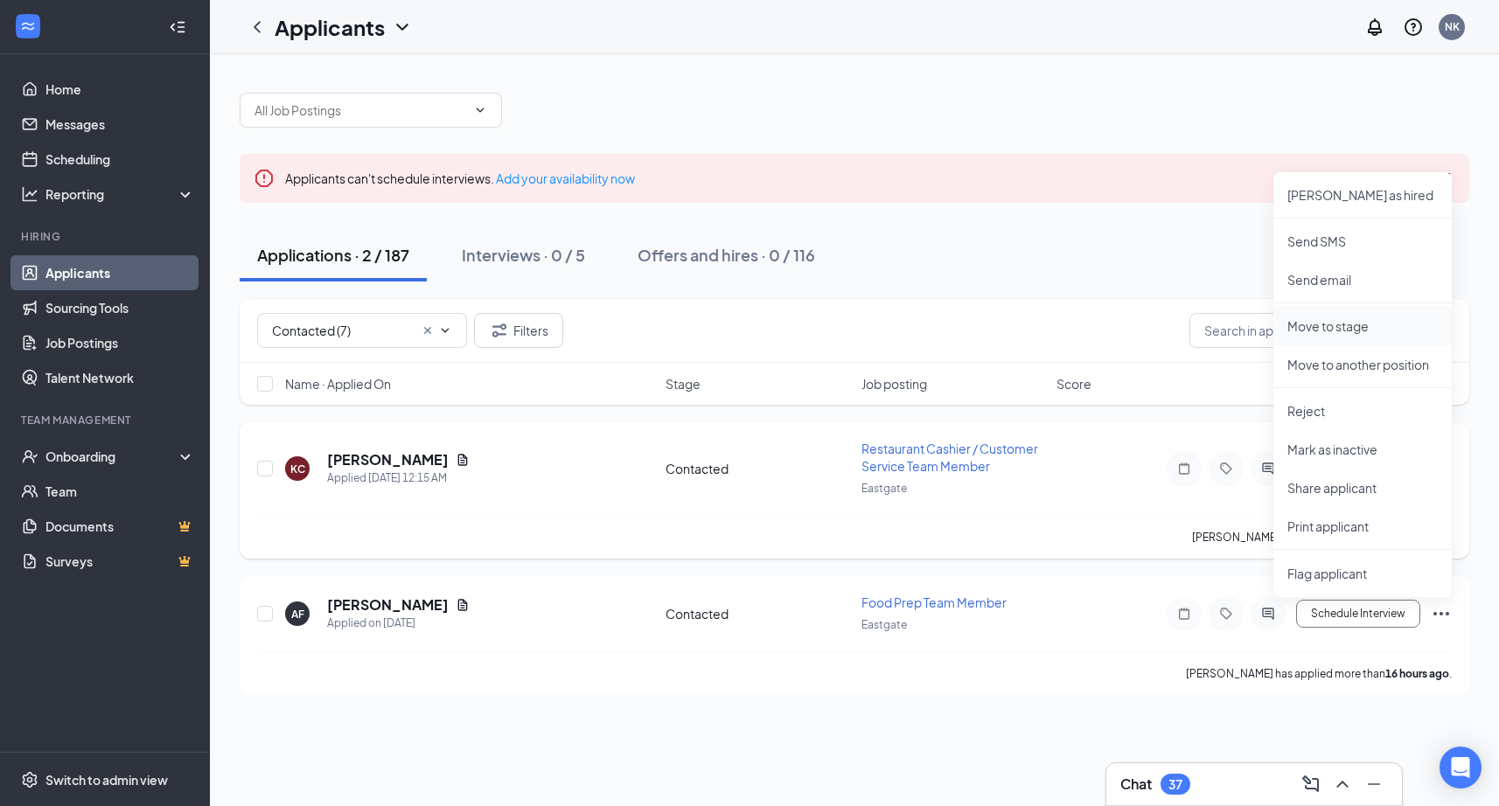
click at [1324, 335] on li "Move to stage" at bounding box center [1362, 326] width 178 height 38
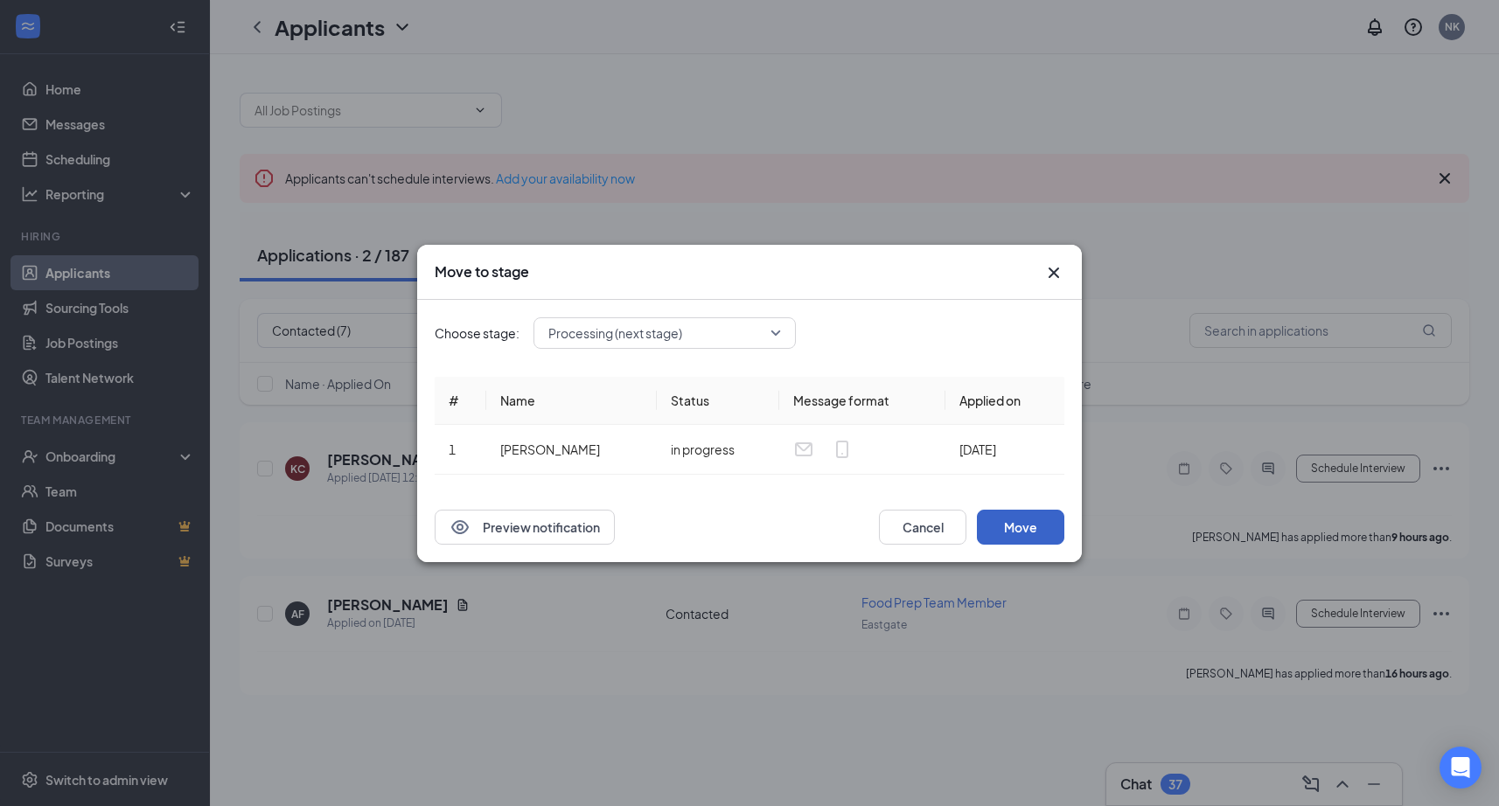
click at [1033, 530] on button "Move" at bounding box center [1020, 527] width 87 height 35
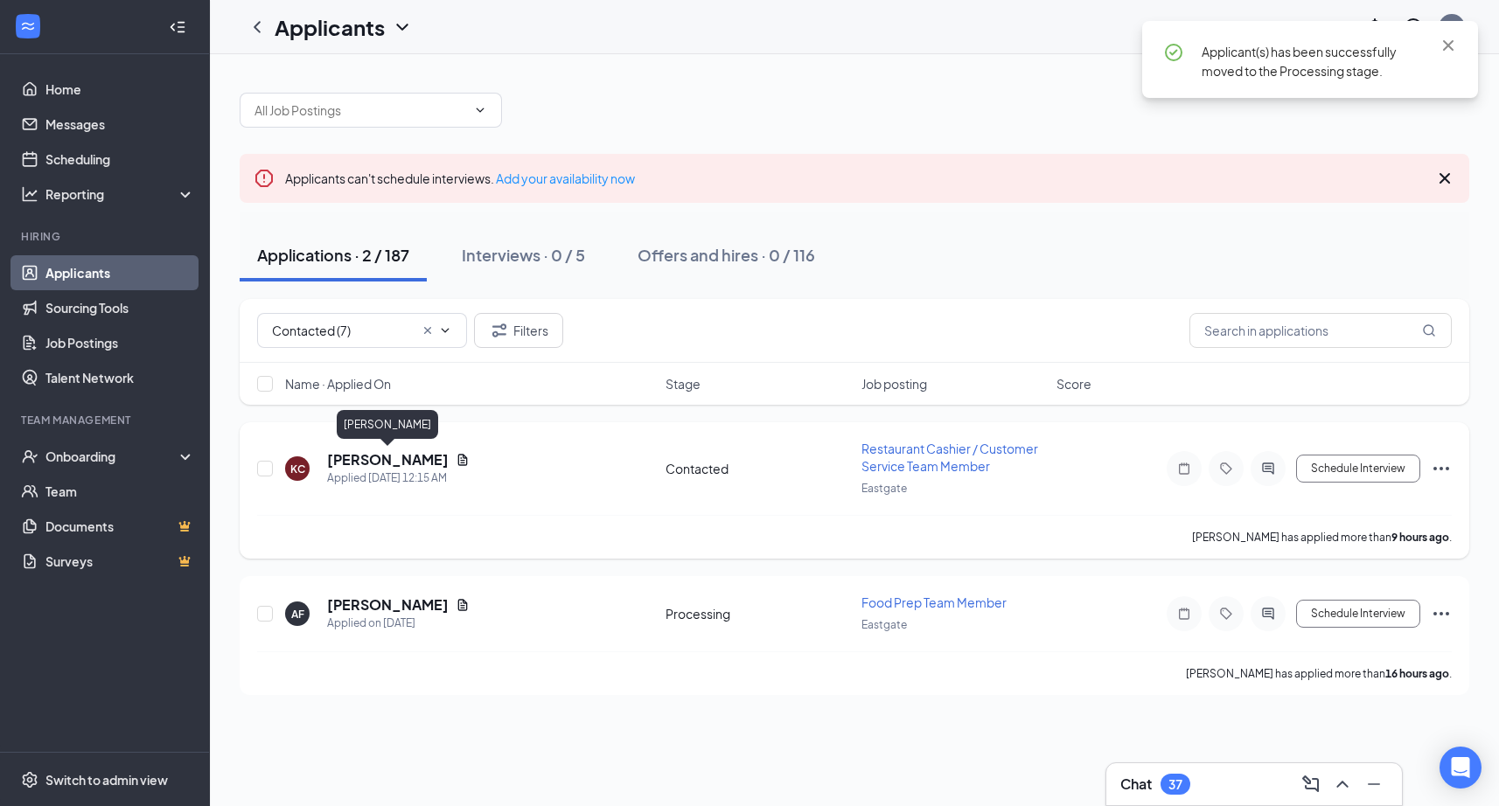
click at [401, 462] on h5 "[PERSON_NAME]" at bounding box center [388, 459] width 122 height 19
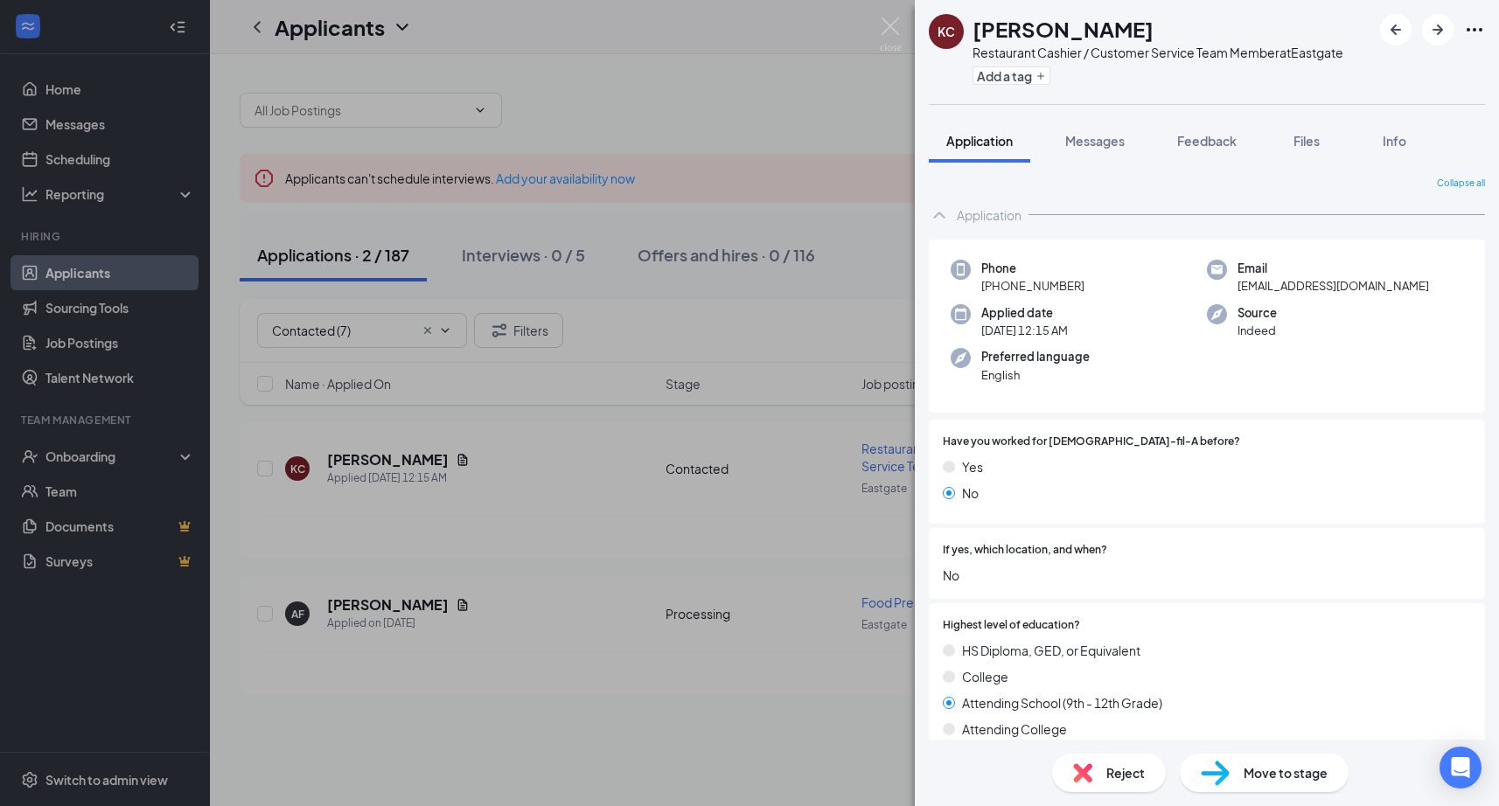
click at [1047, 39] on h1 "[PERSON_NAME]" at bounding box center [1062, 29] width 181 height 30
drag, startPoint x: 994, startPoint y: 284, endPoint x: 1121, endPoint y: 284, distance: 126.8
click at [1121, 284] on div "Phone +1 (513) 208-3172" at bounding box center [1078, 278] width 256 height 36
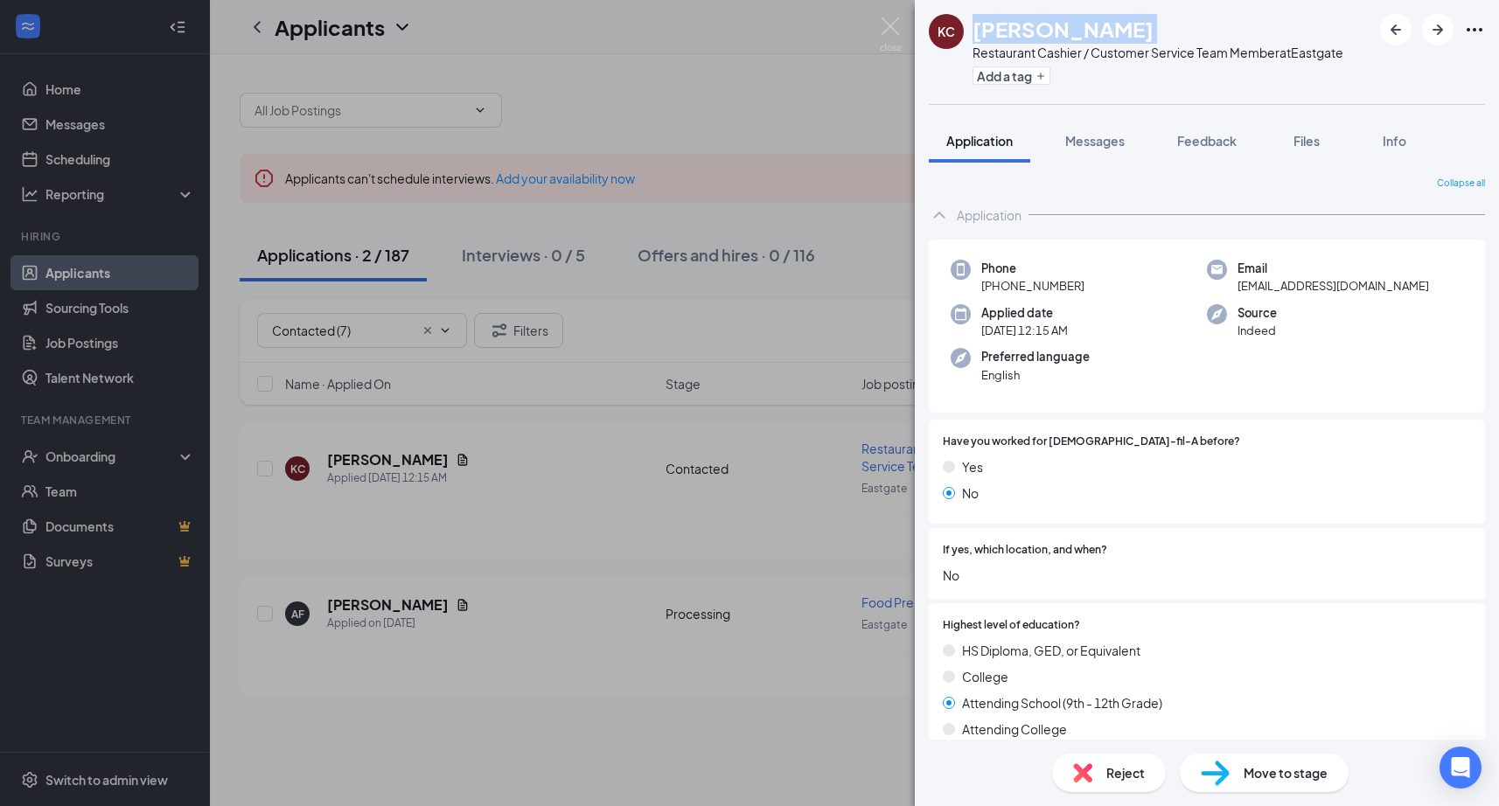
copy span "(513) 208-3172"
drag, startPoint x: 1236, startPoint y: 287, endPoint x: 1395, endPoint y: 284, distance: 159.2
click at [1395, 284] on div "Email kassidy1414.14@gmail.com" at bounding box center [1335, 278] width 256 height 36
copy span "[EMAIL_ADDRESS][DOMAIN_NAME]"
click at [896, 17] on img at bounding box center [891, 34] width 22 height 34
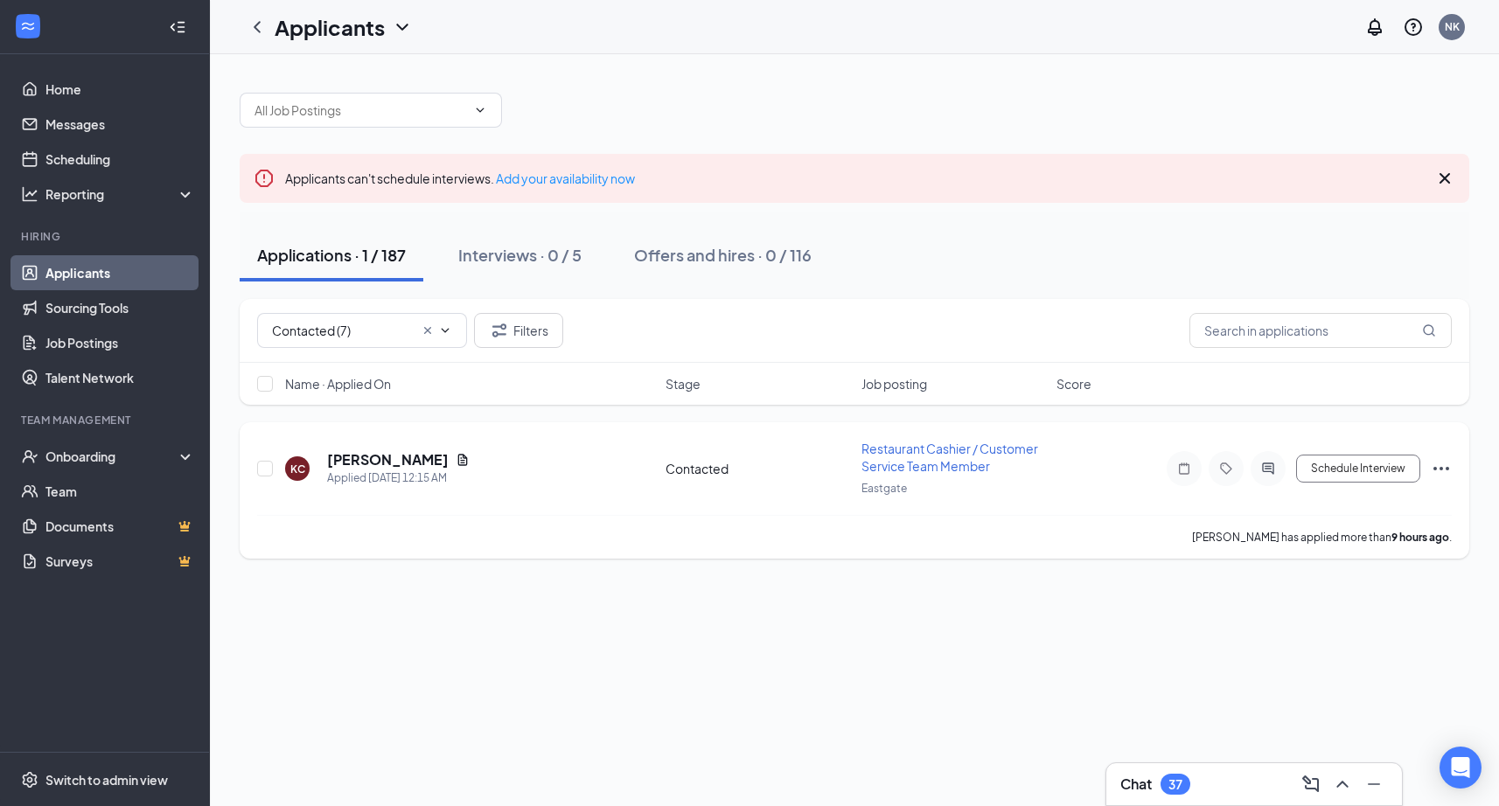
click at [1437, 467] on icon "Ellipses" at bounding box center [1440, 468] width 21 height 21
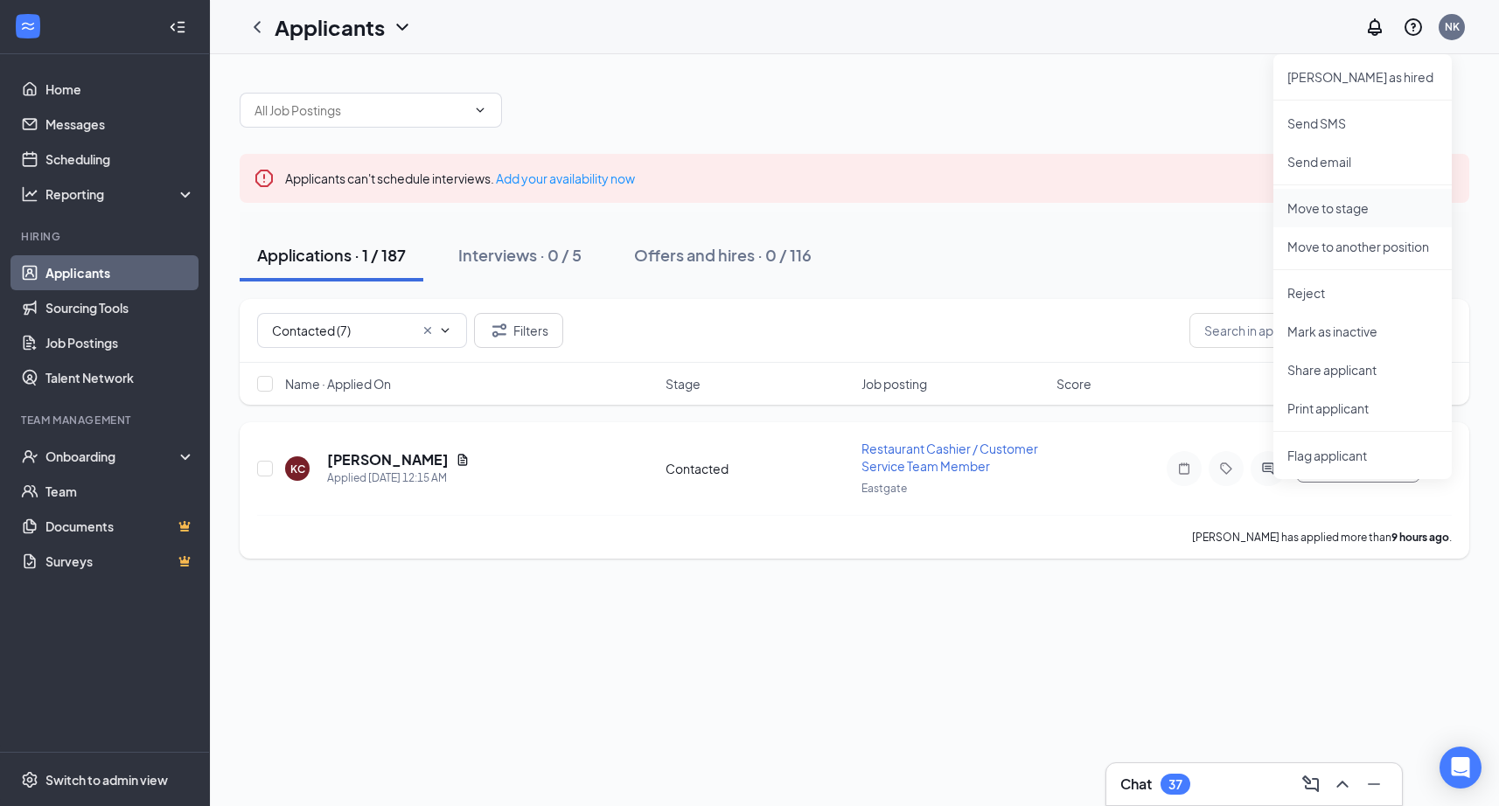
click at [1339, 207] on p "Move to stage" at bounding box center [1362, 207] width 150 height 17
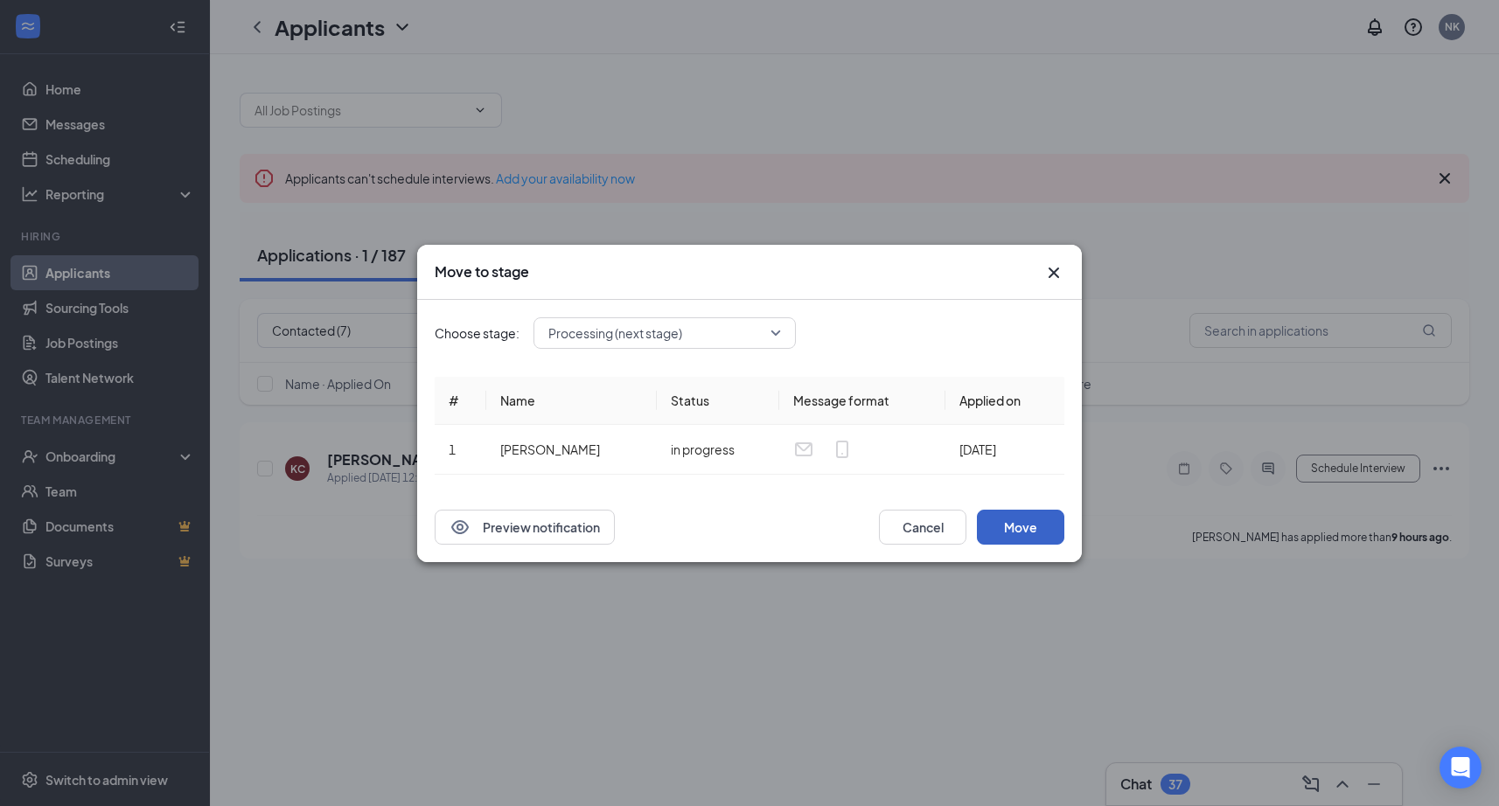
click at [1035, 526] on button "Move" at bounding box center [1020, 527] width 87 height 35
